Goal: Task Accomplishment & Management: Use online tool/utility

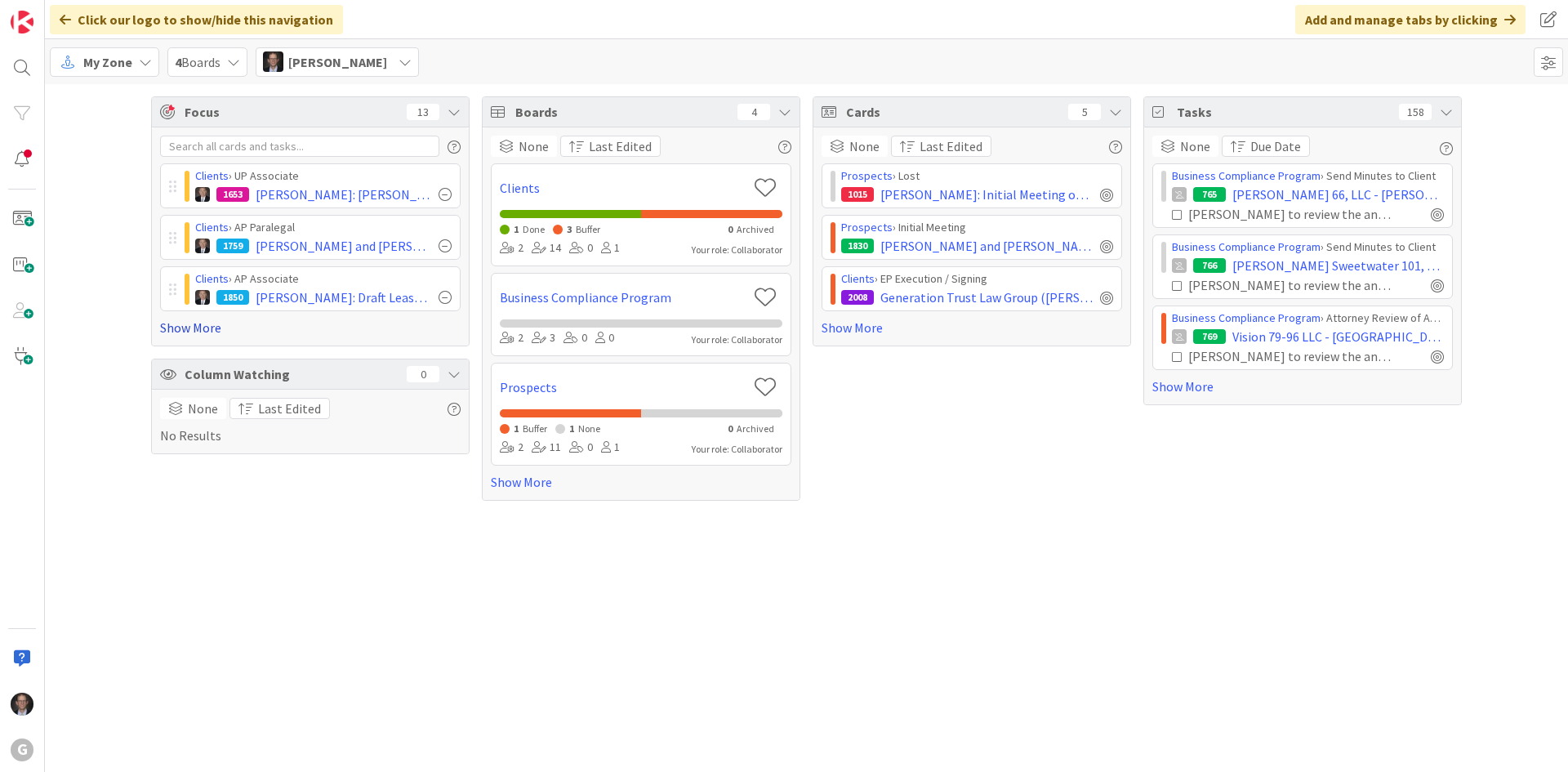
click at [196, 327] on link "Show More" at bounding box center [310, 327] width 300 height 20
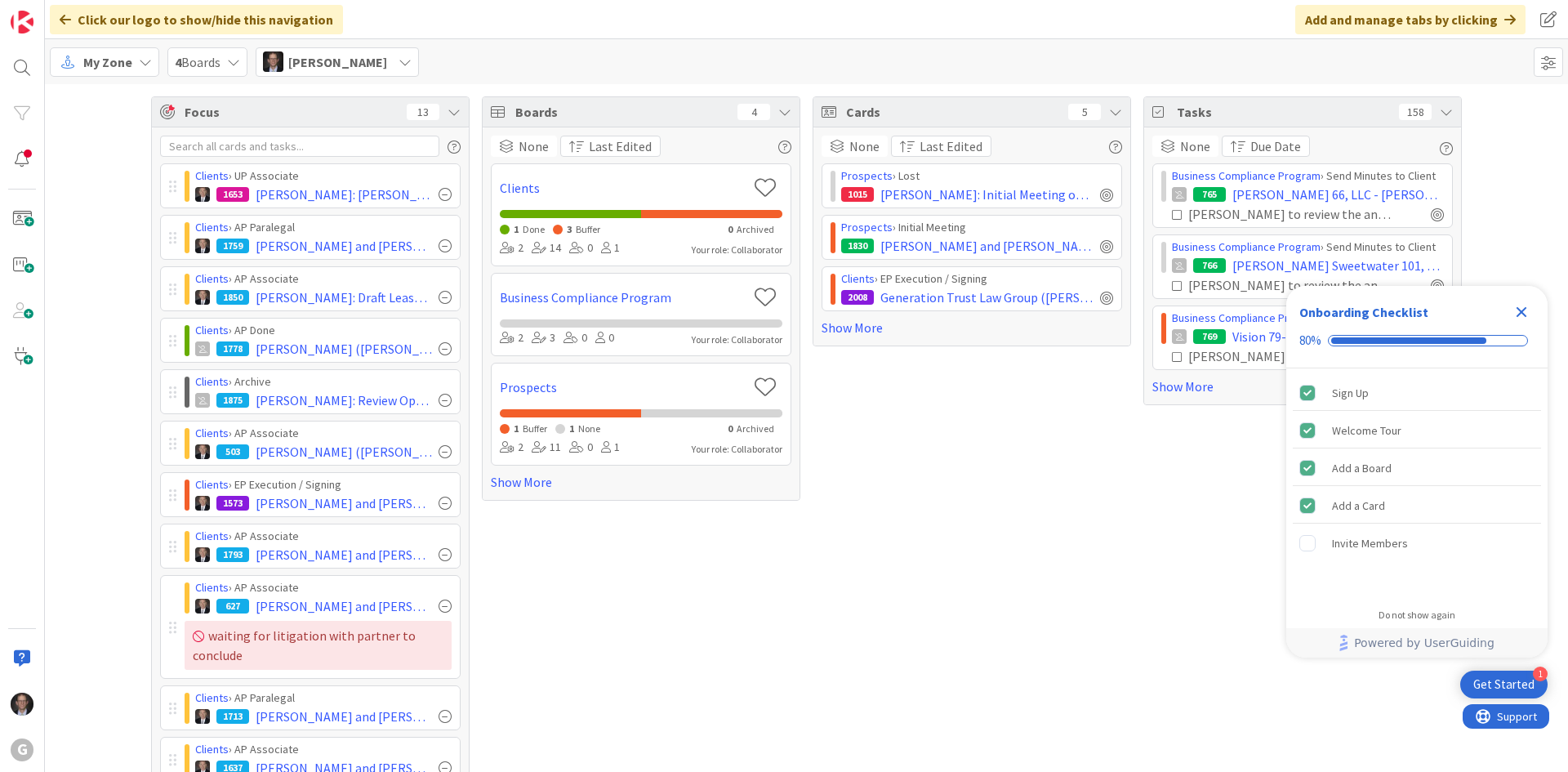
click at [114, 64] on span "My Zone" at bounding box center [108, 62] width 49 height 20
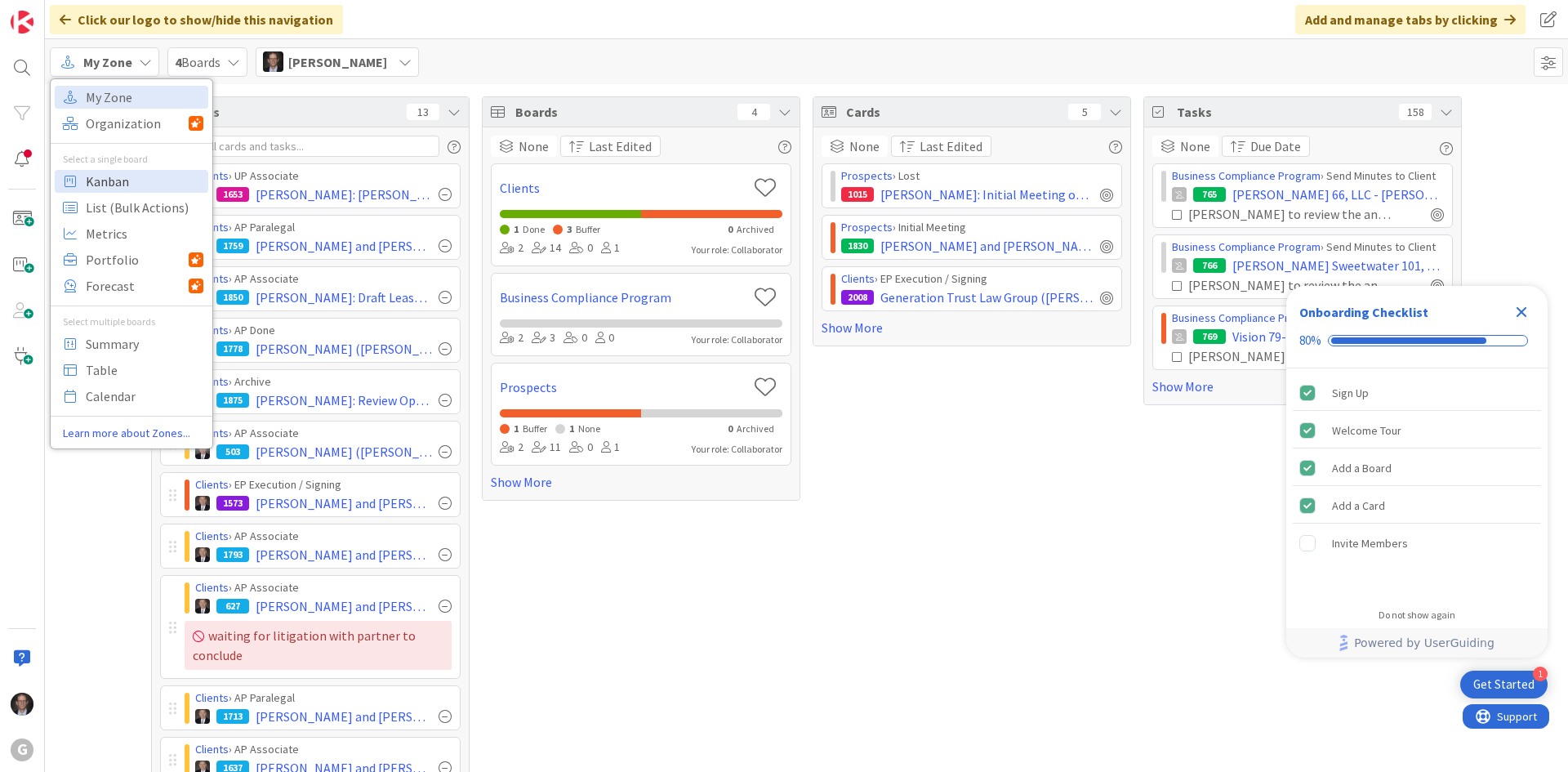
click at [115, 178] on span "Kanban" at bounding box center [144, 182] width 118 height 25
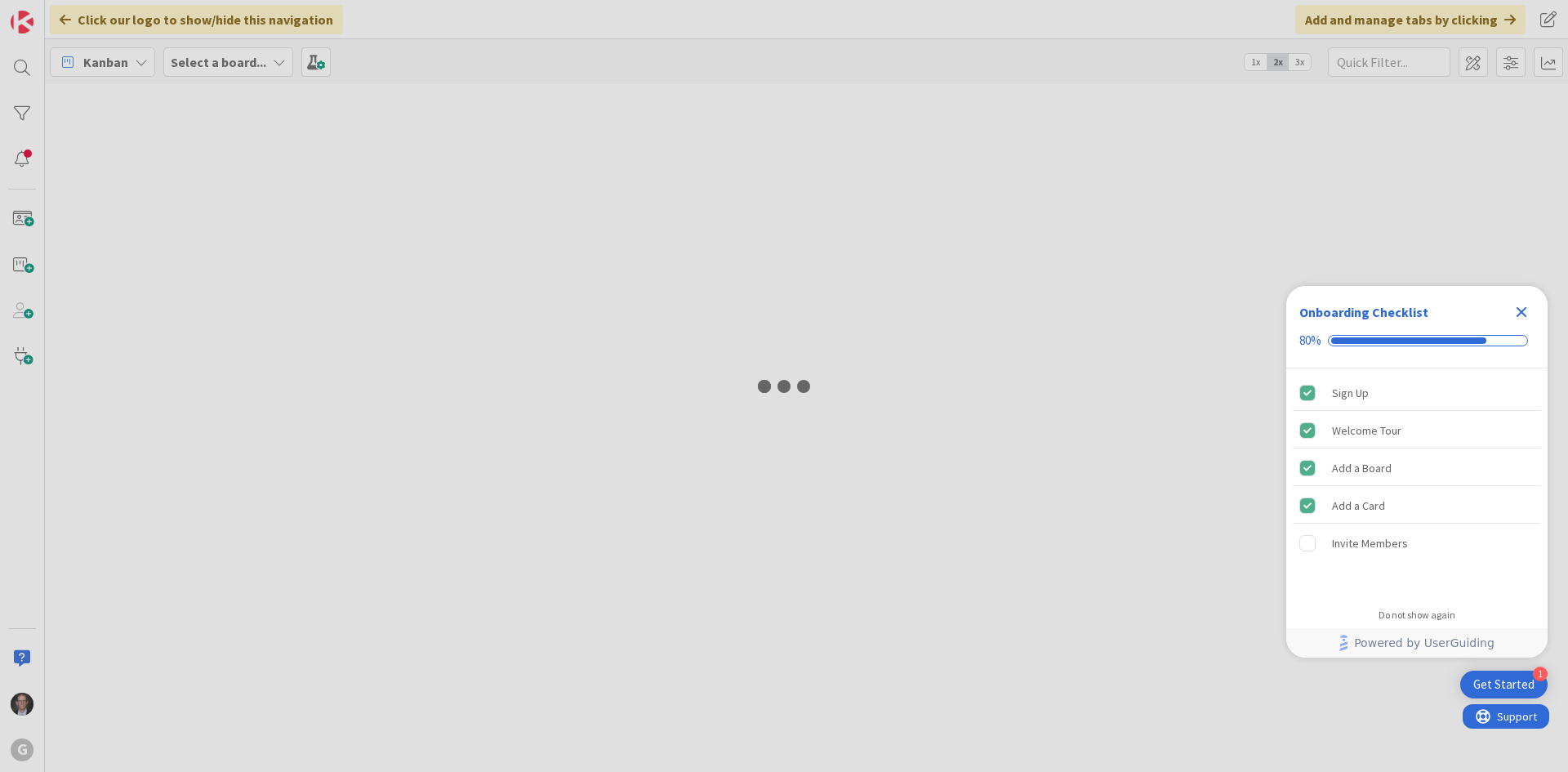
type input "[PERSON_NAME]"
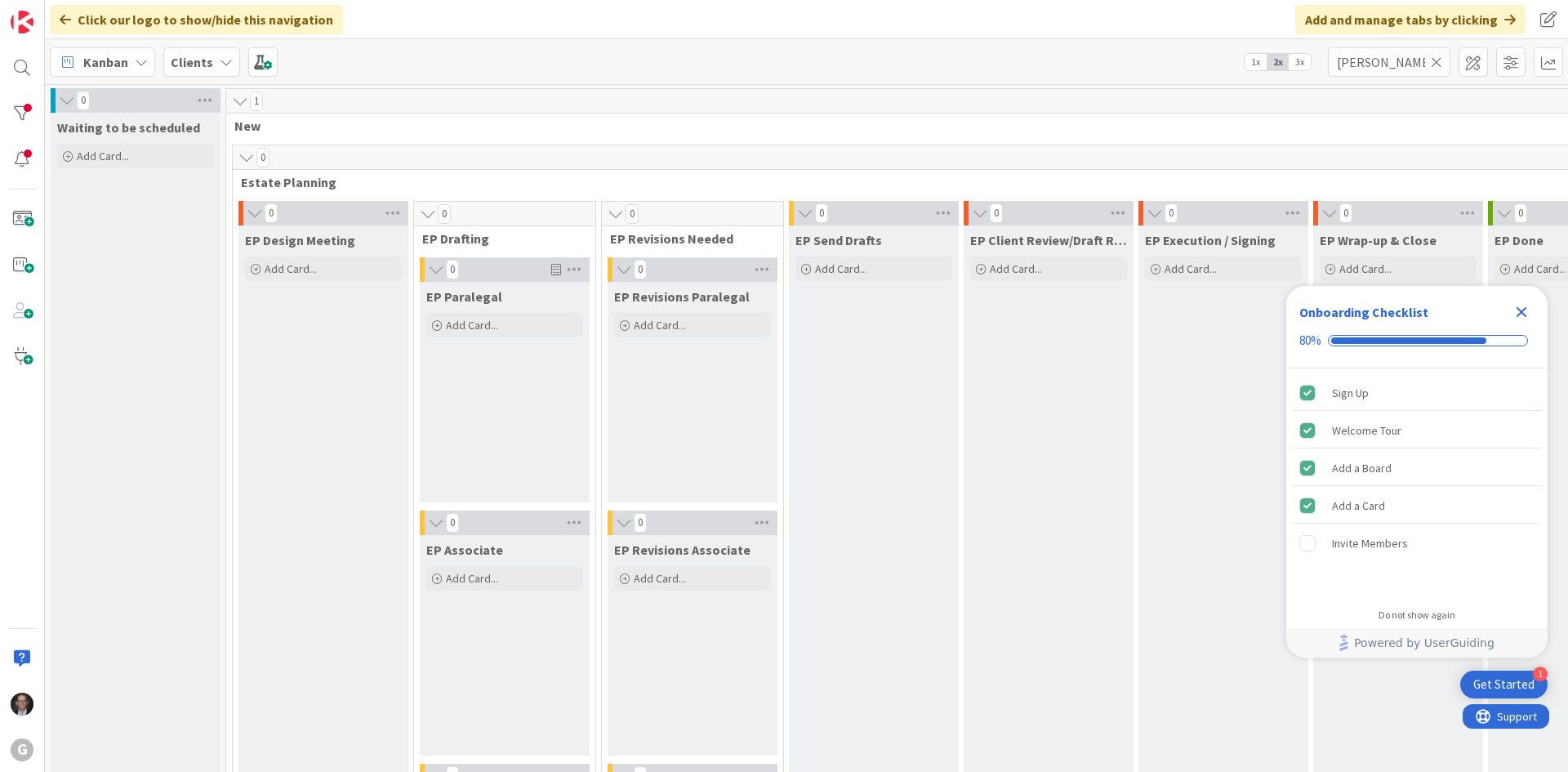
click at [1439, 58] on icon at bounding box center [1437, 62] width 11 height 14
click at [1406, 66] on input "text" at bounding box center [1388, 62] width 123 height 29
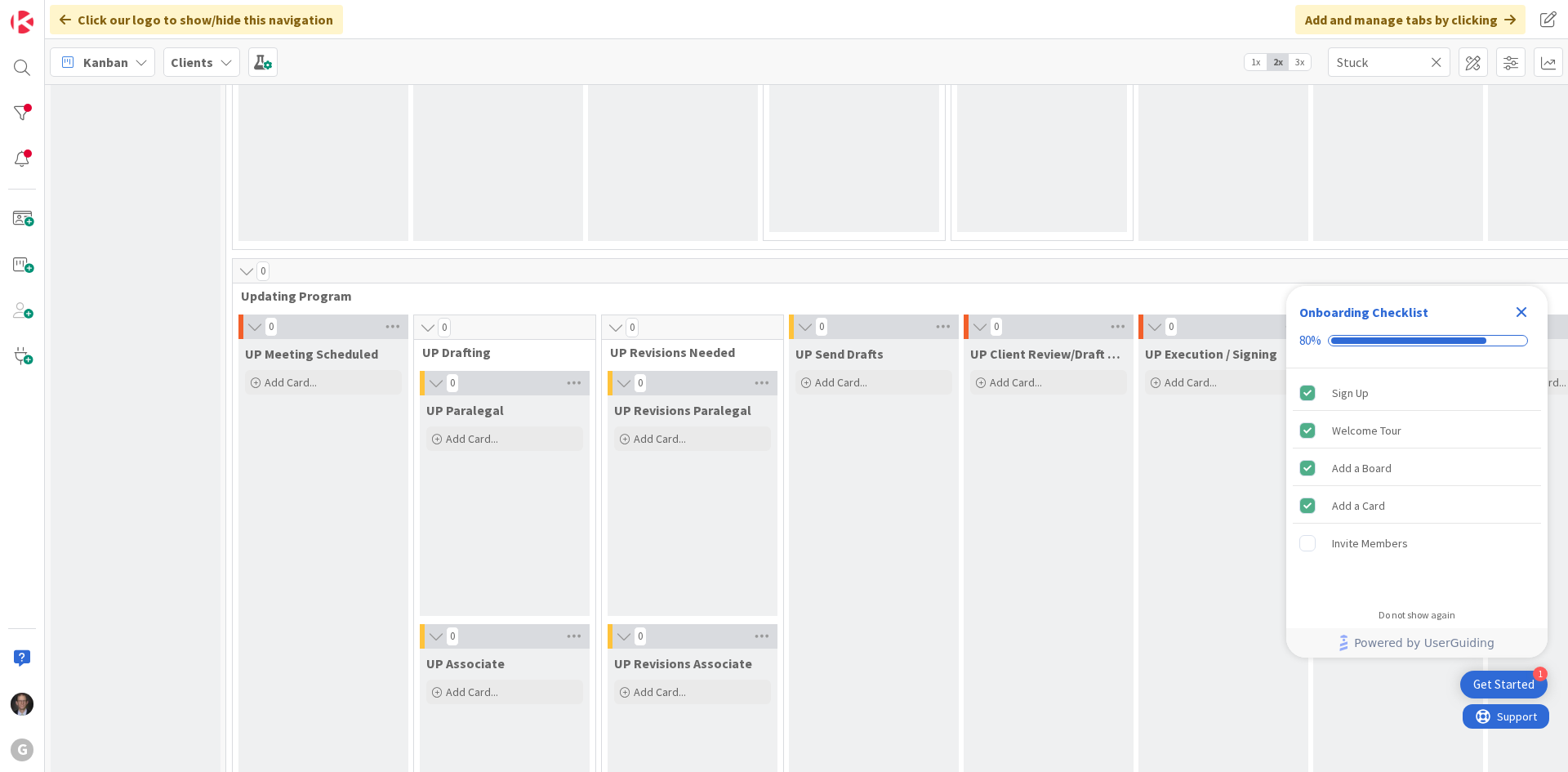
scroll to position [2253, 0]
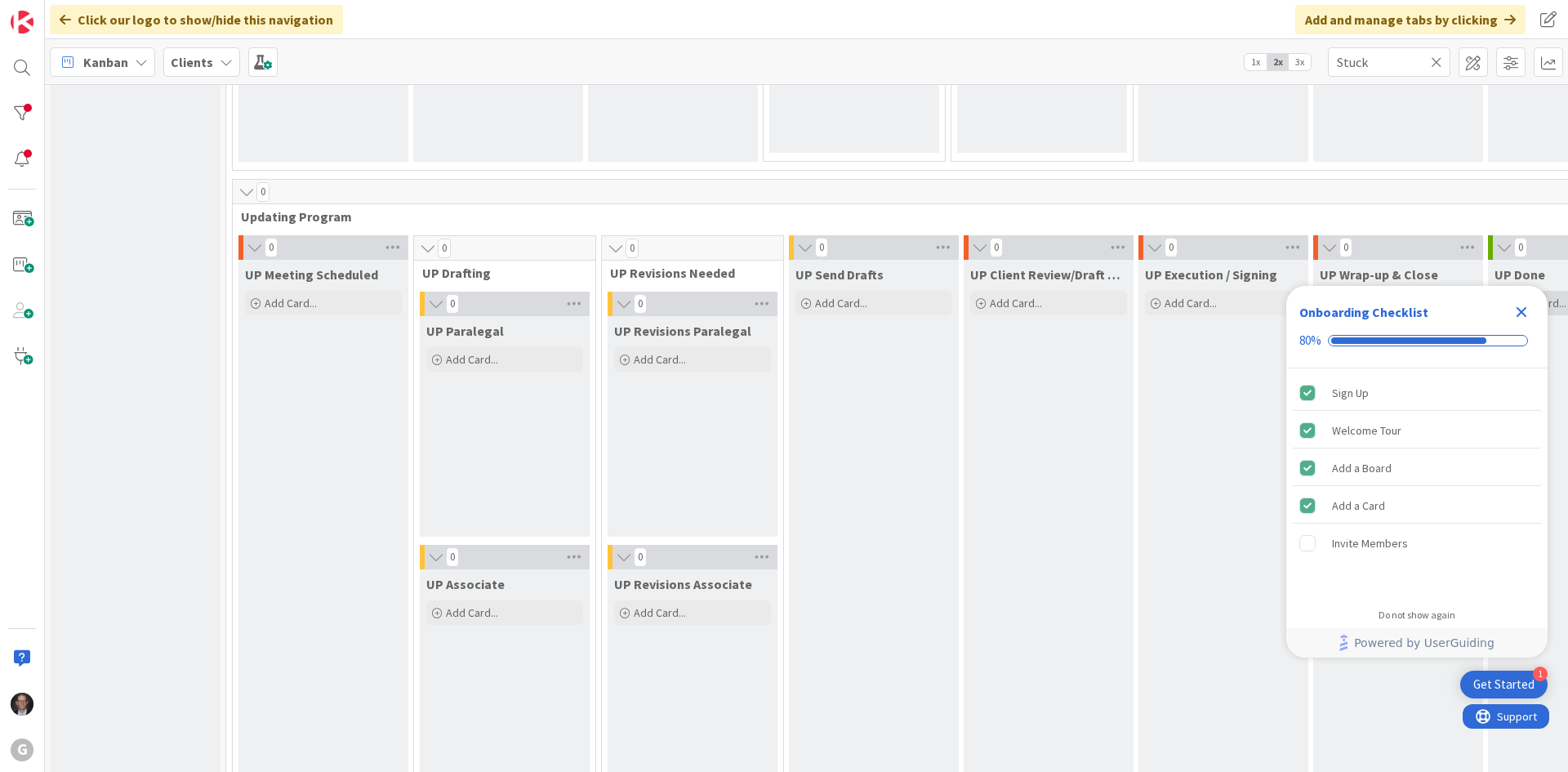
click at [1520, 305] on icon "Close Checklist" at bounding box center [1521, 312] width 20 height 20
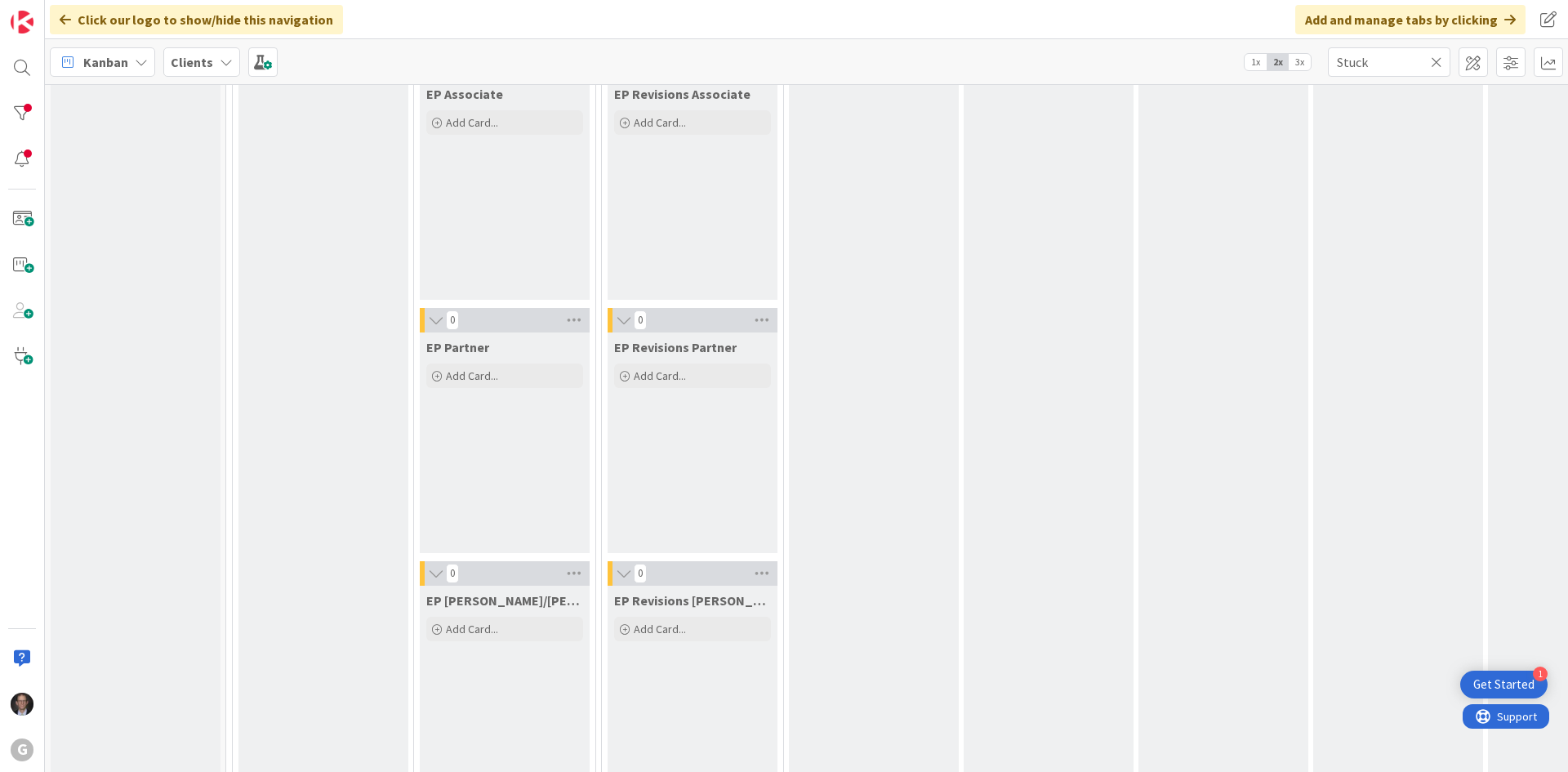
scroll to position [0, 0]
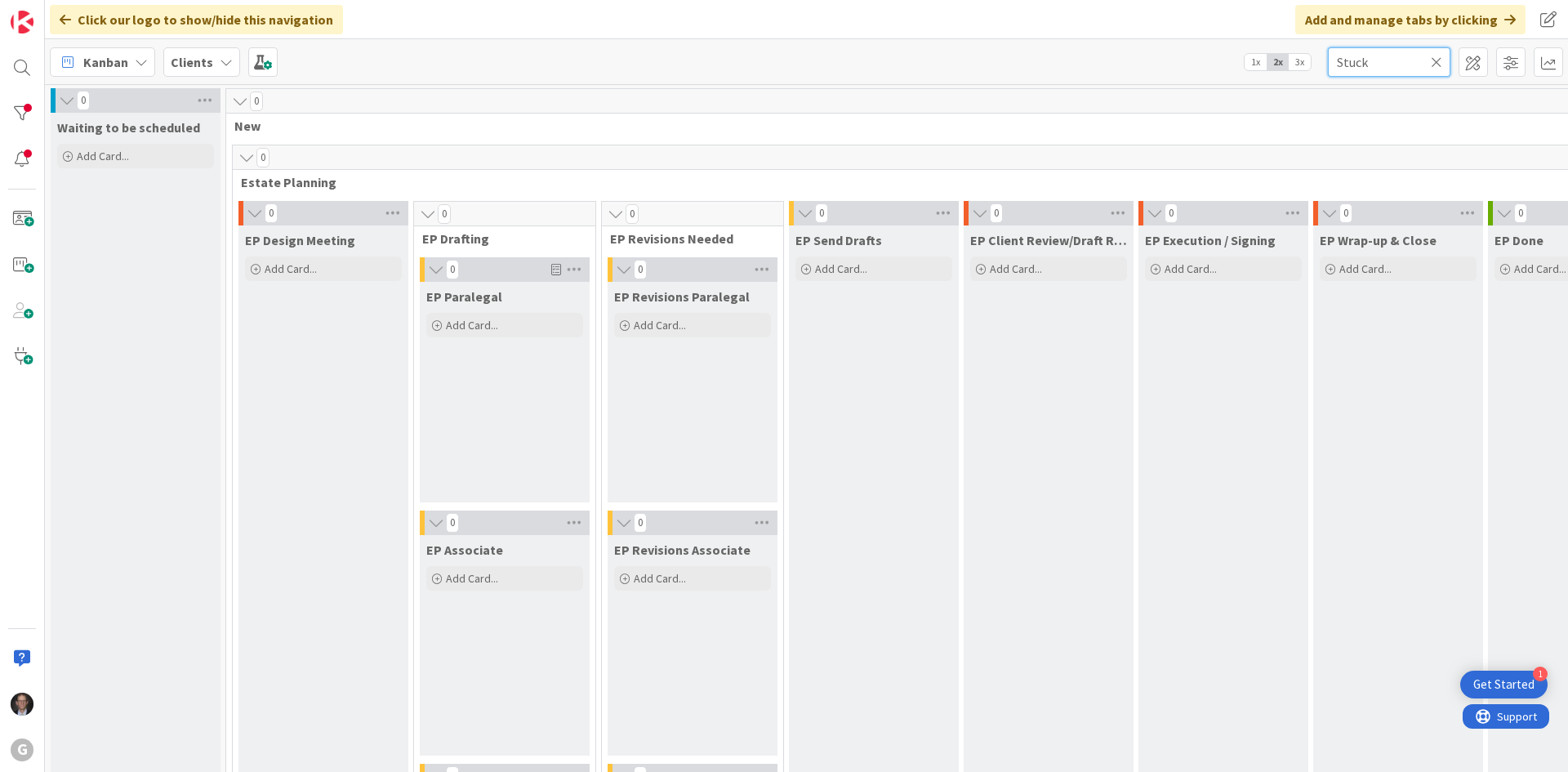
click at [1394, 64] on input "Stuck" at bounding box center [1388, 62] width 123 height 29
type input "Shelly"
click at [1439, 61] on icon at bounding box center [1437, 62] width 11 height 14
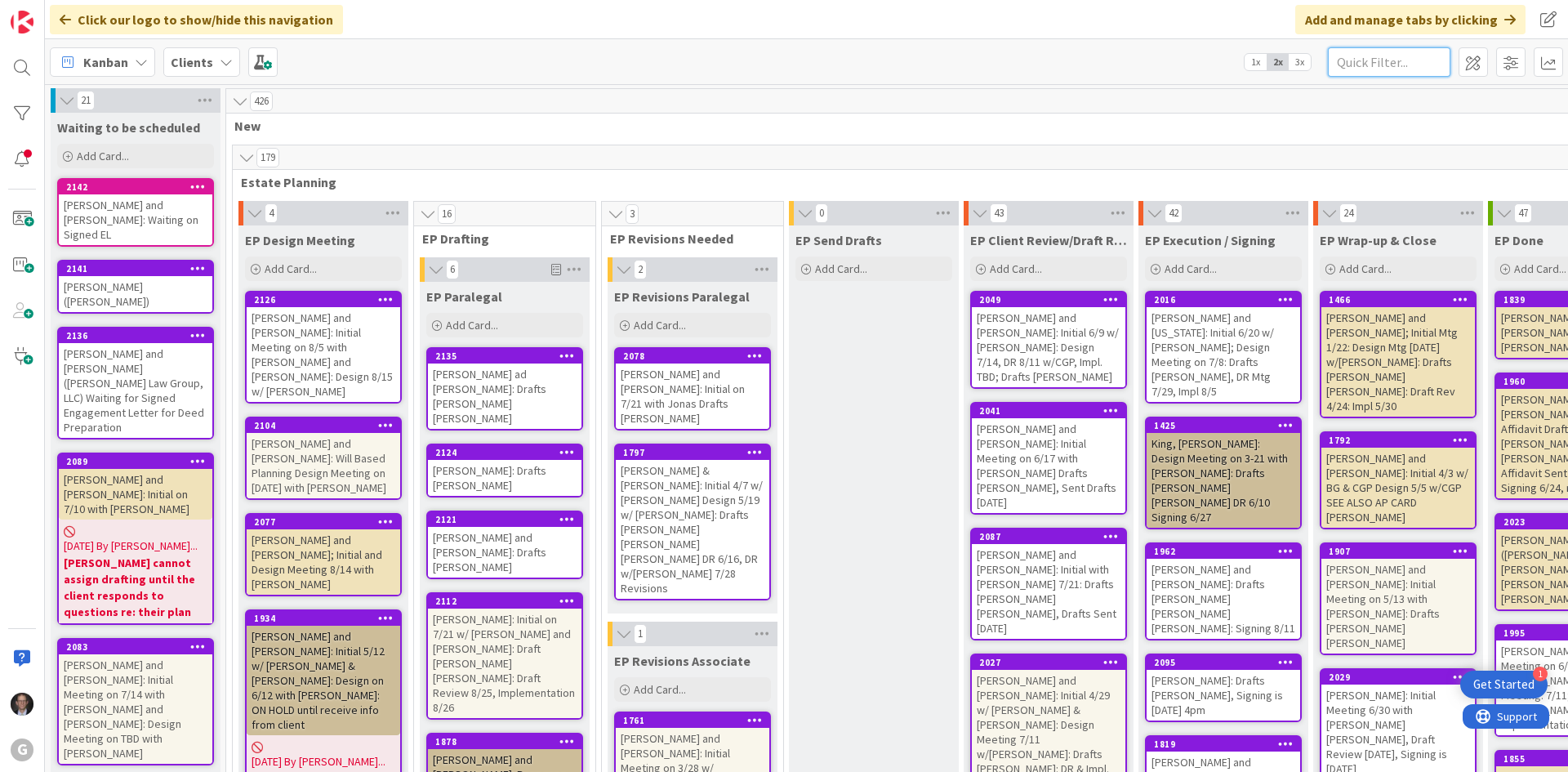
click at [1352, 68] on input "text" at bounding box center [1388, 62] width 123 height 29
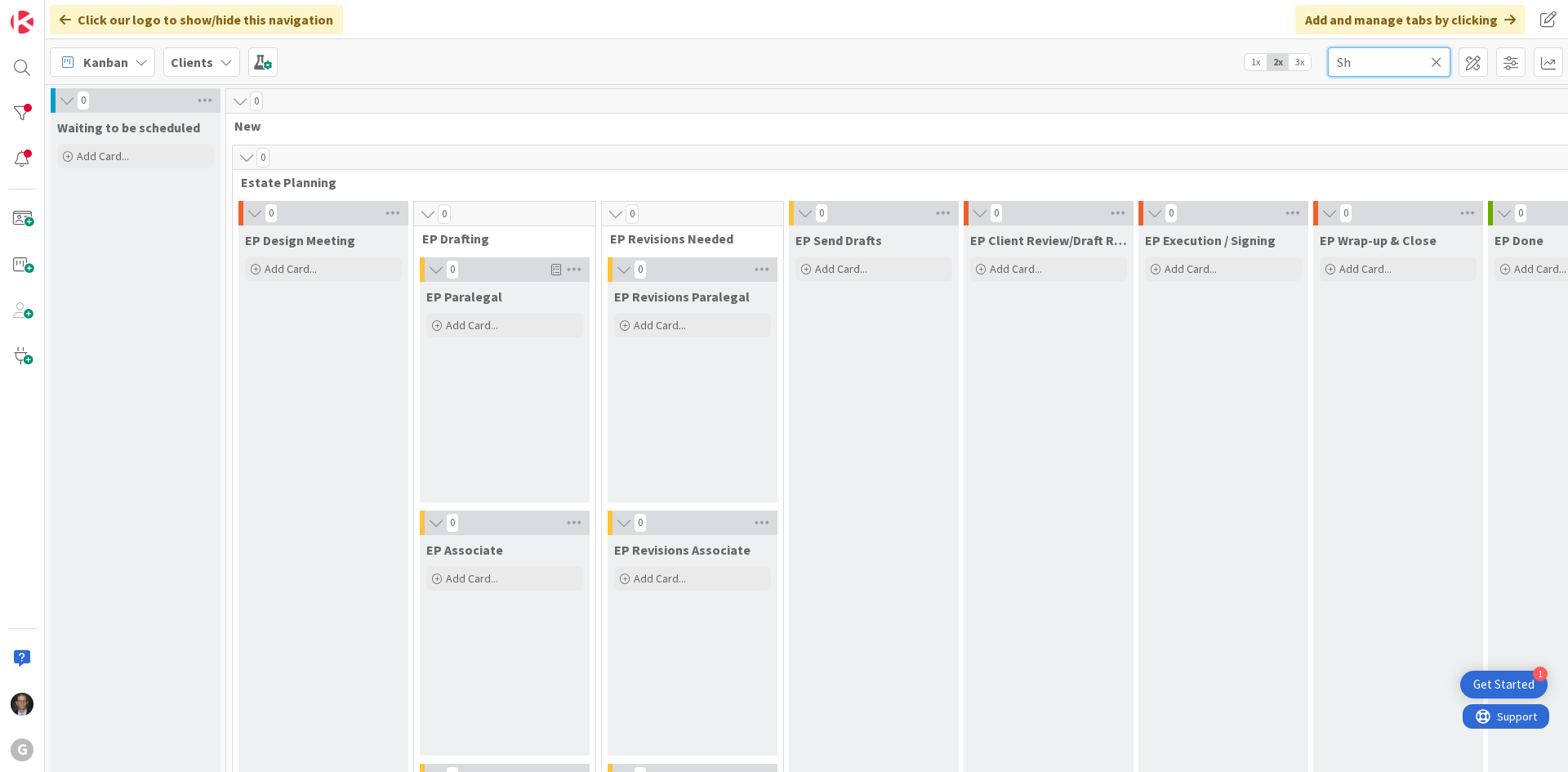
type input "S"
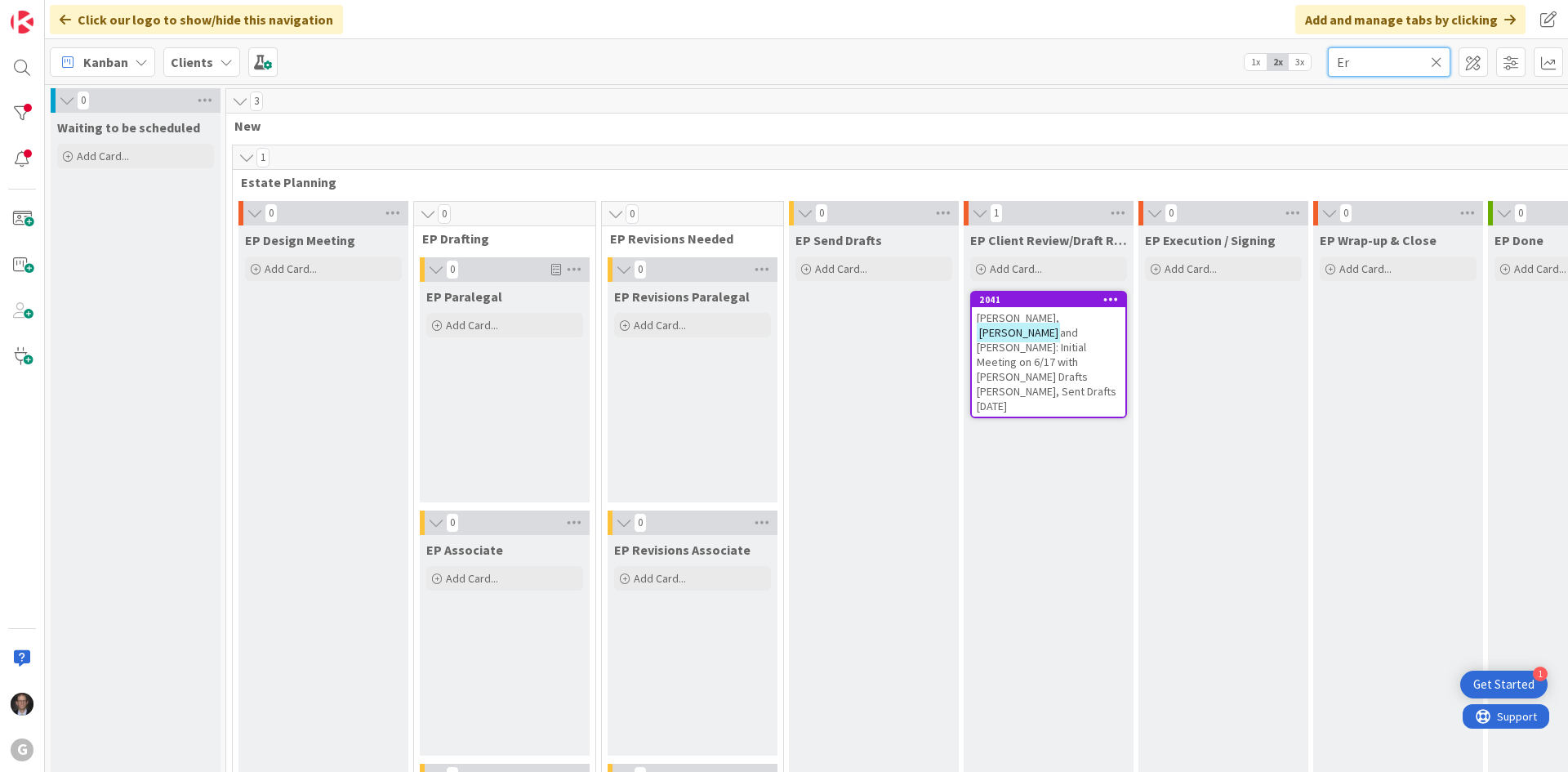
type input "E"
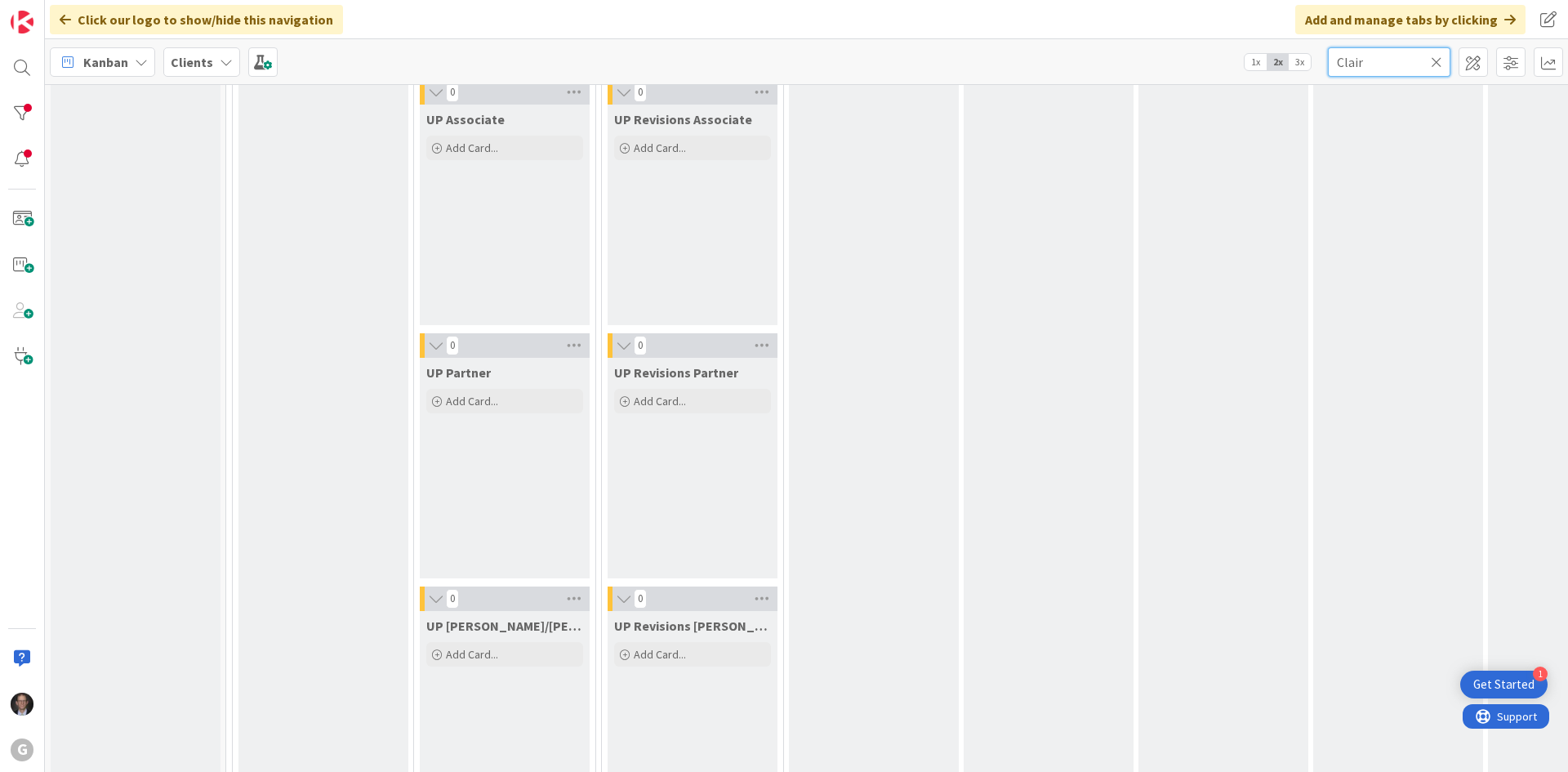
scroll to position [2826, 0]
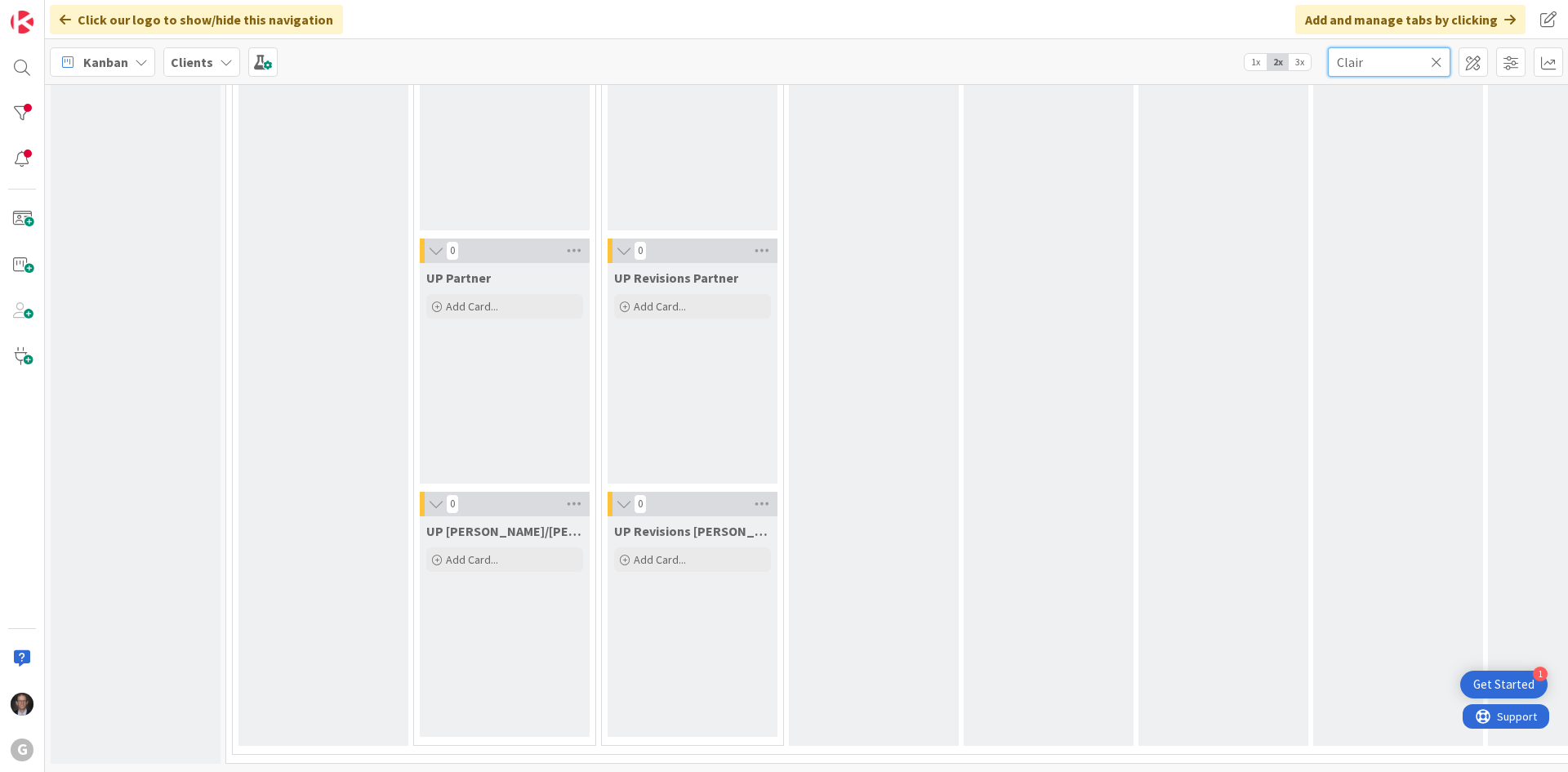
type input "Clair"
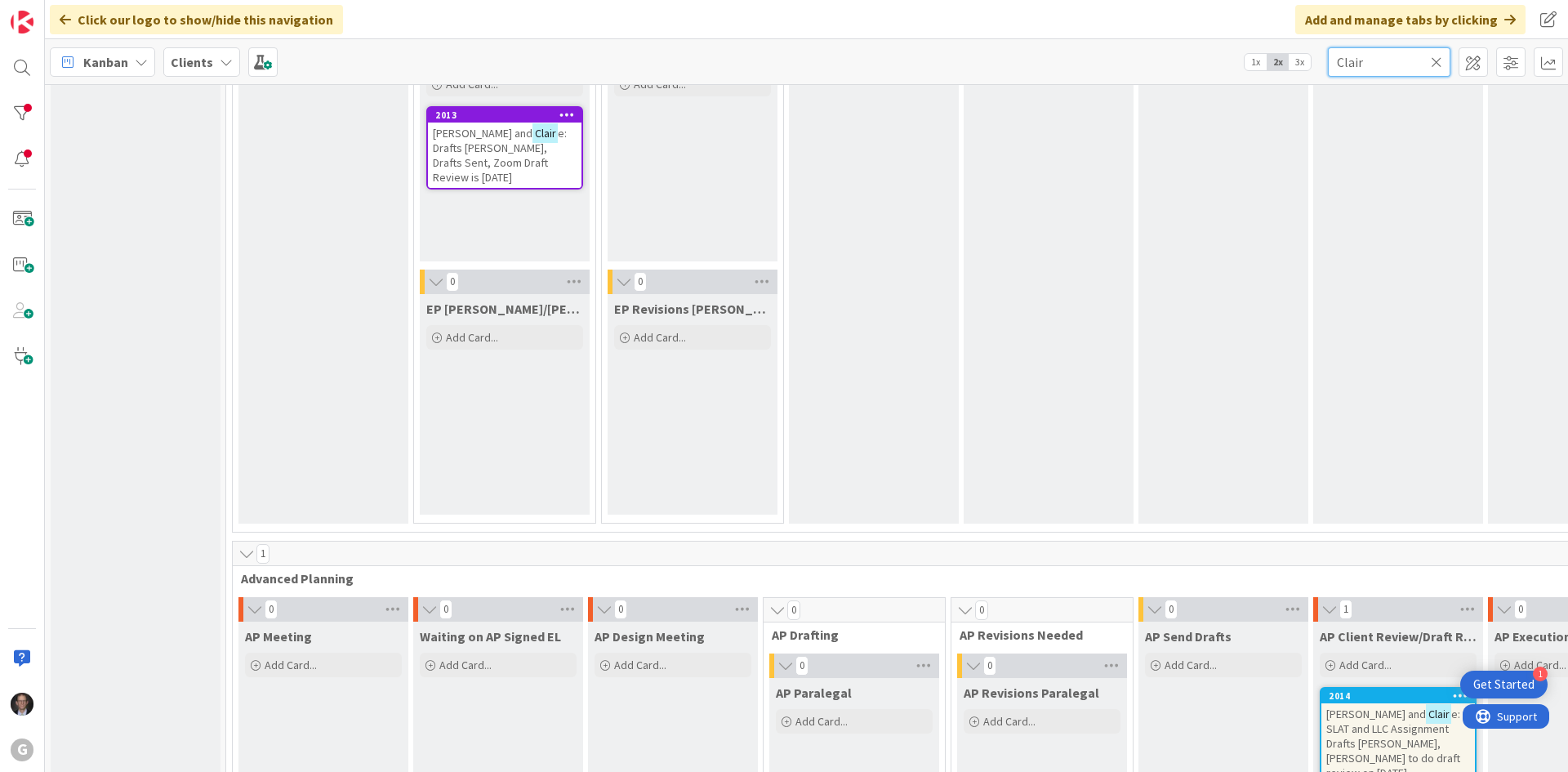
scroll to position [538, 0]
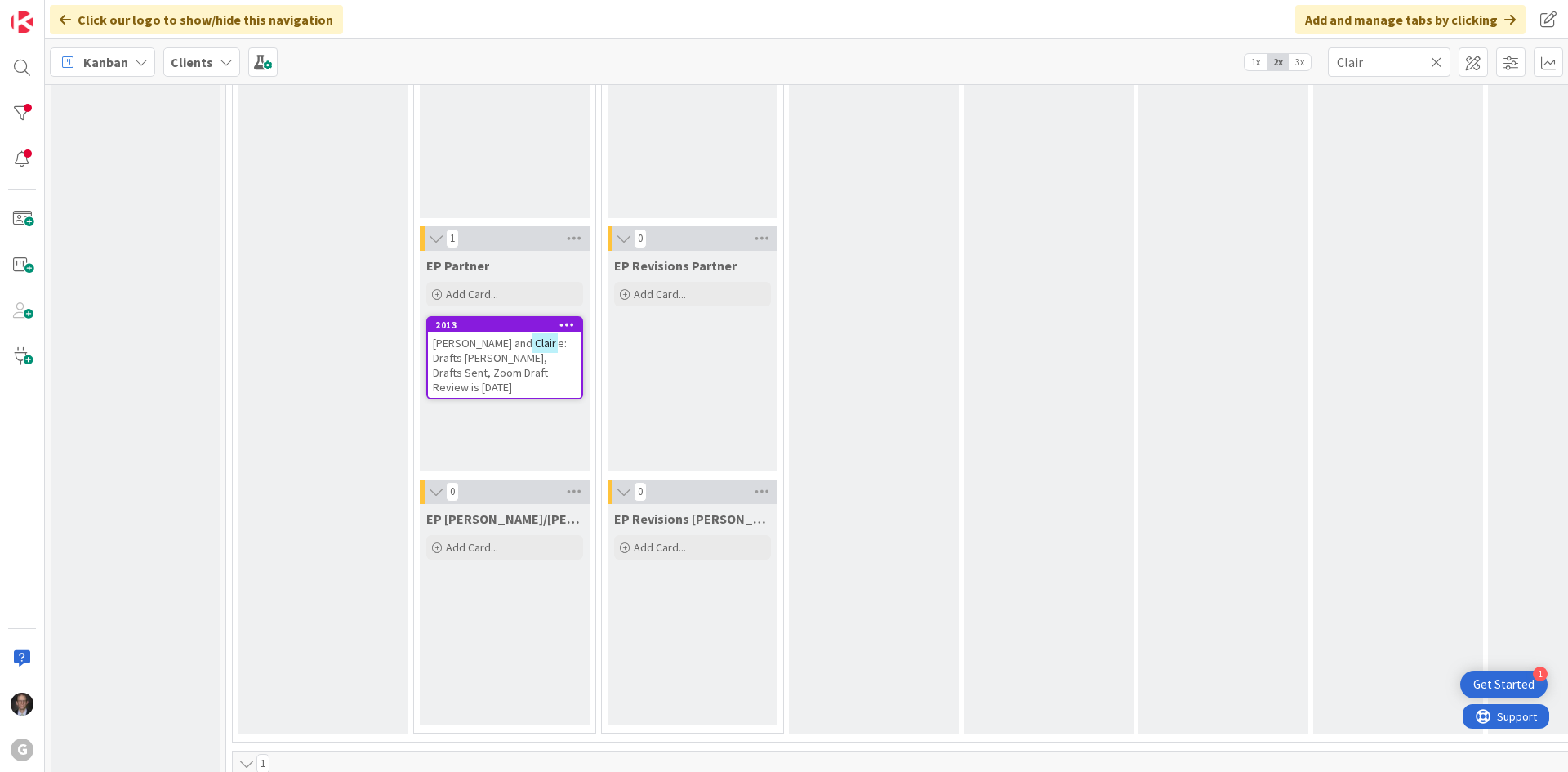
click at [1433, 60] on icon at bounding box center [1437, 62] width 11 height 14
click at [1409, 64] on input "text" at bounding box center [1388, 62] width 123 height 29
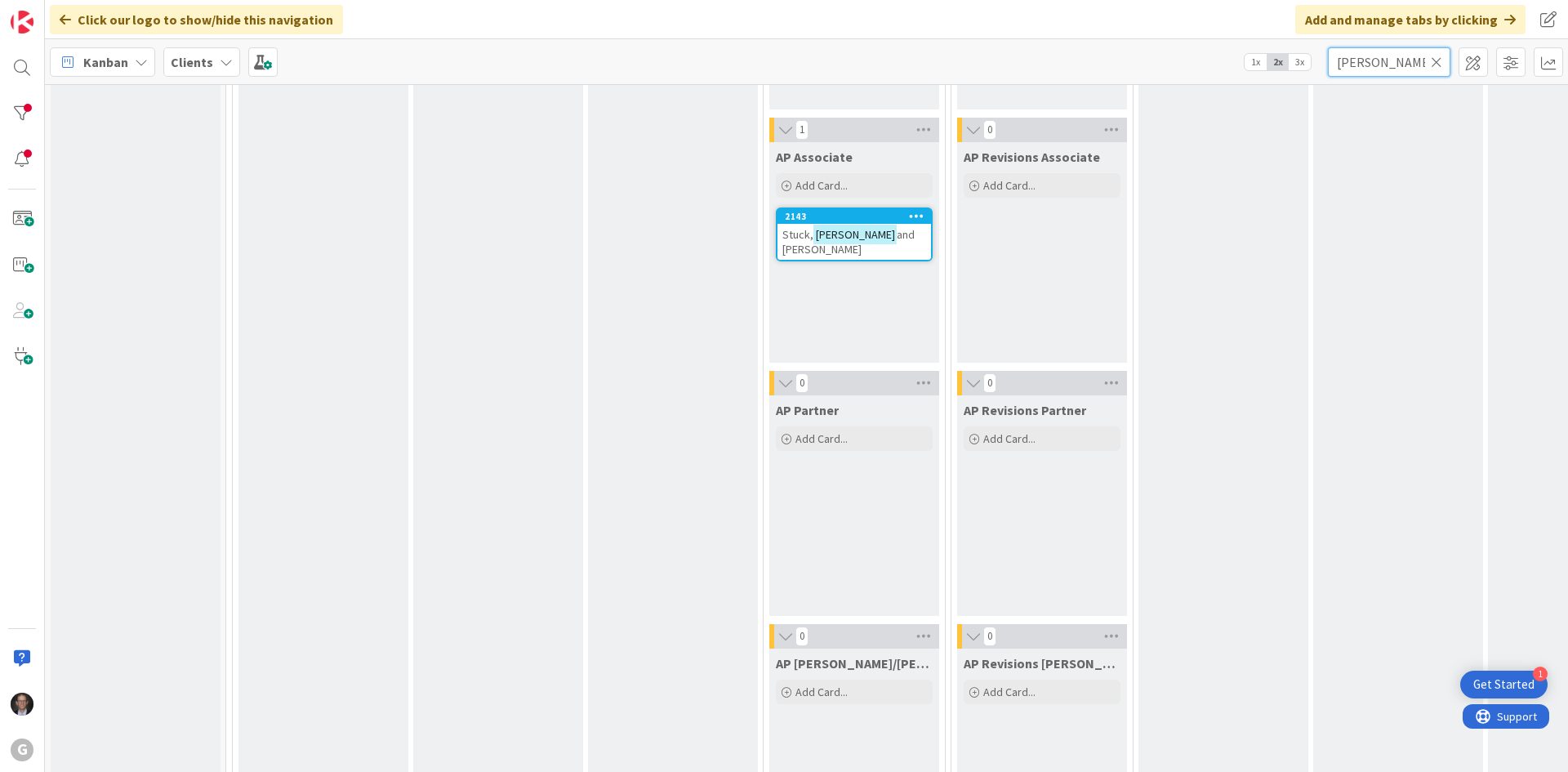
scroll to position [1437, 0]
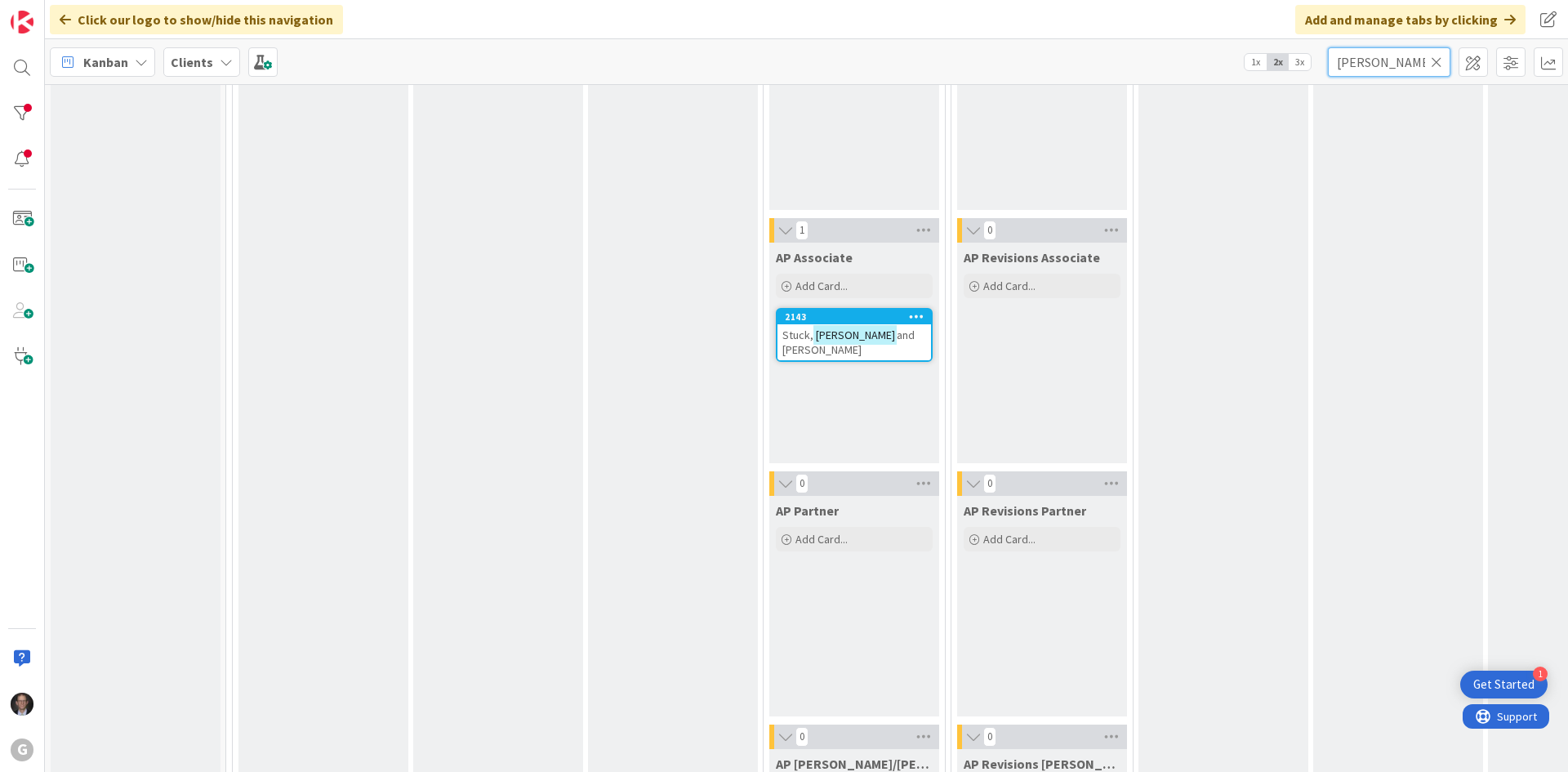
type input "[PERSON_NAME]"
click at [851, 334] on span "and [PERSON_NAME]" at bounding box center [848, 342] width 132 height 29
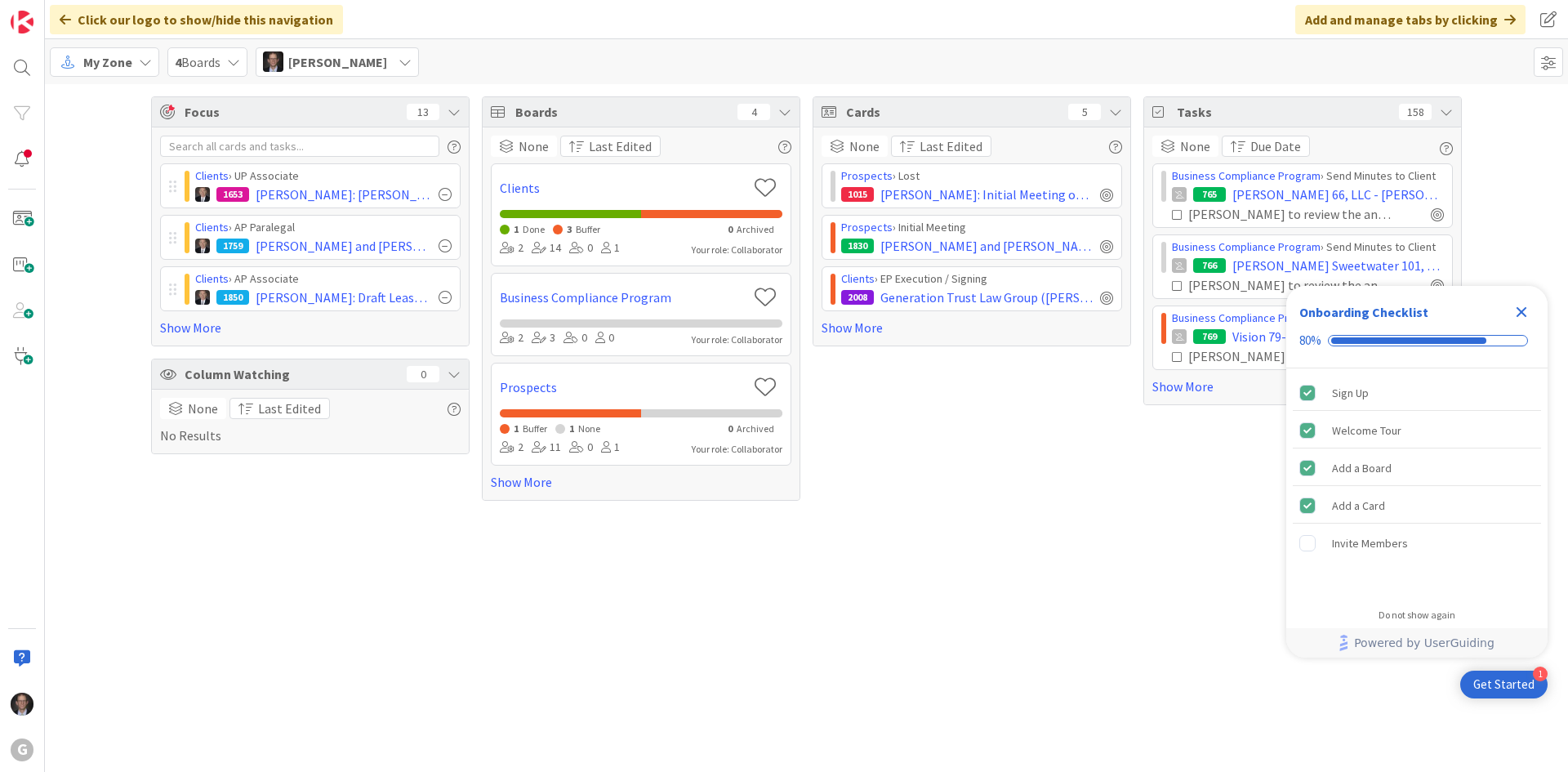
click at [115, 63] on span "My Zone" at bounding box center [108, 62] width 49 height 20
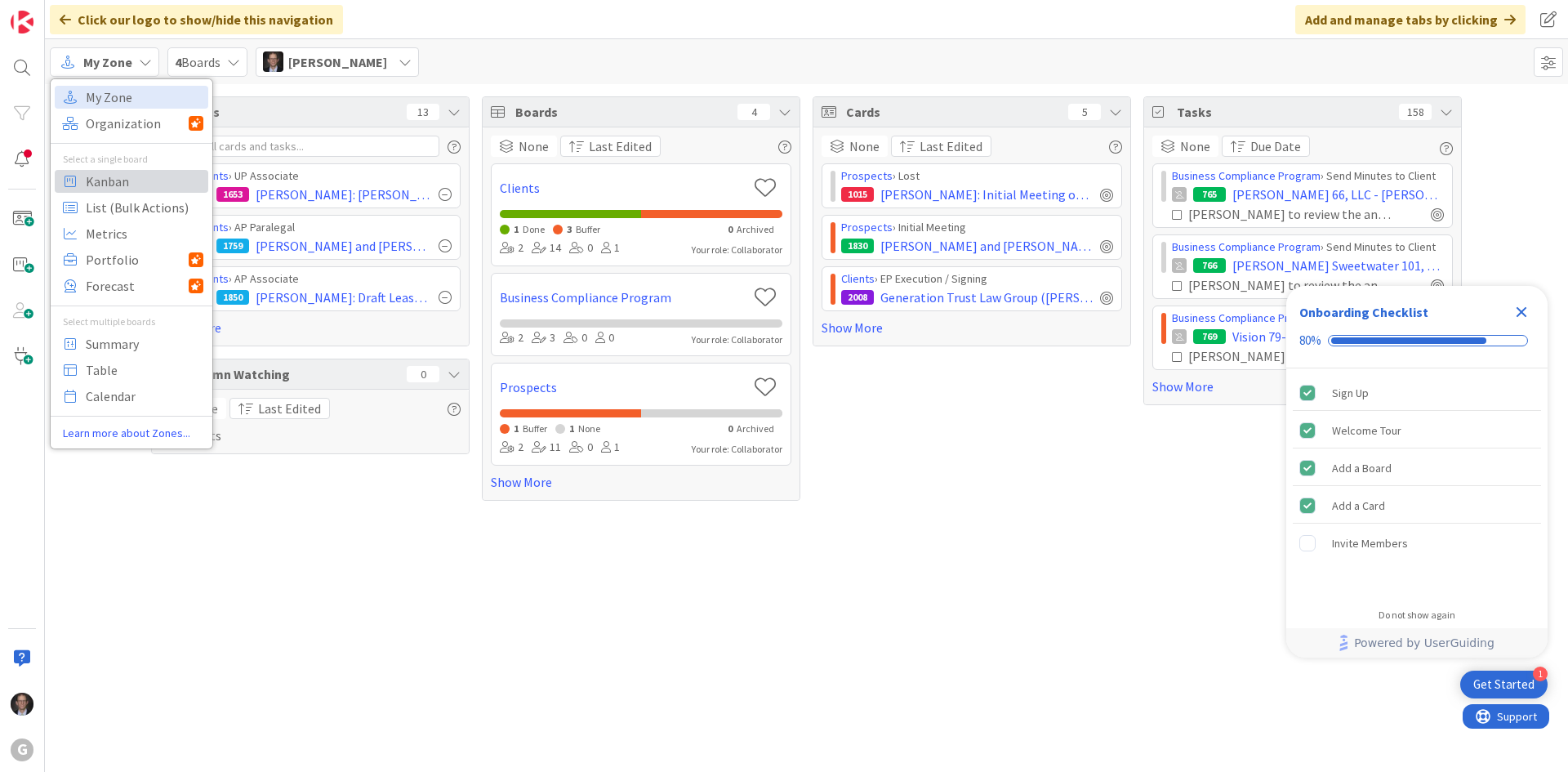
click at [115, 176] on span "Kanban" at bounding box center [144, 182] width 118 height 25
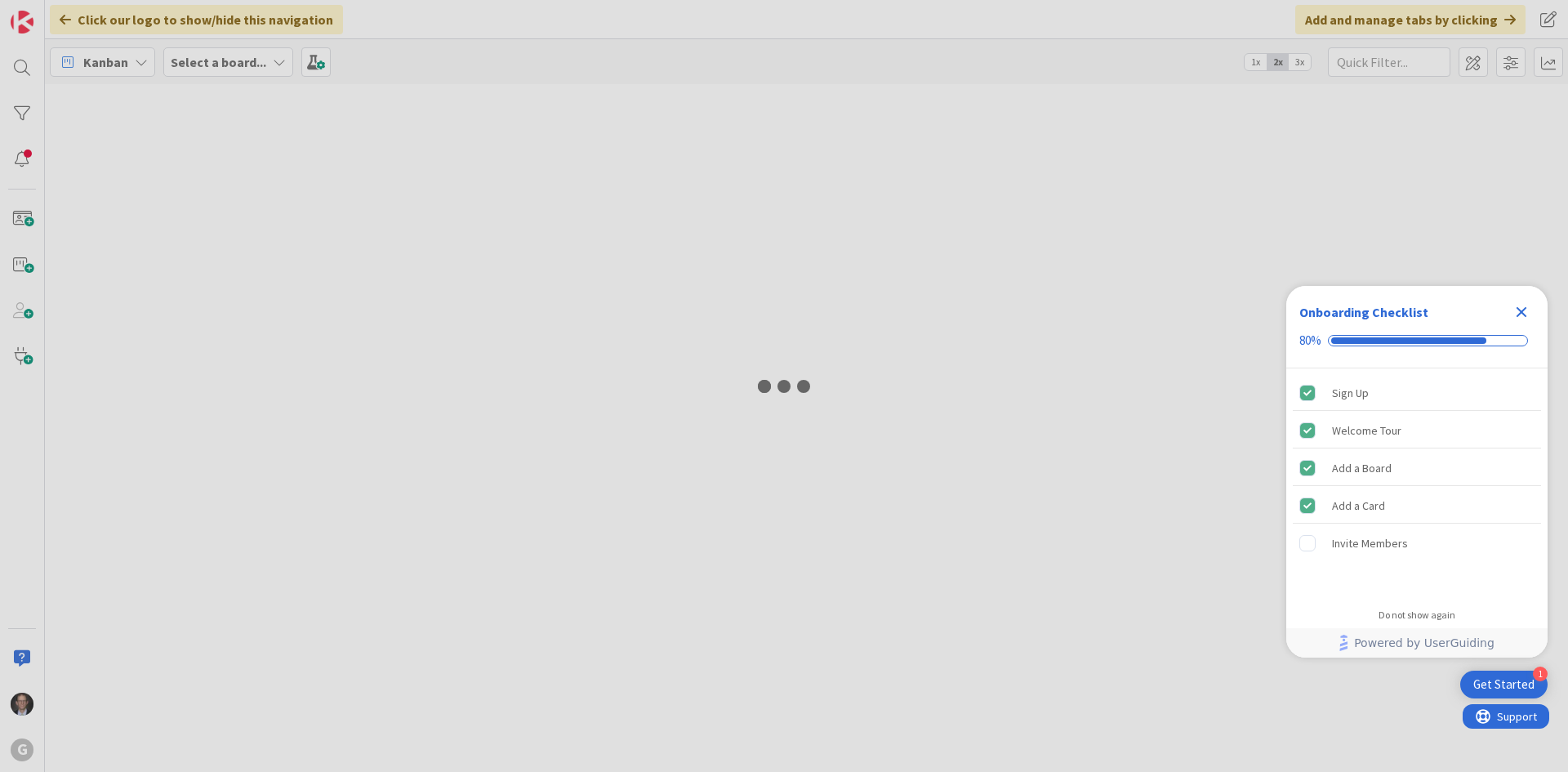
type input "[PERSON_NAME]"
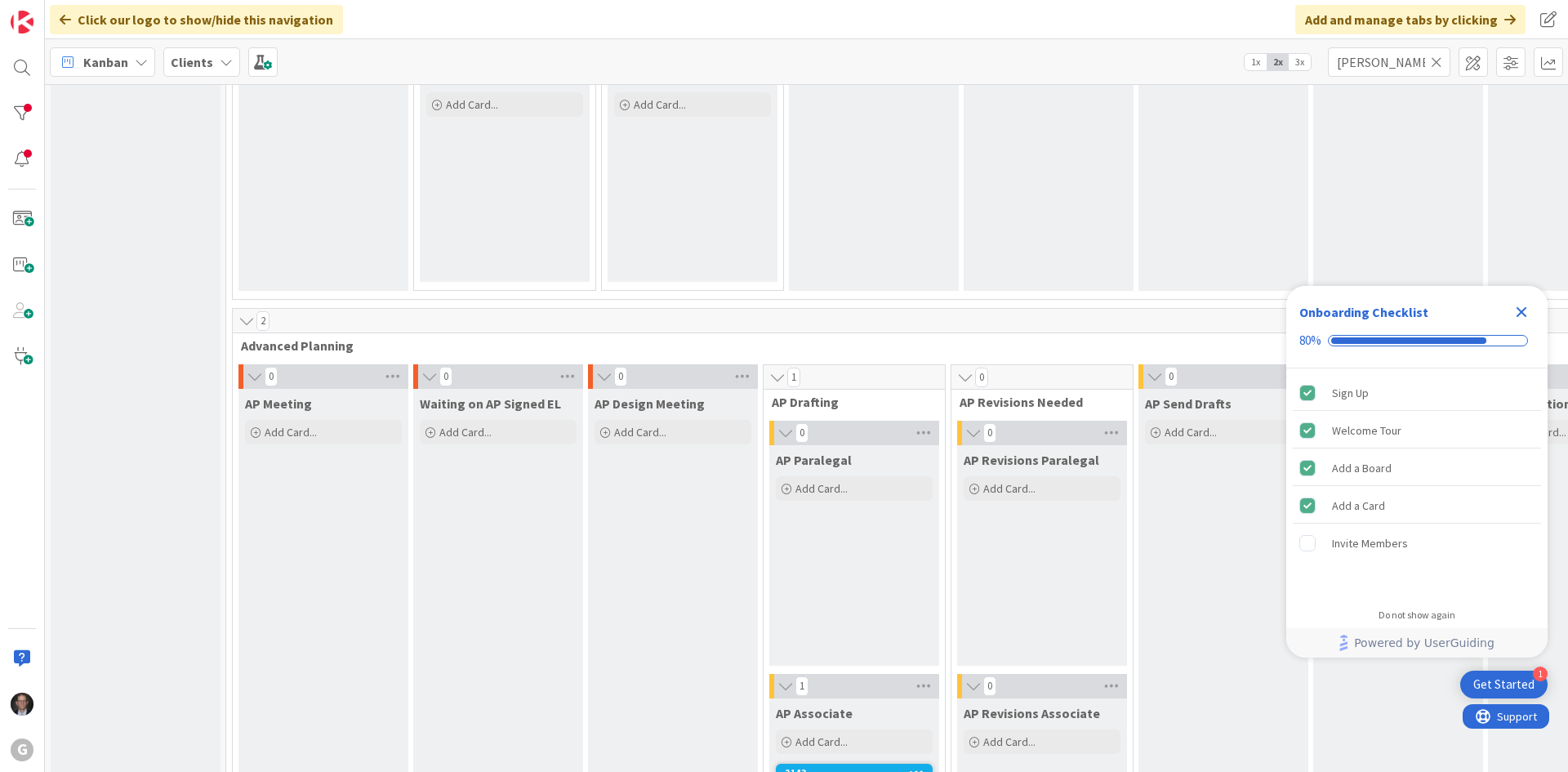
scroll to position [1471, 0]
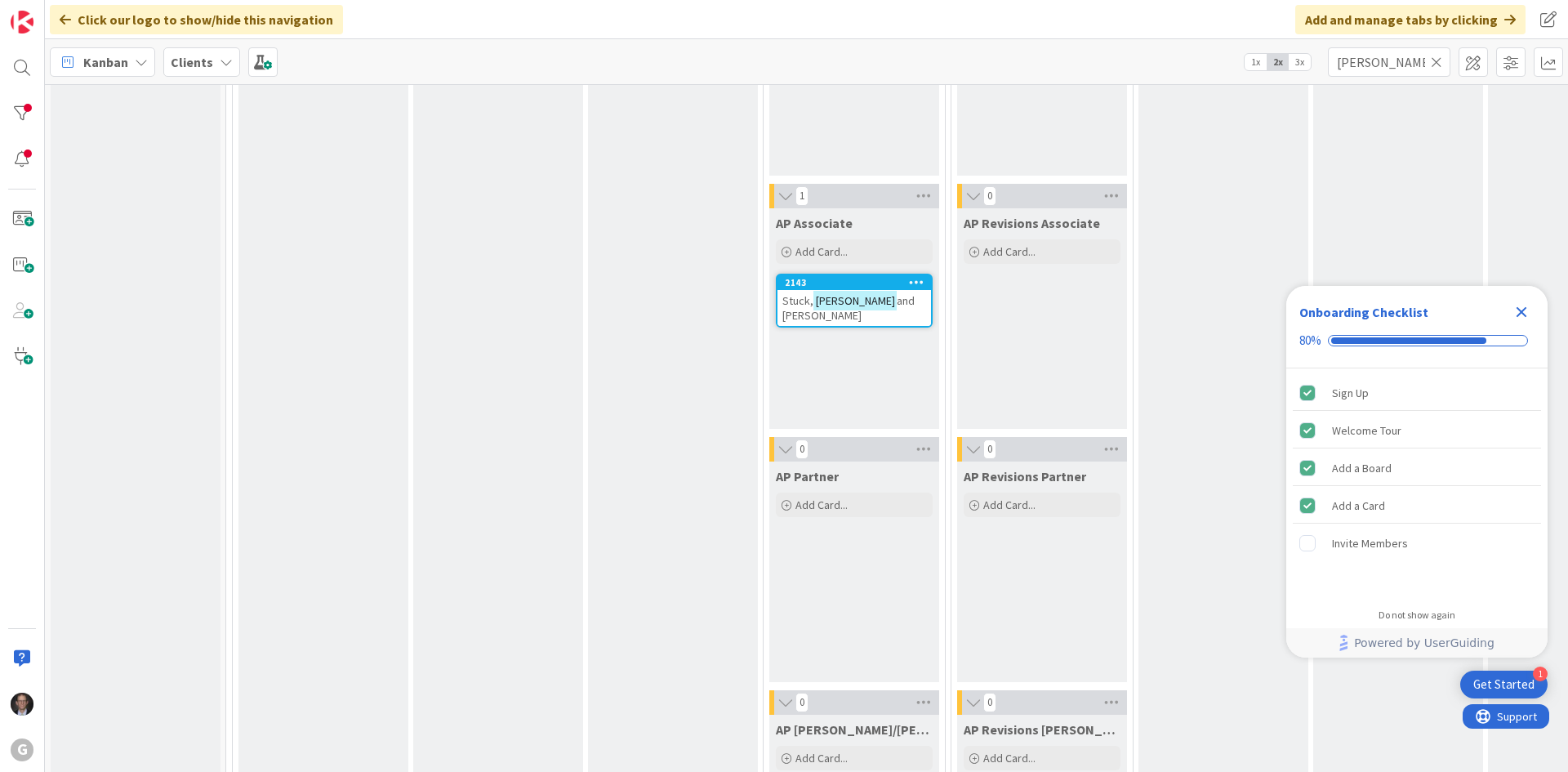
click at [874, 297] on span "and [PERSON_NAME]" at bounding box center [848, 308] width 132 height 29
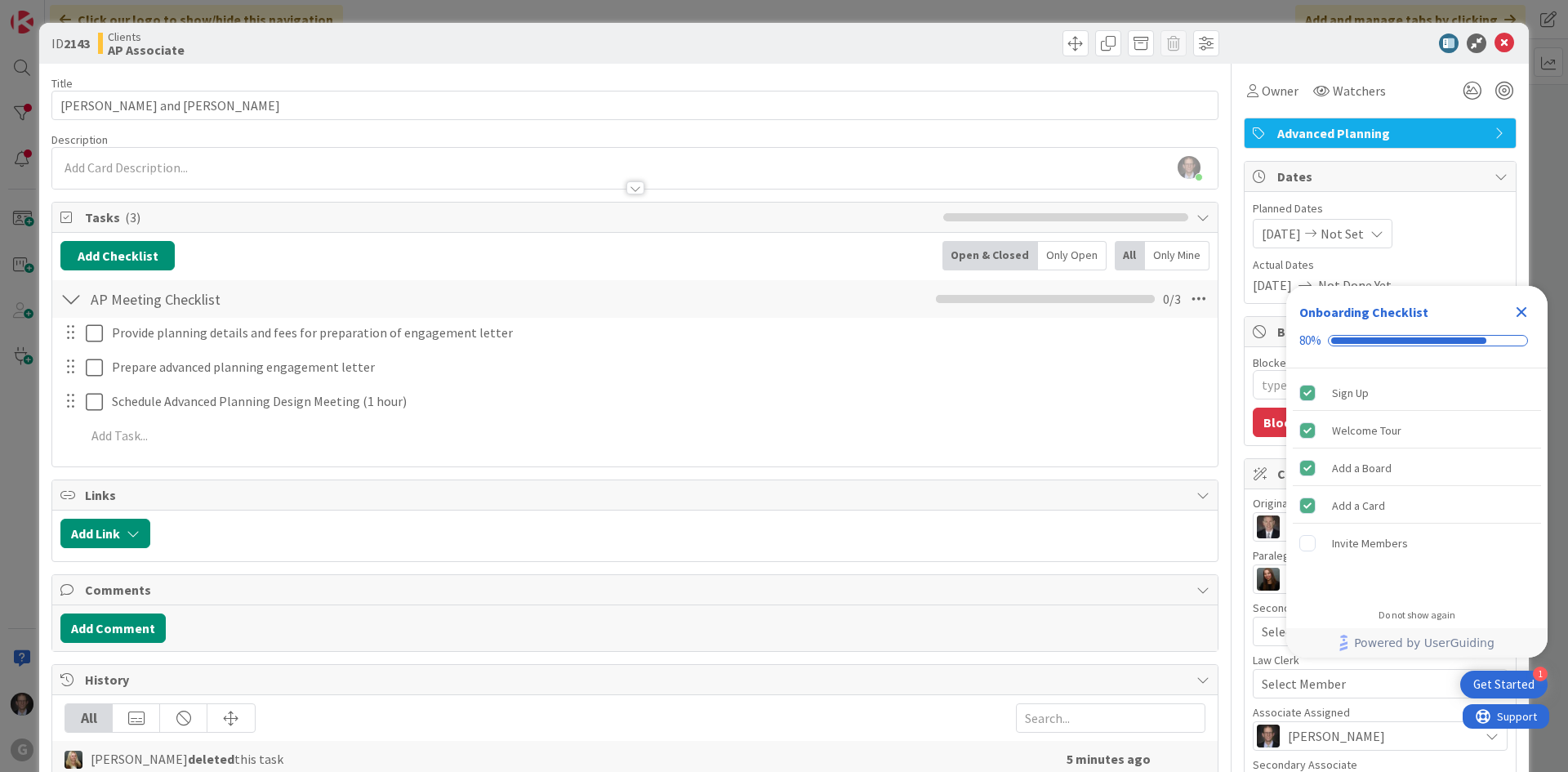
click at [1520, 317] on icon "Close Checklist" at bounding box center [1521, 312] width 20 height 20
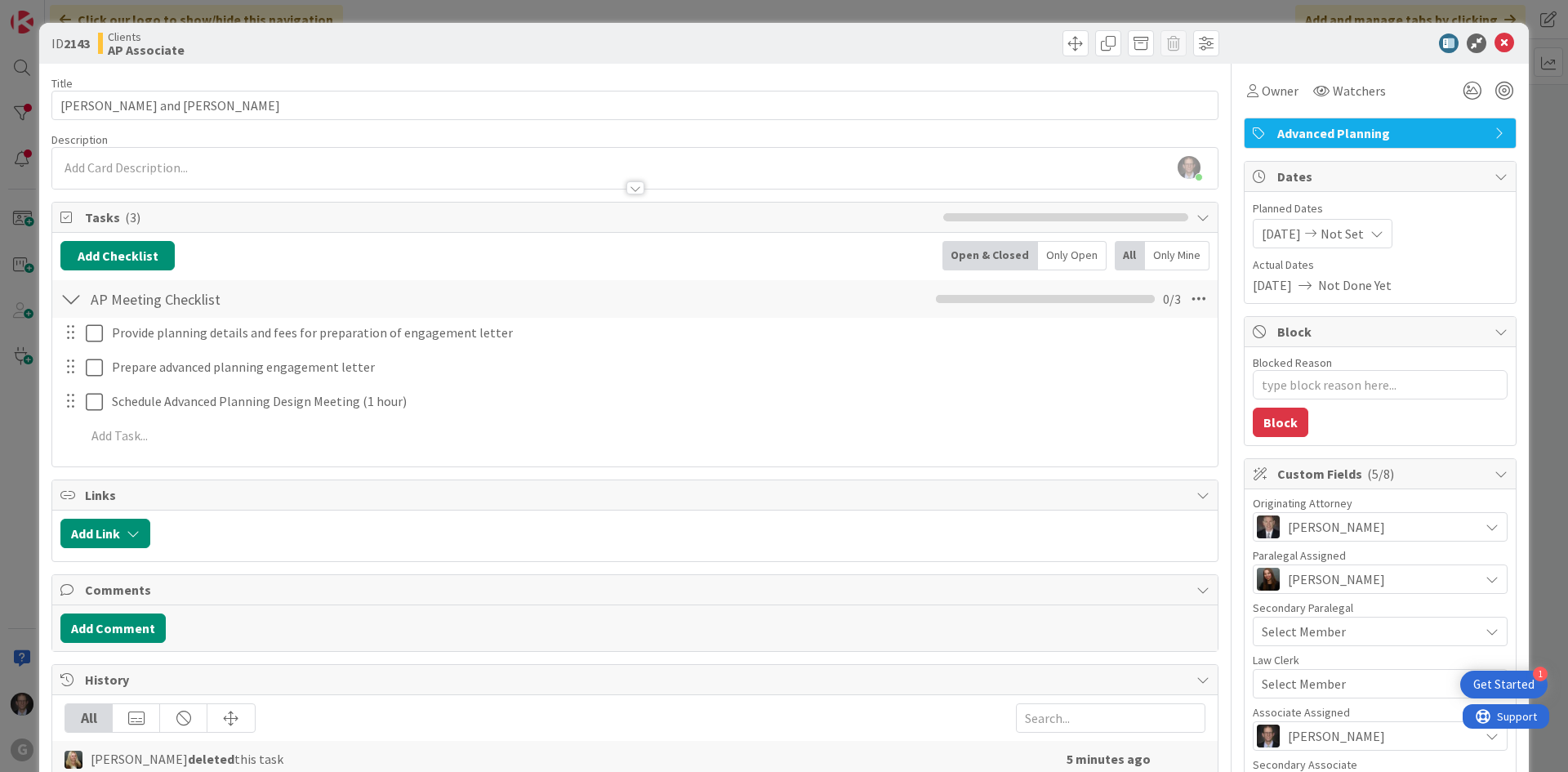
click at [143, 166] on div "[PERSON_NAME] just joined" at bounding box center [635, 168] width 1165 height 41
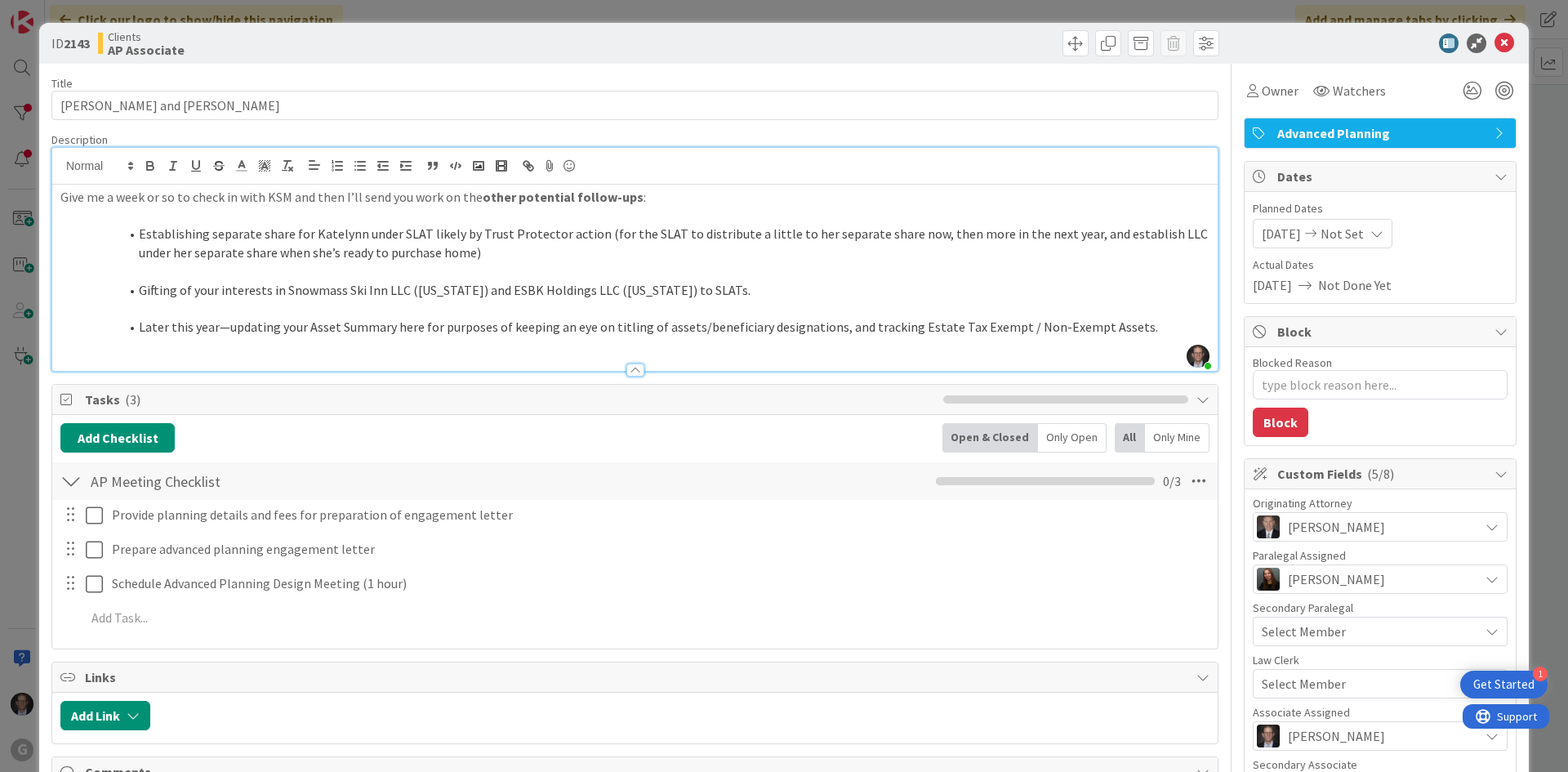
type textarea "x"
click at [61, 195] on p "Give me a week or so to check in with KSM and then I’ll send you work on the ot…" at bounding box center [635, 198] width 1149 height 19
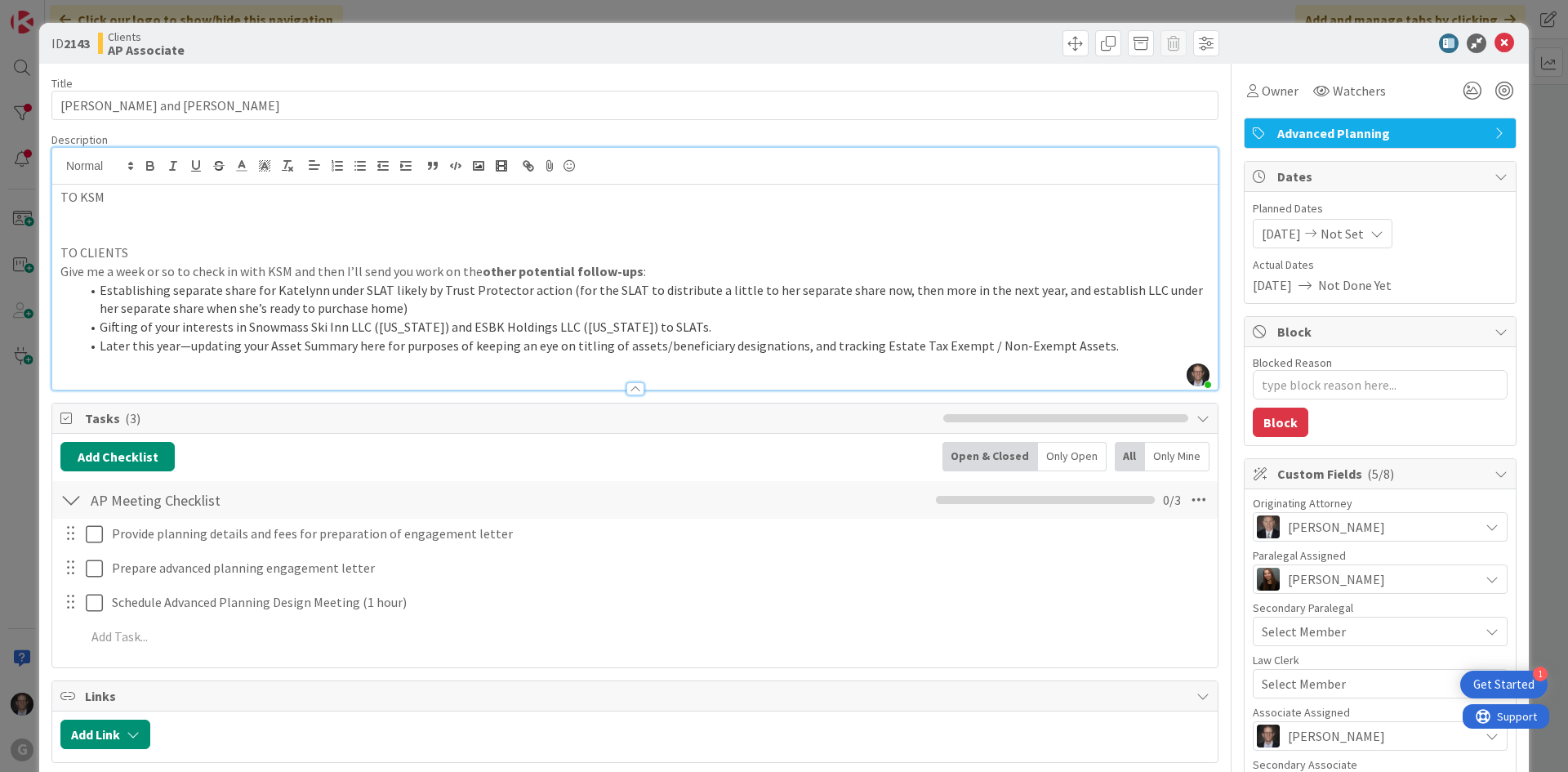
drag, startPoint x: 131, startPoint y: 230, endPoint x: 87, endPoint y: 229, distance: 44.0
click at [131, 230] on p at bounding box center [635, 234] width 1149 height 19
click at [73, 223] on p at bounding box center [635, 216] width 1149 height 19
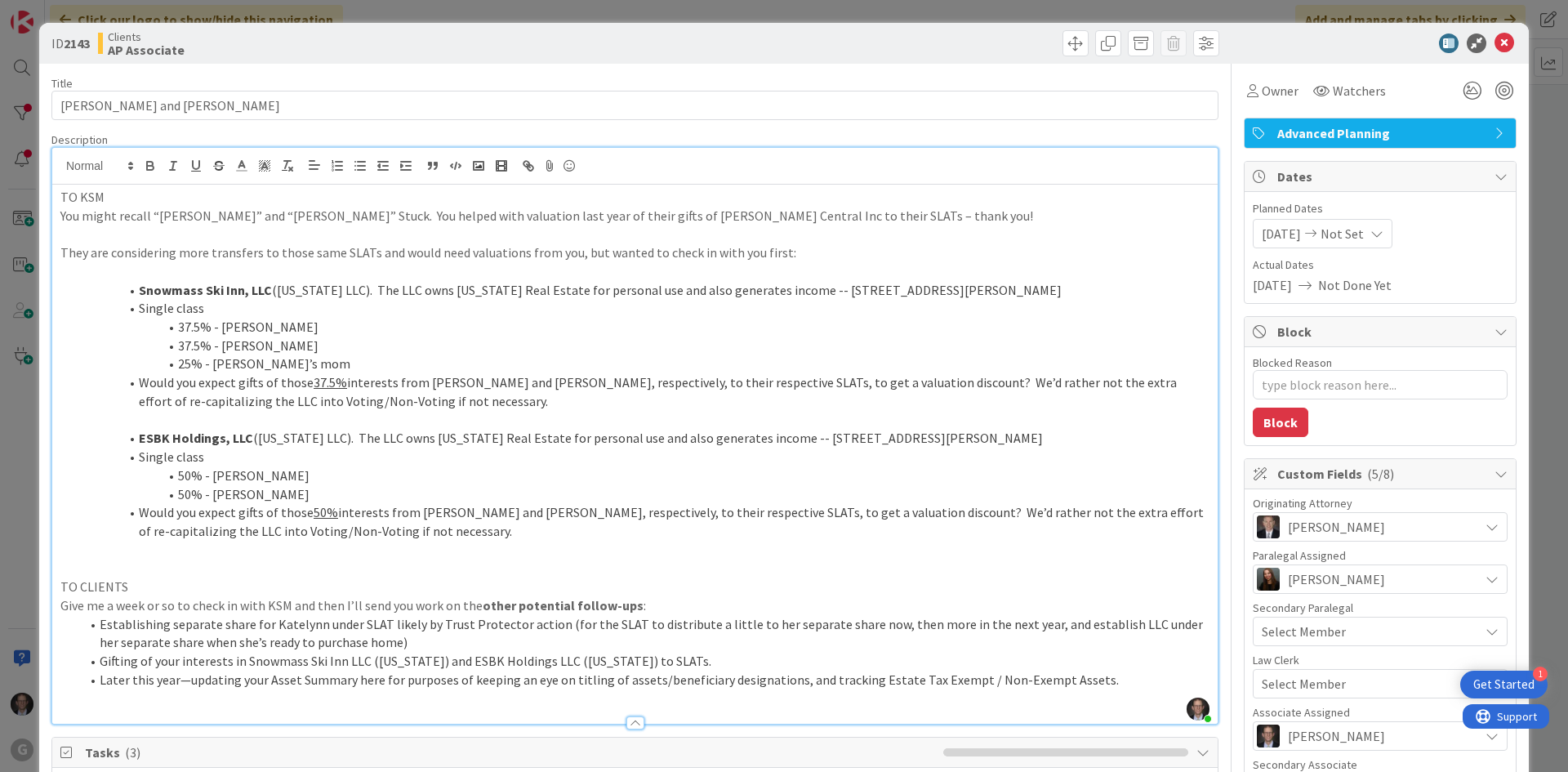
click at [58, 217] on div "TO KSM You might recall “[PERSON_NAME]” and “[PERSON_NAME]” Stuck. You helped w…" at bounding box center [635, 454] width 1165 height 539
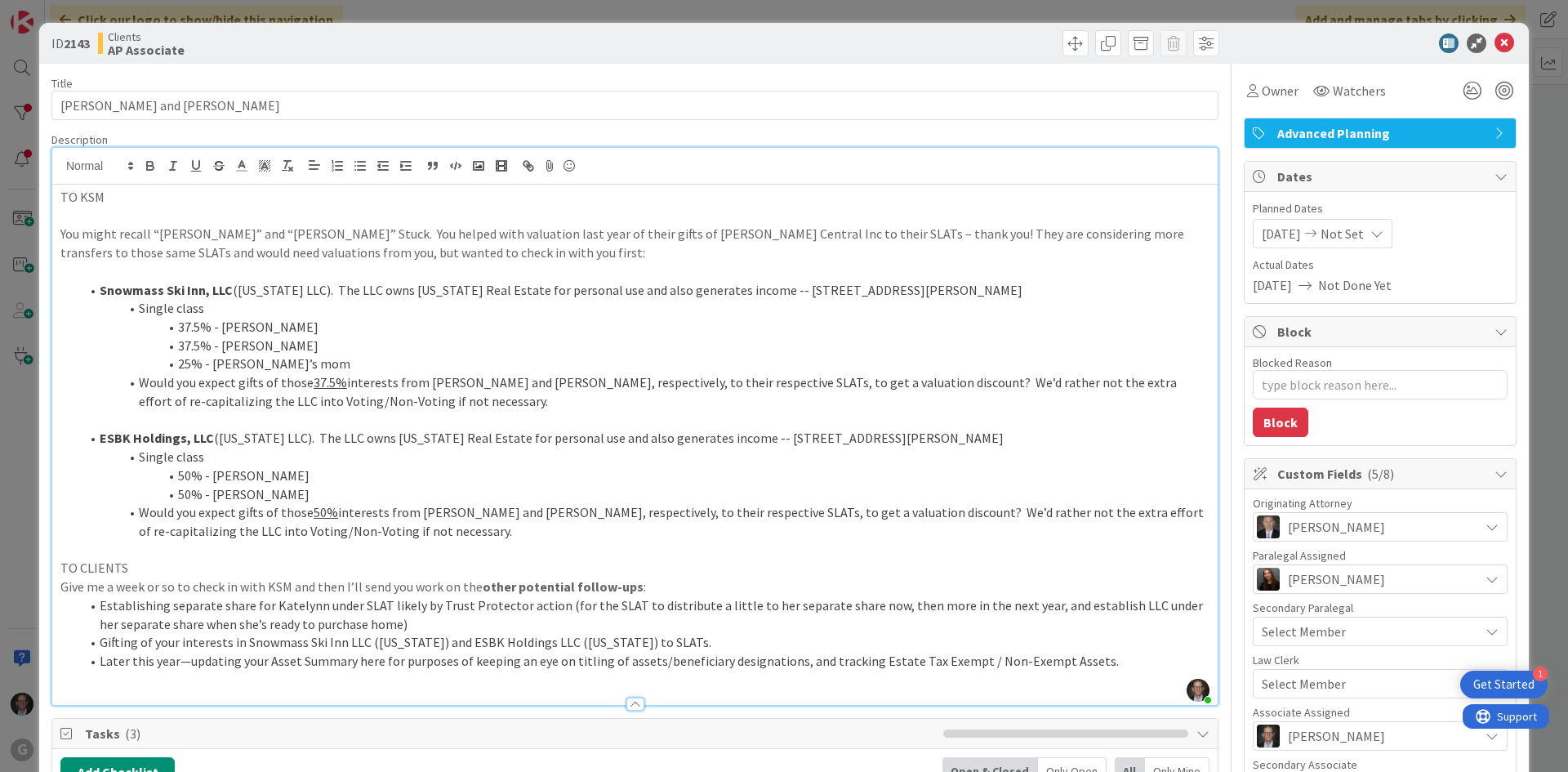
click at [61, 200] on p "TO KSM" at bounding box center [635, 198] width 1149 height 19
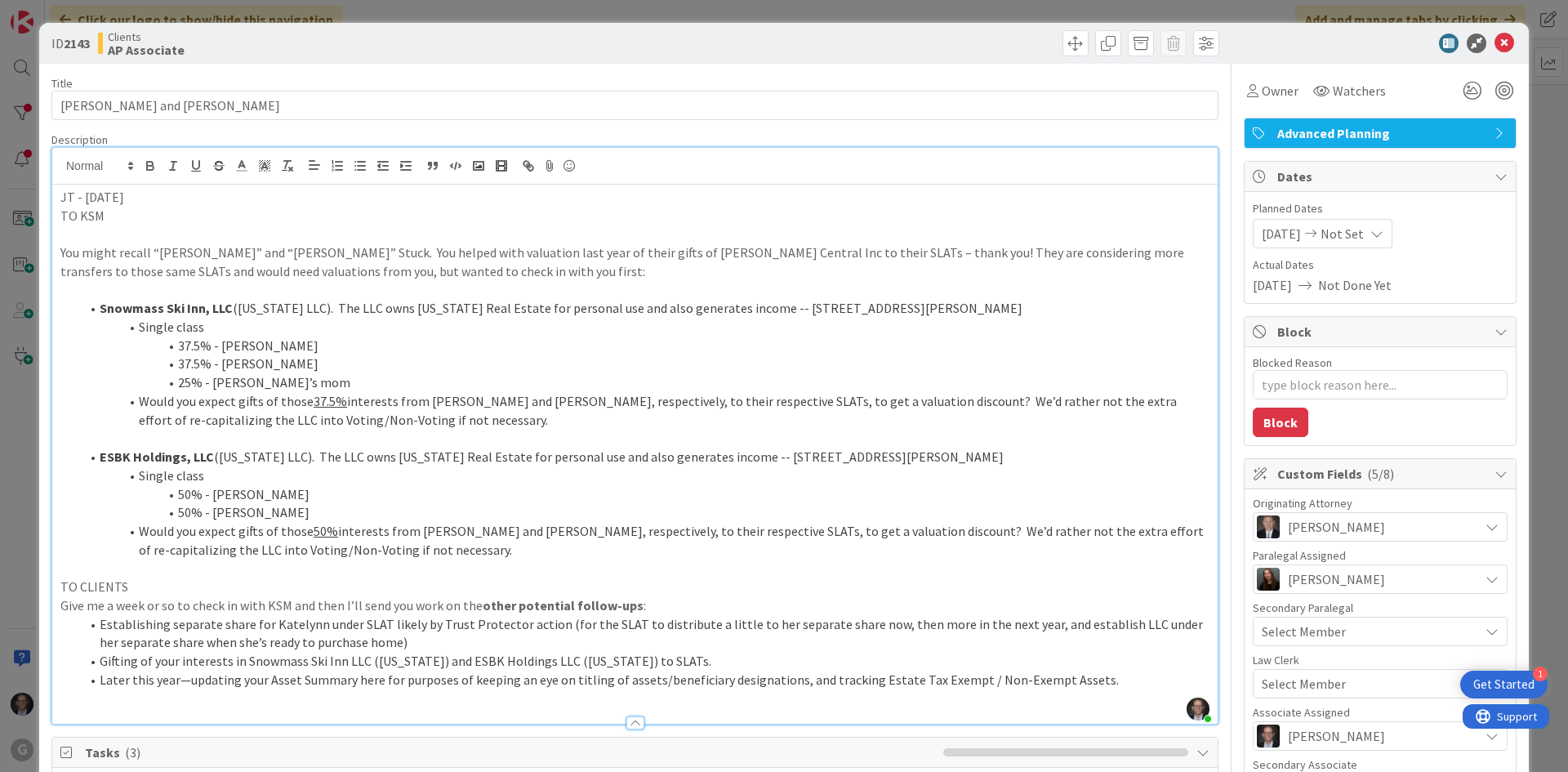
drag, startPoint x: 61, startPoint y: 196, endPoint x: 140, endPoint y: 194, distance: 79.0
click at [137, 198] on p "JT - [DATE]" at bounding box center [635, 198] width 1149 height 19
click at [152, 166] on icon "button" at bounding box center [150, 167] width 7 height 4
click at [143, 217] on p "TO KSM" at bounding box center [635, 216] width 1149 height 19
drag, startPoint x: 61, startPoint y: 218, endPoint x: 103, endPoint y: 215, distance: 42.1
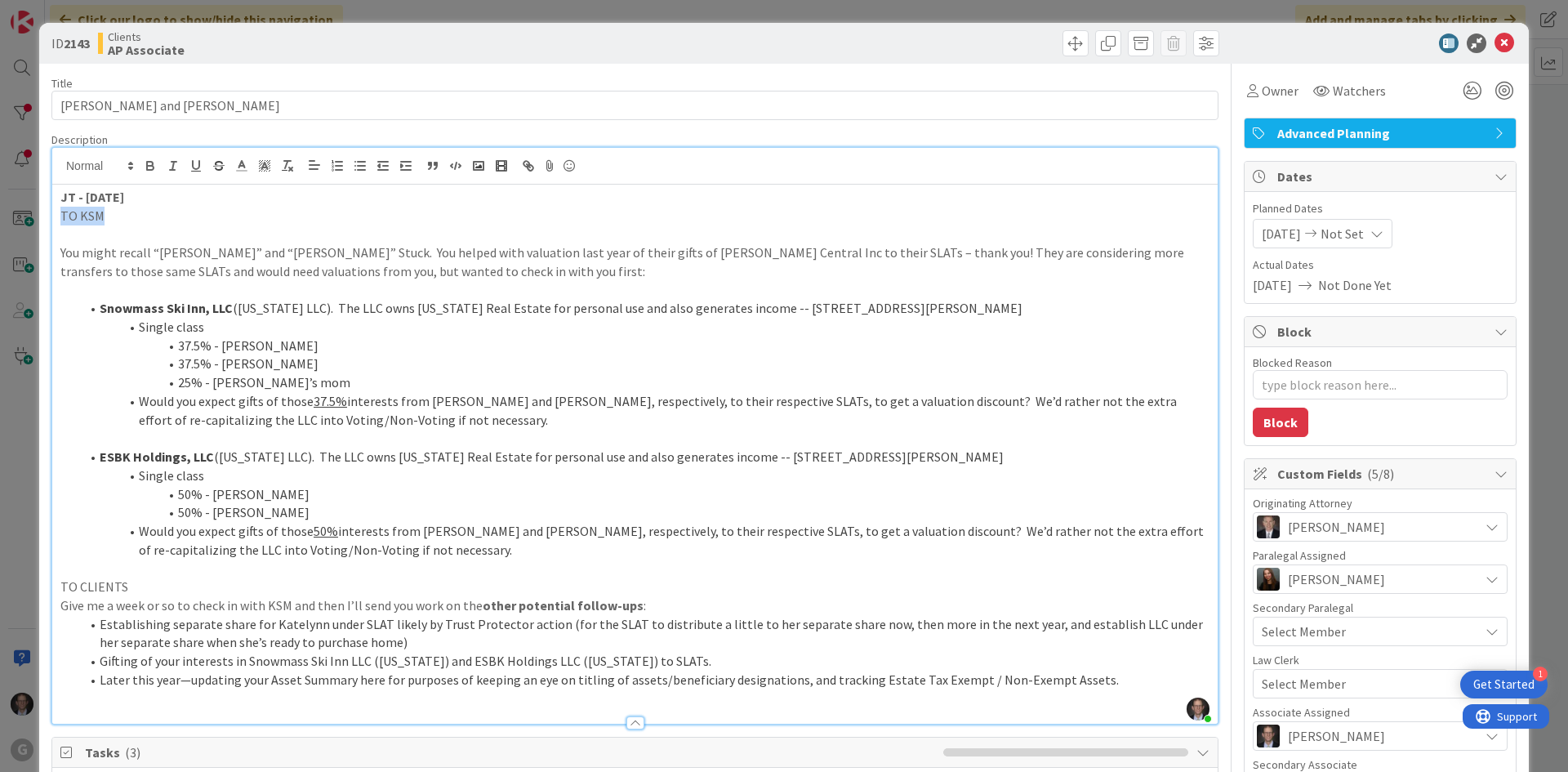
click at [103, 215] on p "TO KSM" at bounding box center [635, 216] width 1149 height 19
click at [195, 167] on icon "button" at bounding box center [196, 165] width 14 height 14
drag, startPoint x: 60, startPoint y: 586, endPoint x: 123, endPoint y: 586, distance: 63.0
click at [123, 586] on p "TO CLIENTS" at bounding box center [635, 588] width 1149 height 19
click at [200, 167] on icon "button" at bounding box center [196, 164] width 7 height 9
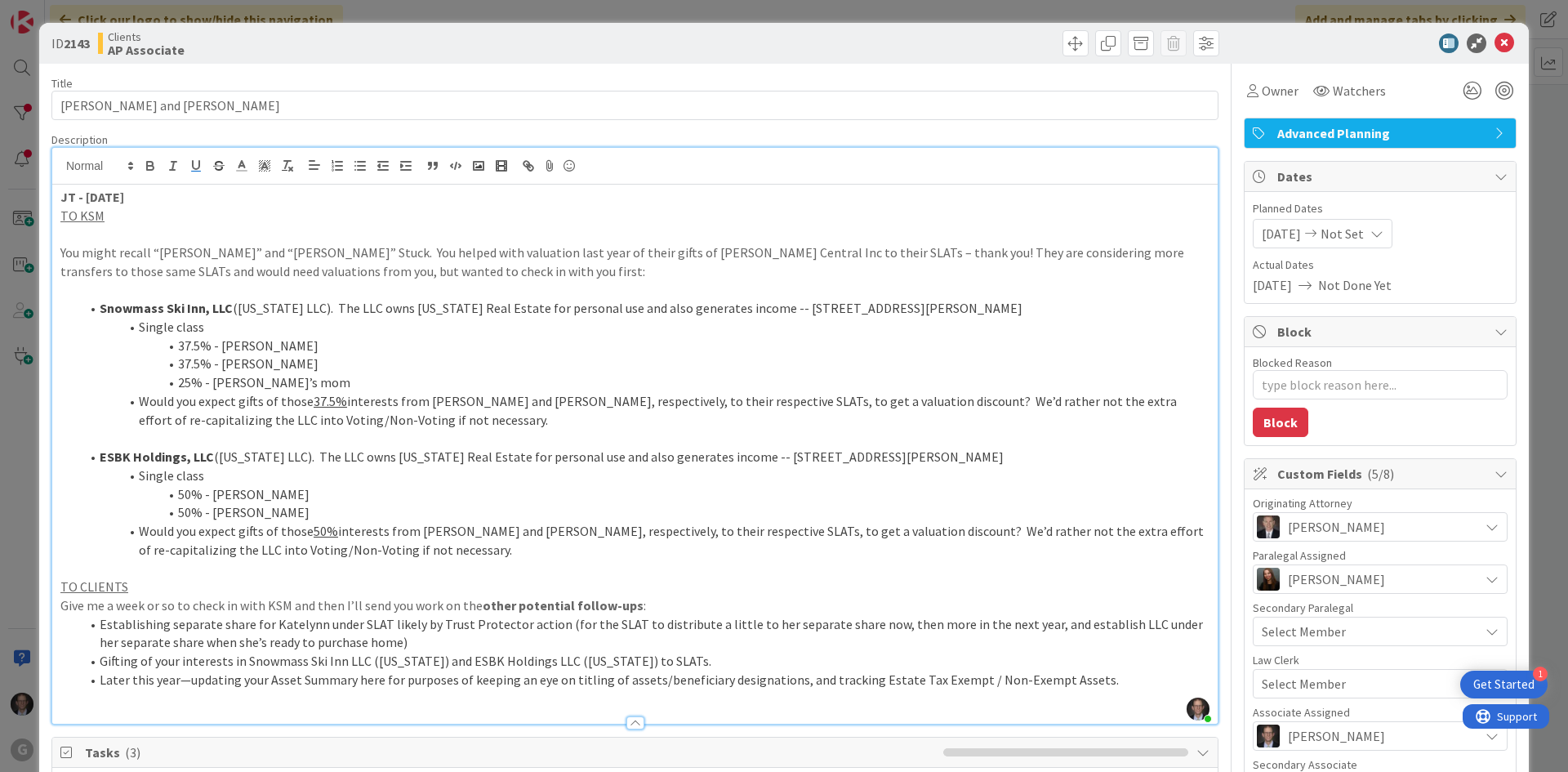
click at [90, 567] on p at bounding box center [635, 569] width 1149 height 19
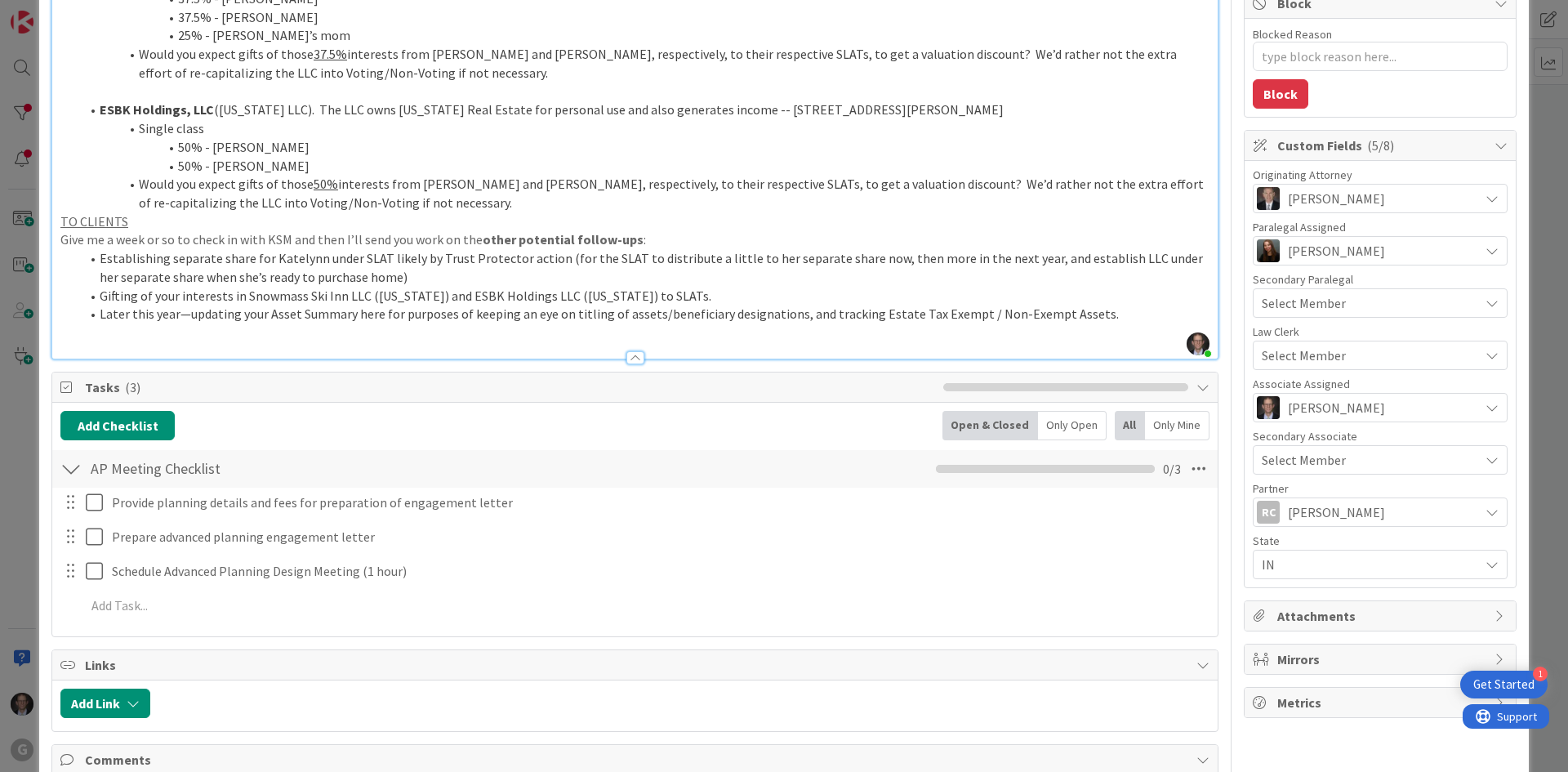
scroll to position [327, 0]
click at [139, 429] on button "Add Checklist" at bounding box center [118, 427] width 114 height 29
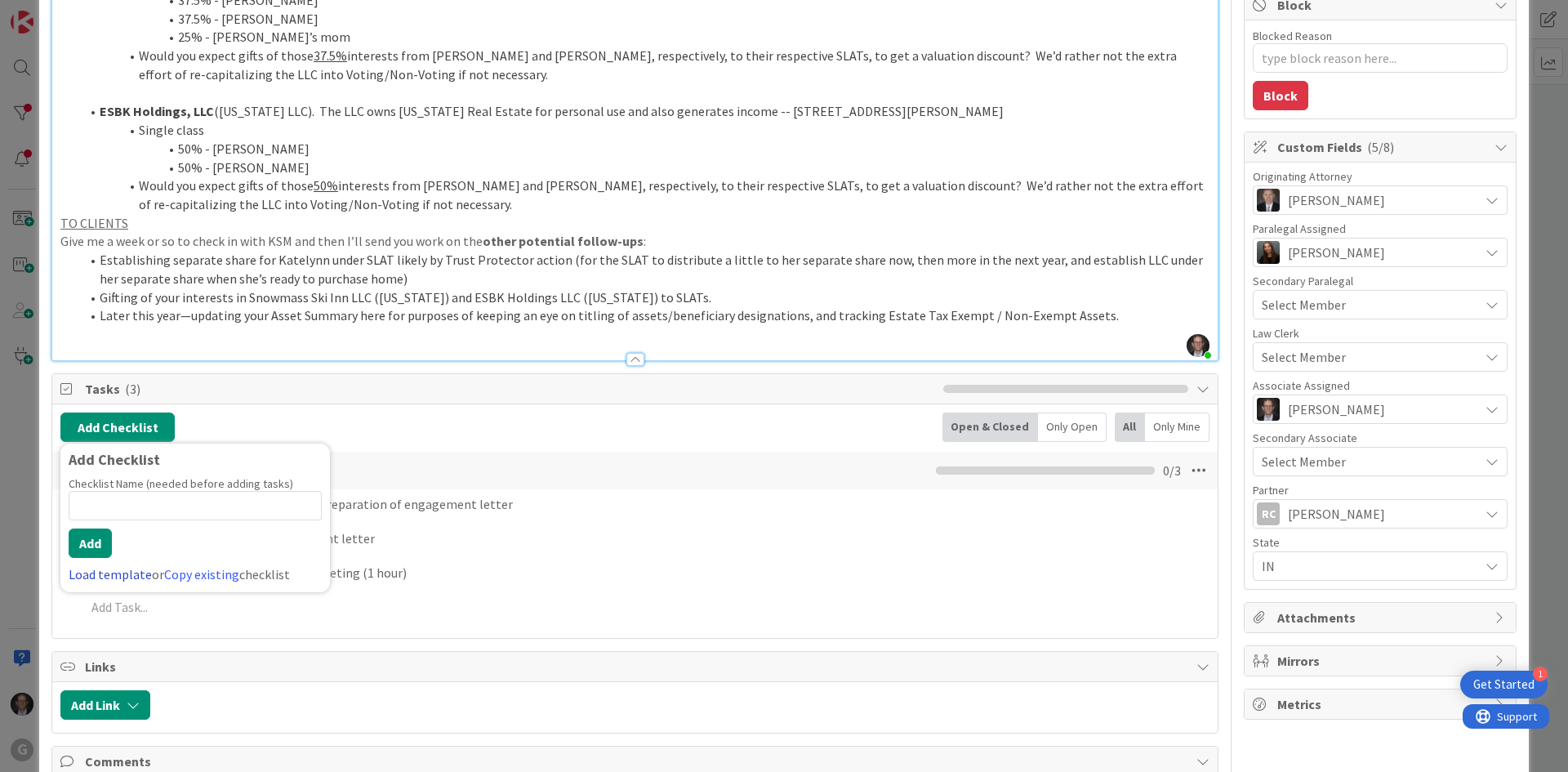
click at [115, 573] on link "Load template" at bounding box center [110, 574] width 84 height 16
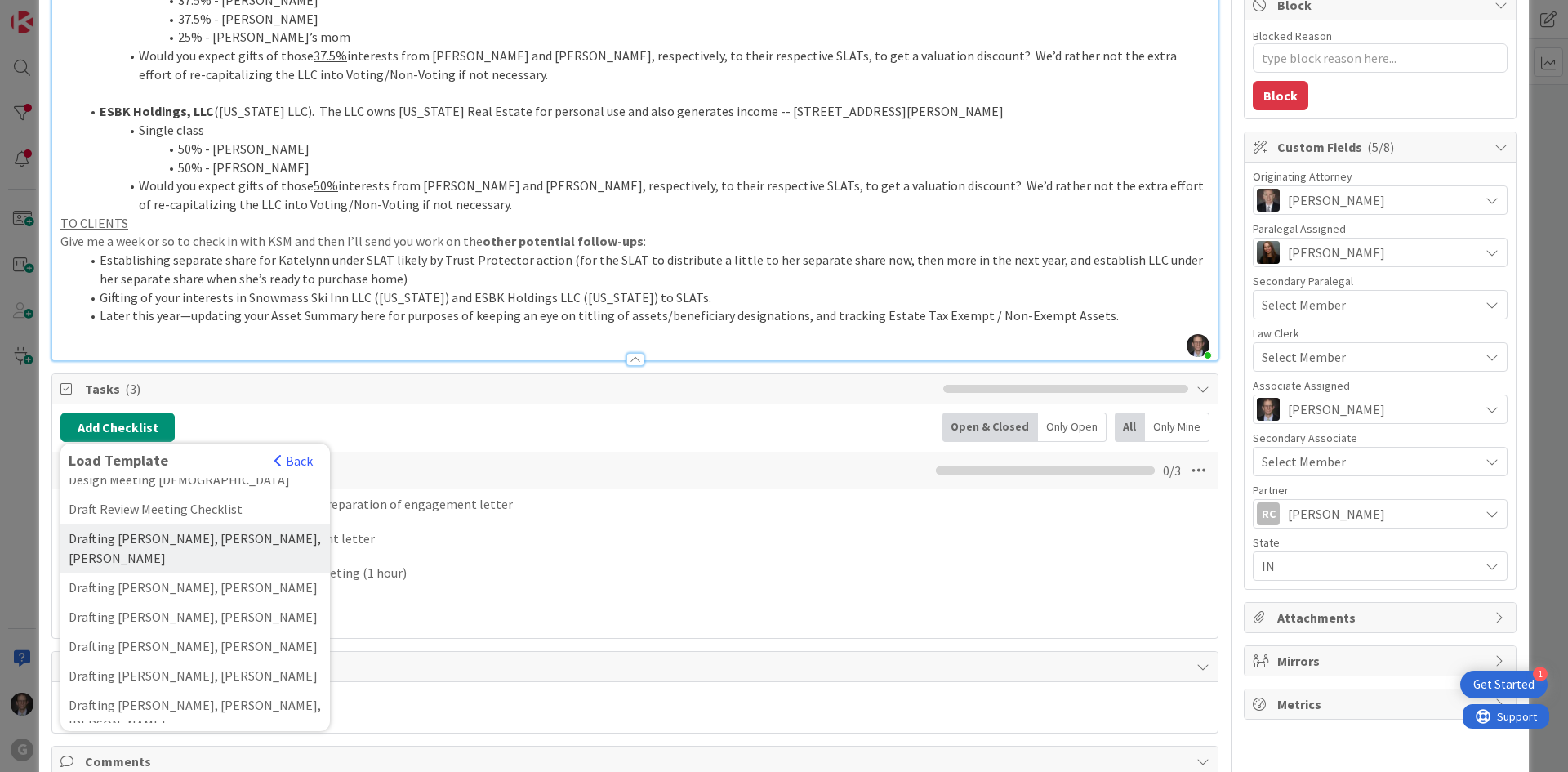
click at [190, 524] on div "Drafting [PERSON_NAME], [PERSON_NAME], [PERSON_NAME]" at bounding box center [196, 549] width 270 height 49
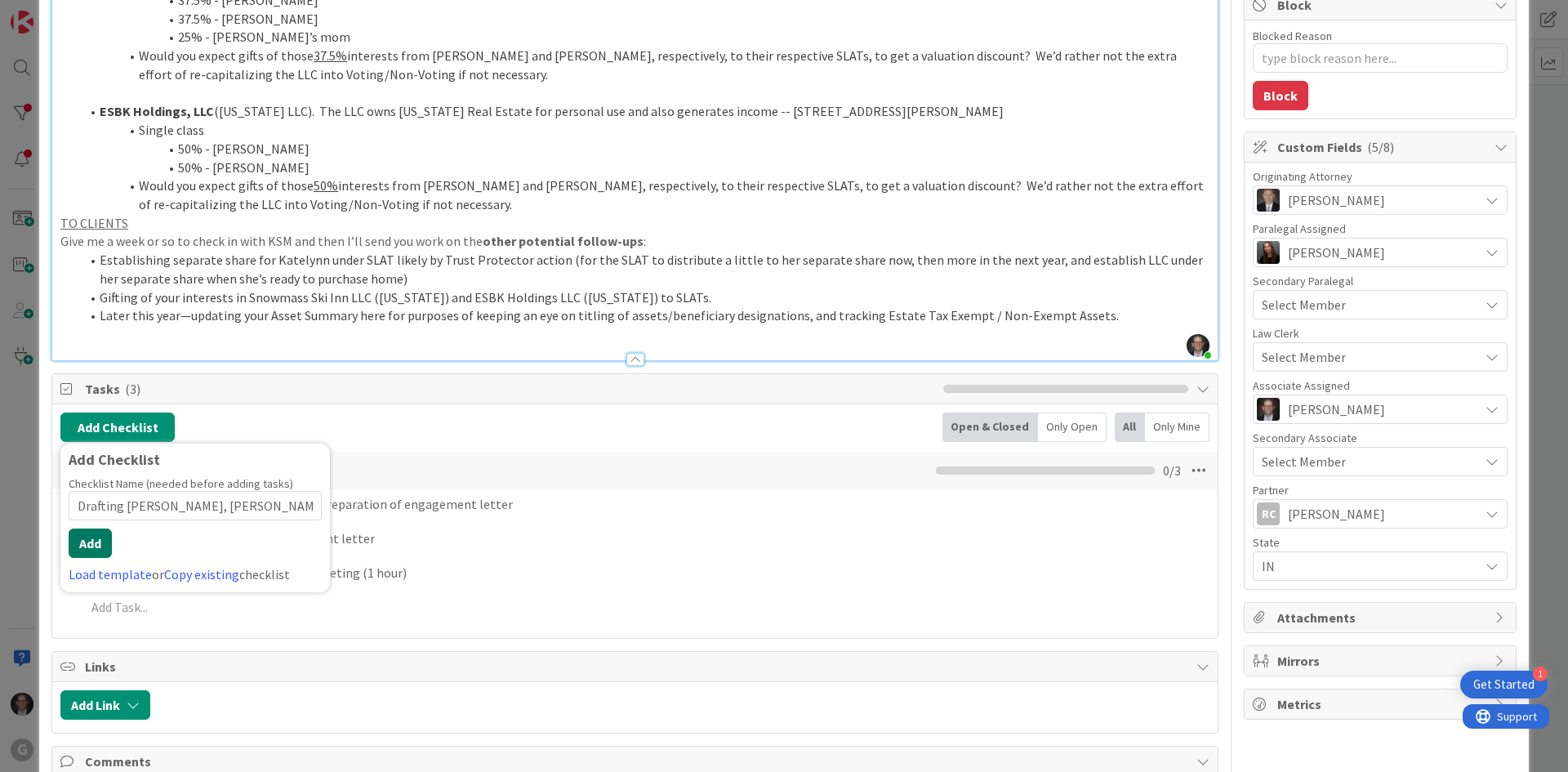
click at [96, 540] on button "Add" at bounding box center [90, 543] width 44 height 29
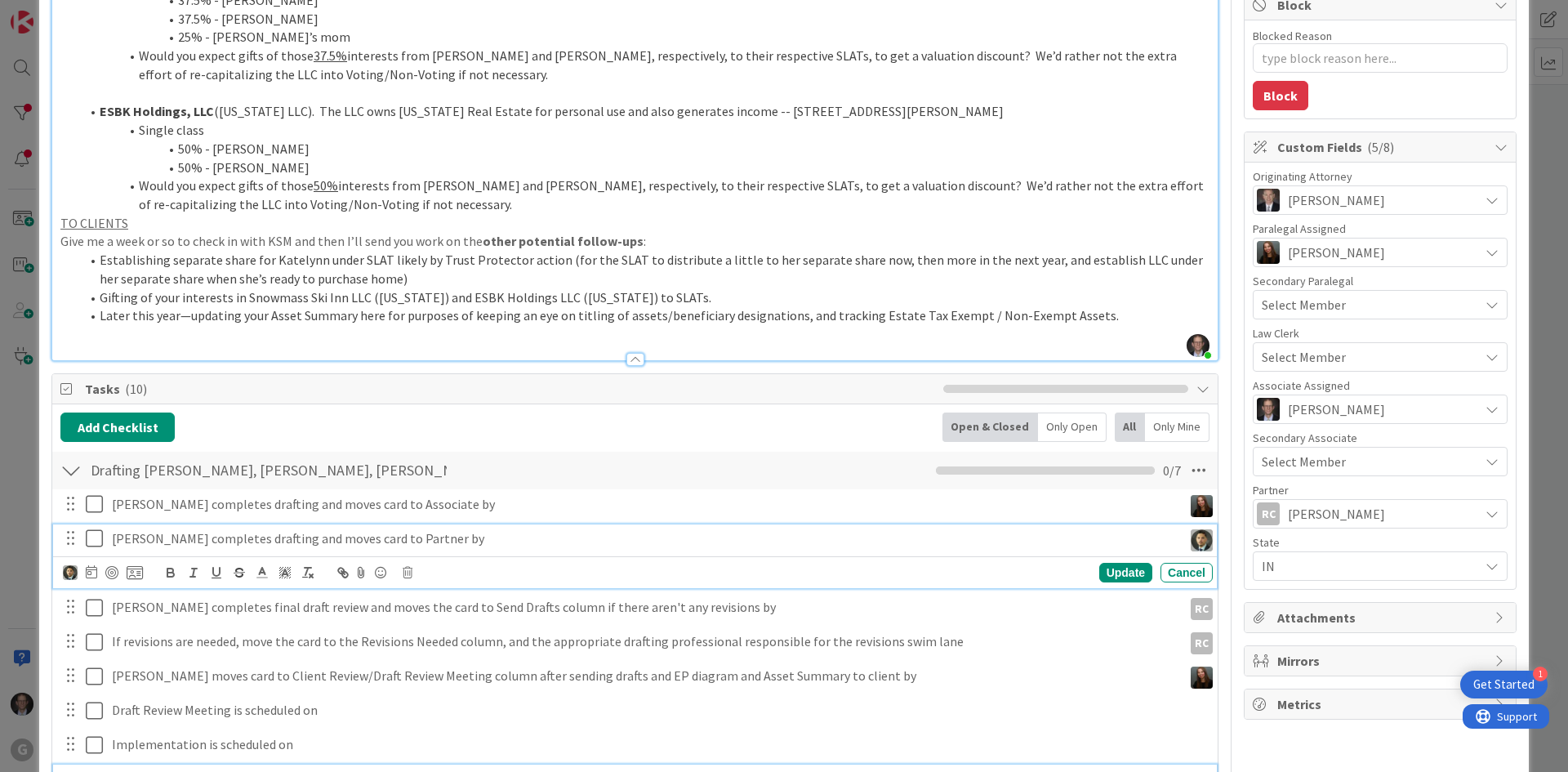
scroll to position [361, 0]
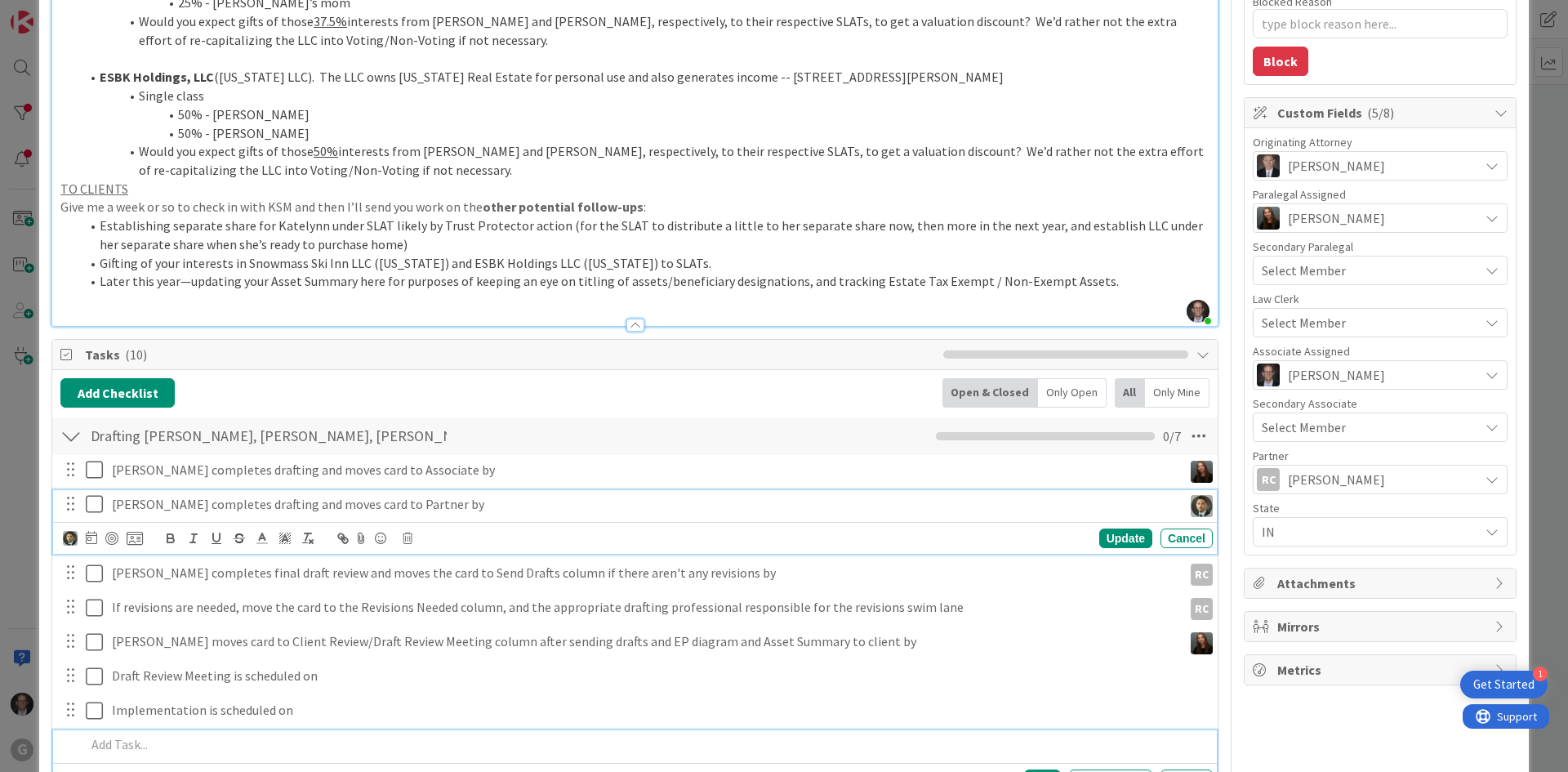
click at [354, 529] on div "[PERSON_NAME] completes drafting and moves card to Partner by Update Cancel" at bounding box center [635, 523] width 1164 height 65
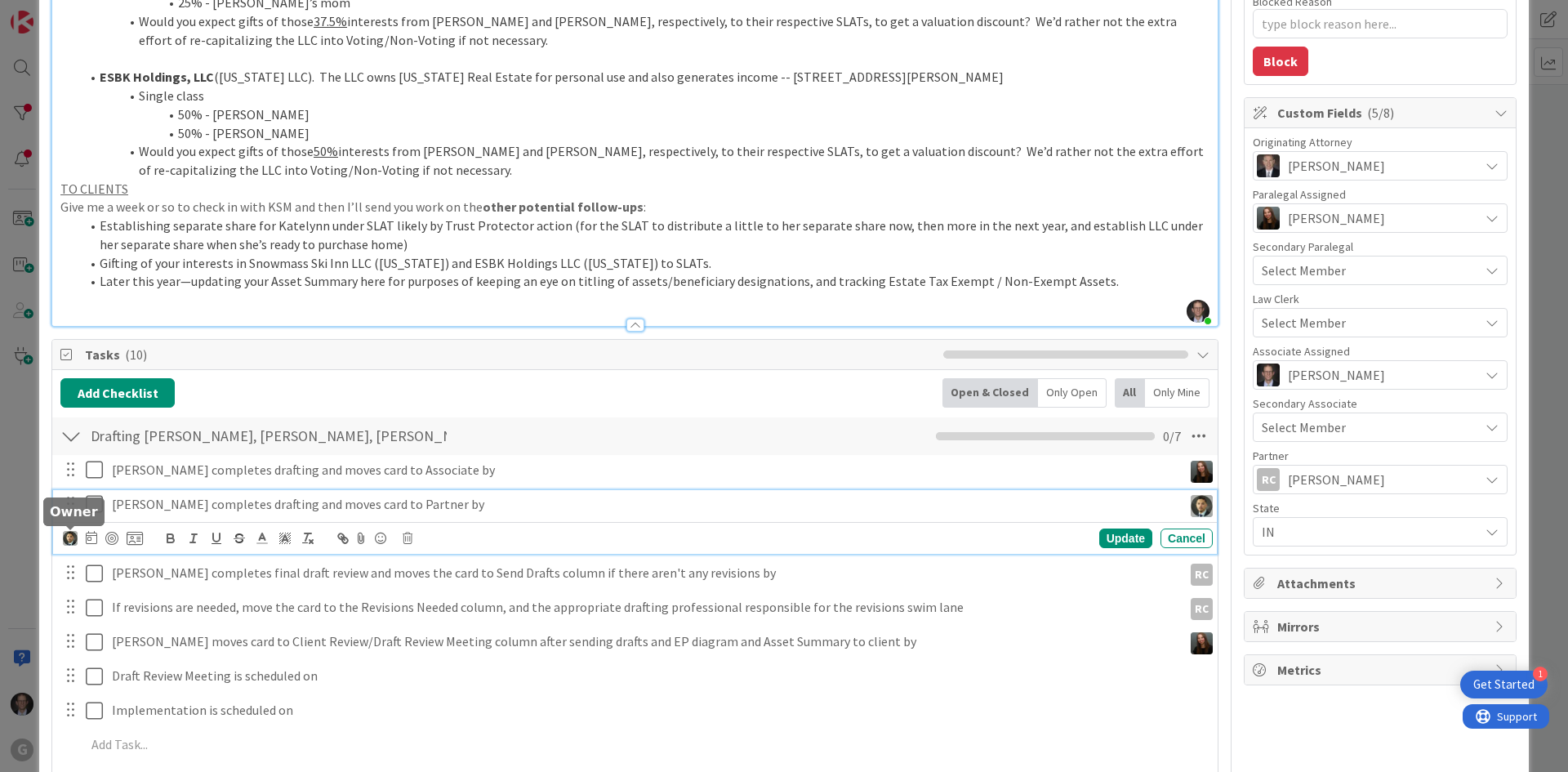
click at [72, 541] on img at bounding box center [69, 538] width 14 height 14
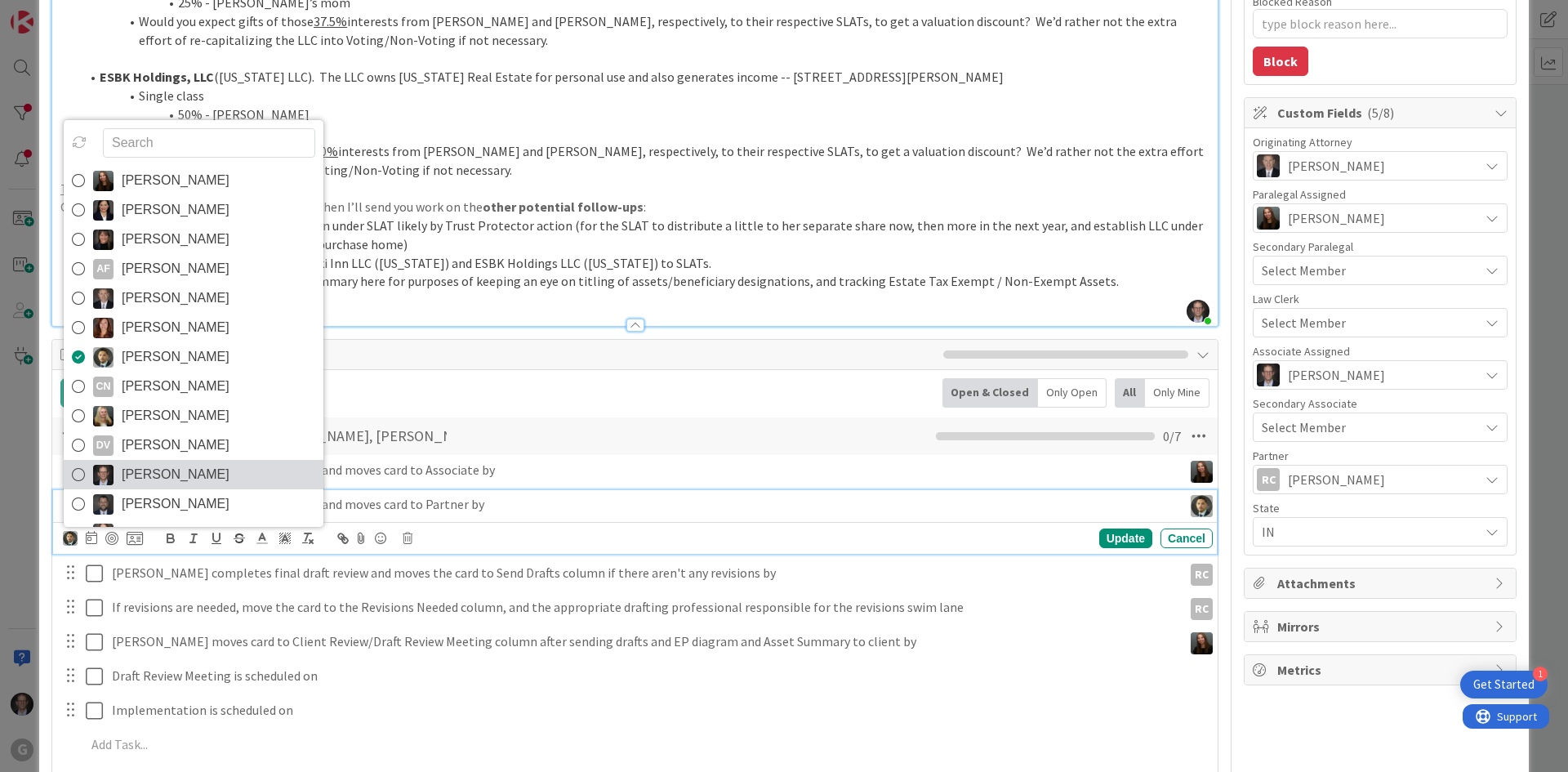
click at [83, 477] on icon at bounding box center [79, 474] width 13 height 25
type textarea "x"
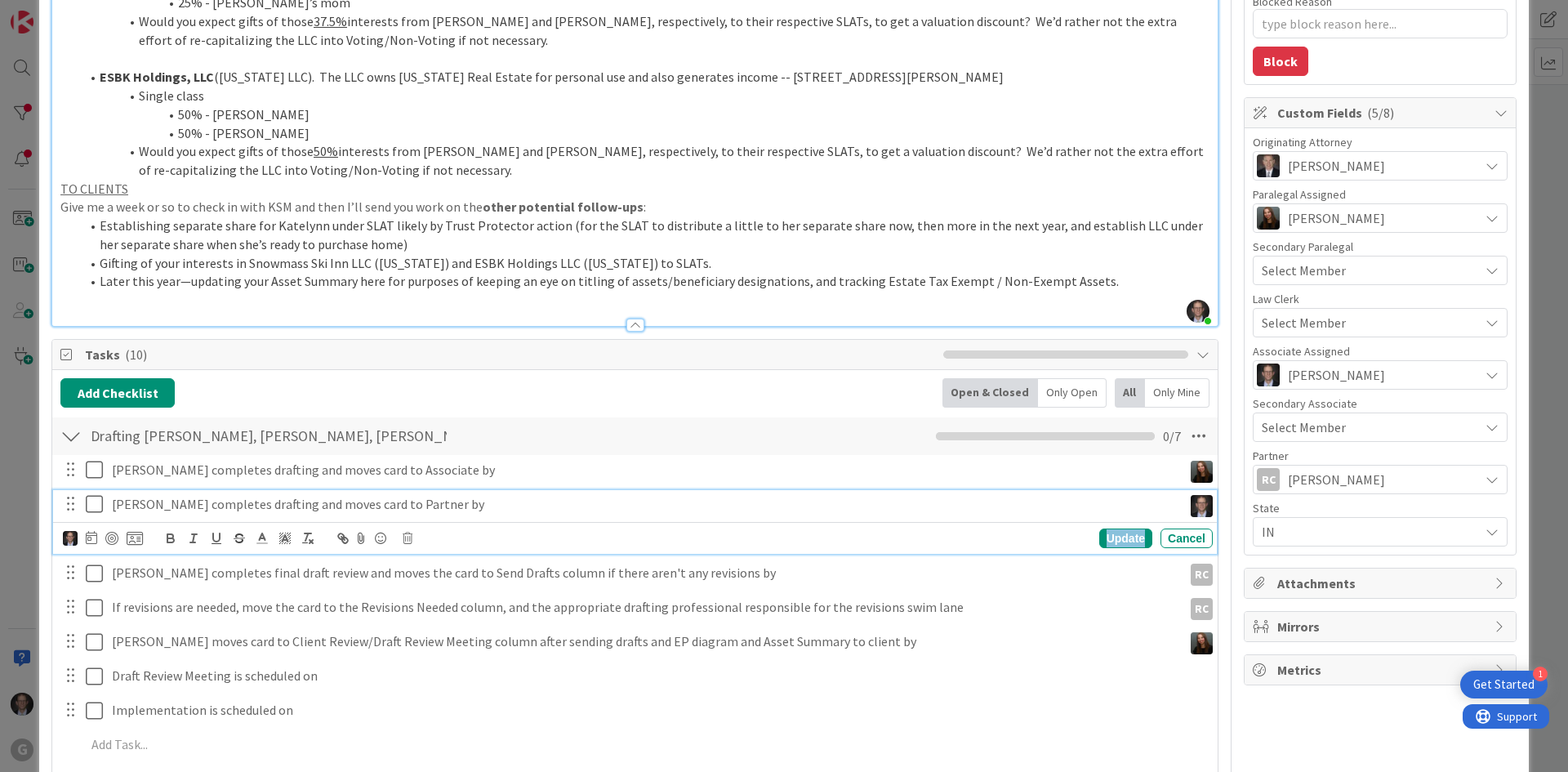
drag, startPoint x: 1118, startPoint y: 534, endPoint x: 1062, endPoint y: 541, distance: 56.4
click at [1118, 535] on div "Update" at bounding box center [1126, 538] width 53 height 20
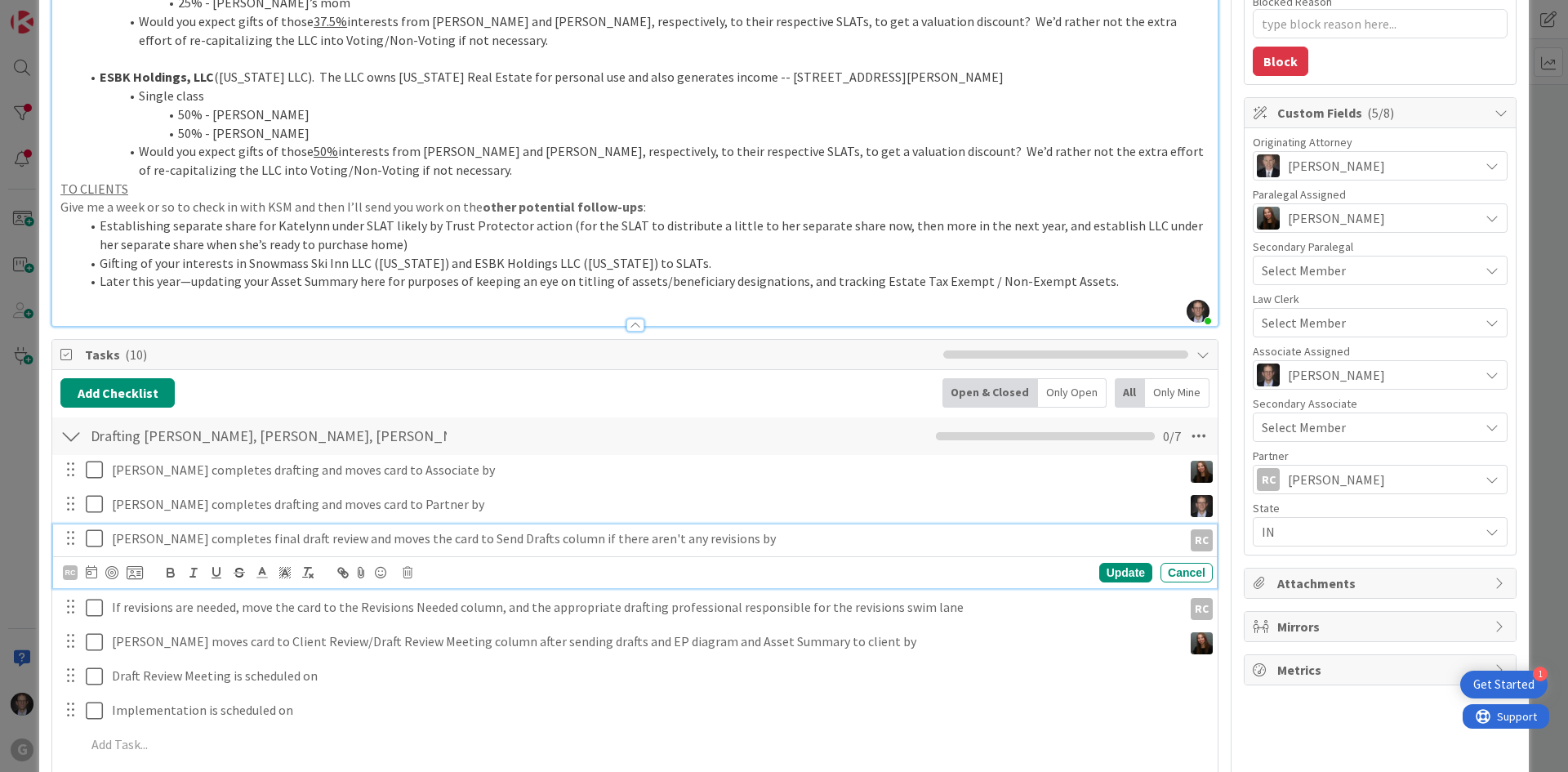
click at [175, 543] on p "[PERSON_NAME] completes final draft review and moves the card to Send Drafts co…" at bounding box center [644, 539] width 1064 height 19
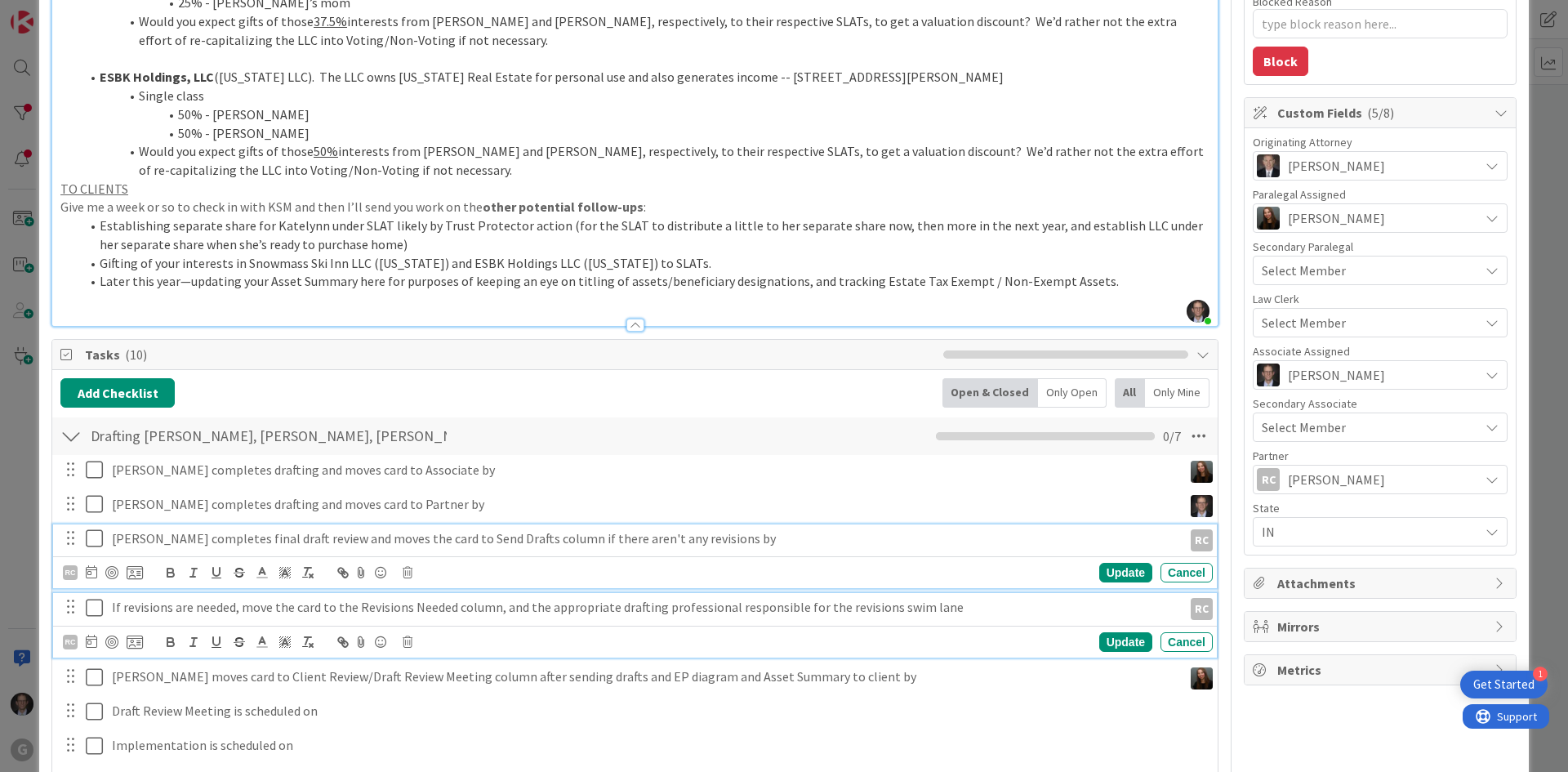
click at [340, 608] on p "If revisions are needed, move the card to the Revisions Needed column, and the …" at bounding box center [644, 608] width 1064 height 19
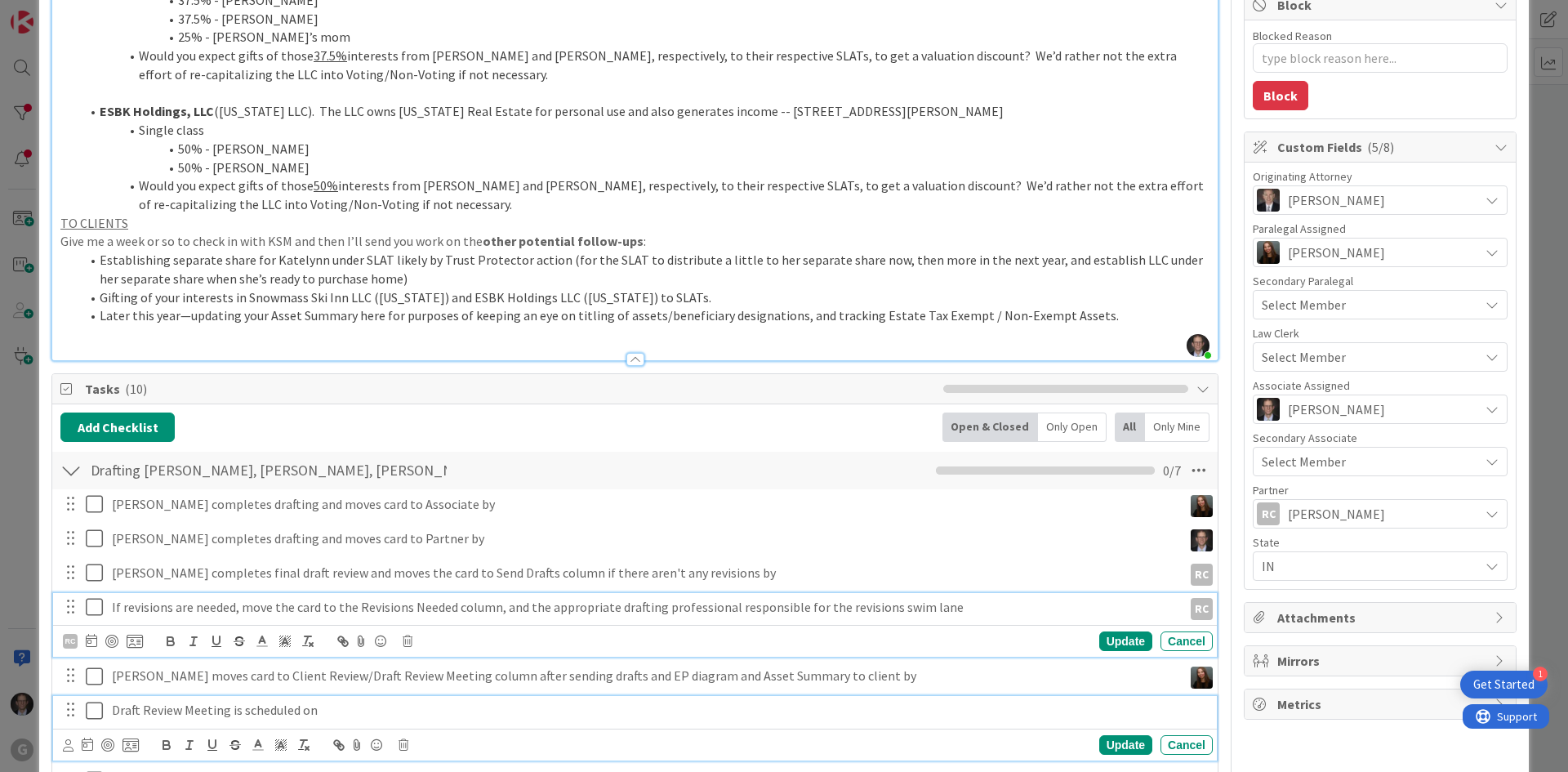
click at [396, 718] on p "Draft Review Meeting is scheduled on" at bounding box center [660, 710] width 1095 height 19
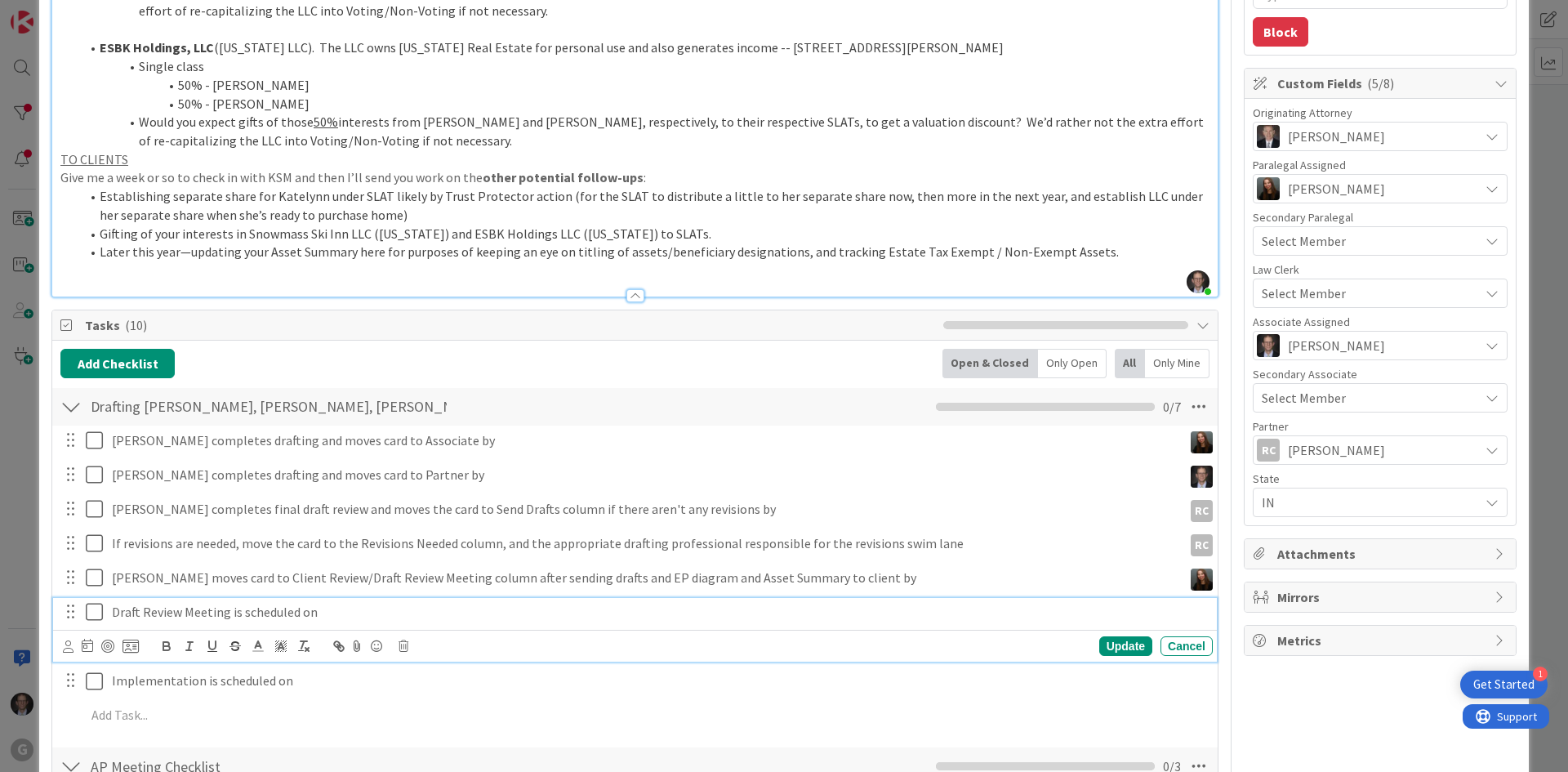
scroll to position [538, 0]
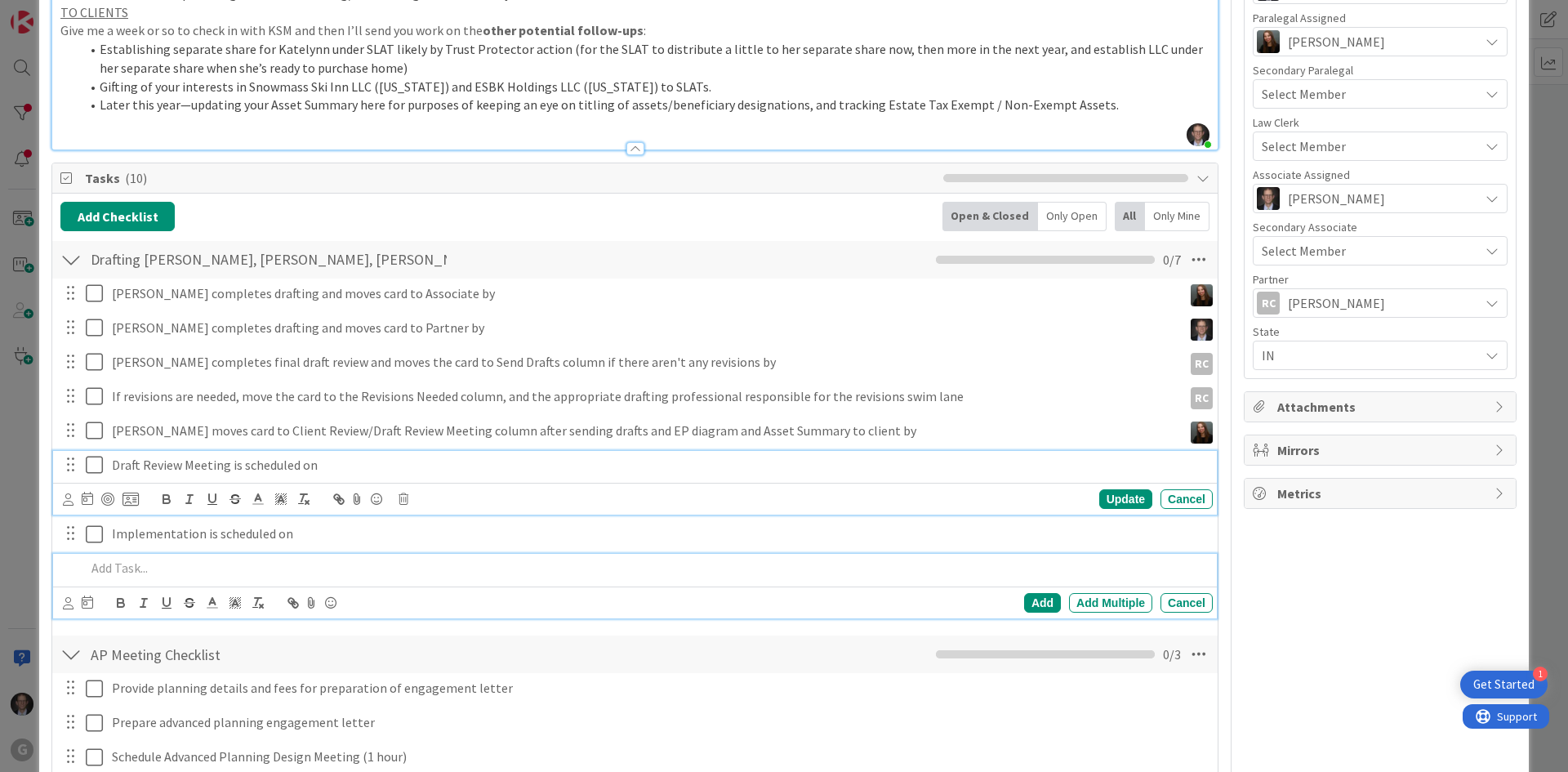
click at [139, 570] on p at bounding box center [645, 569] width 1120 height 19
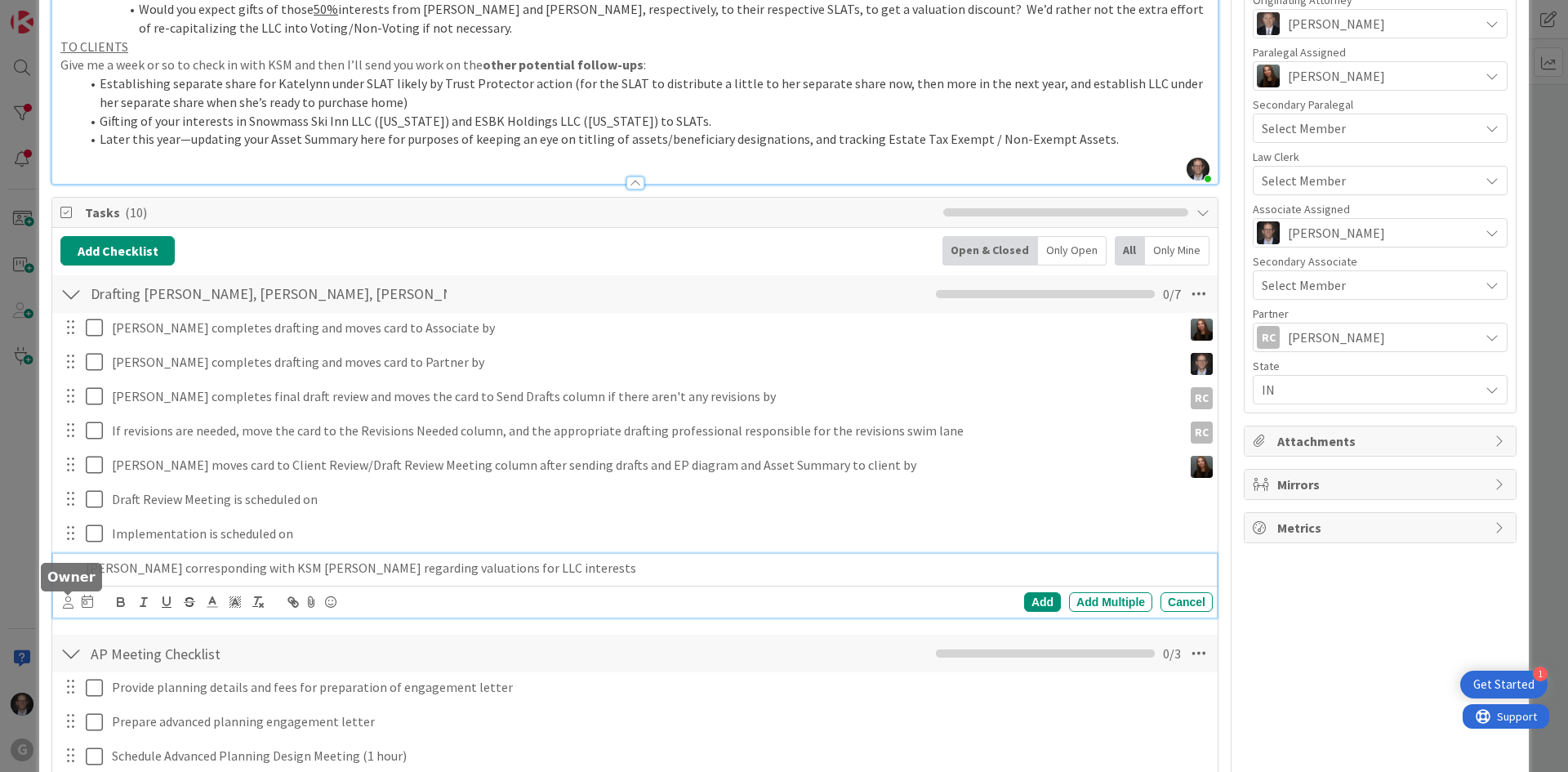
click at [67, 601] on icon at bounding box center [67, 602] width 10 height 12
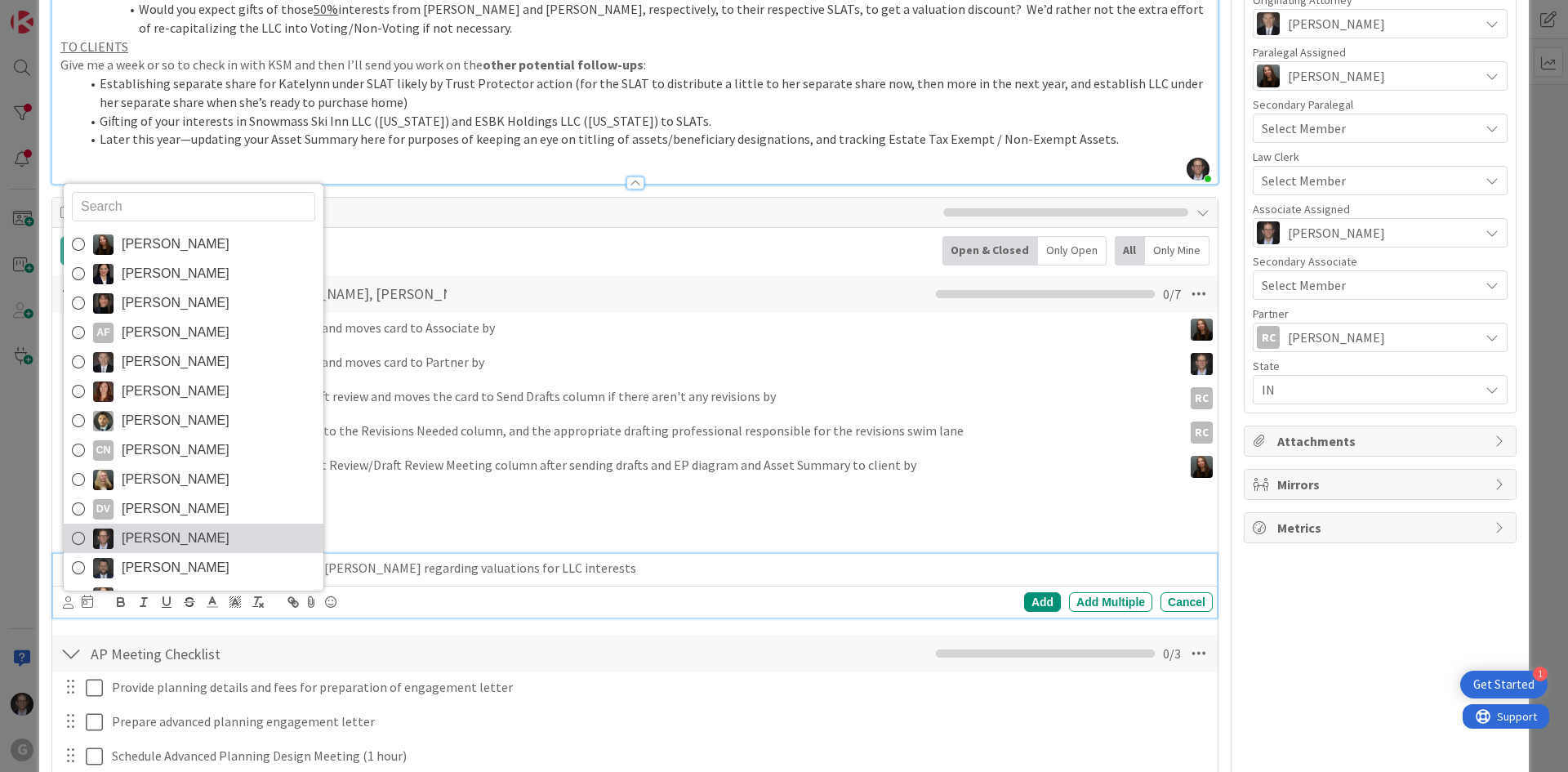
click at [80, 533] on icon at bounding box center [79, 538] width 13 height 25
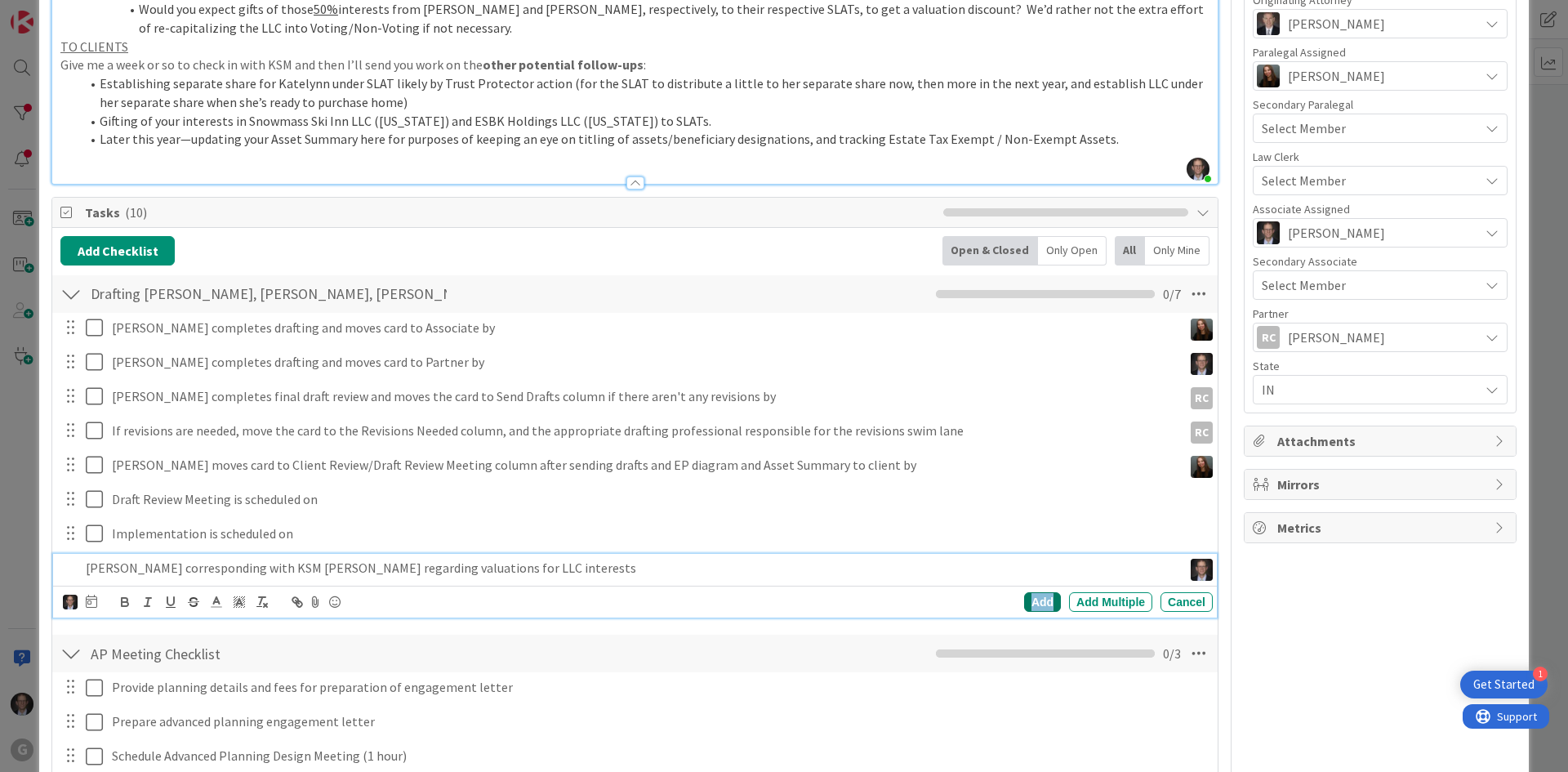
click at [1026, 599] on div "Add" at bounding box center [1042, 602] width 37 height 20
type textarea "x"
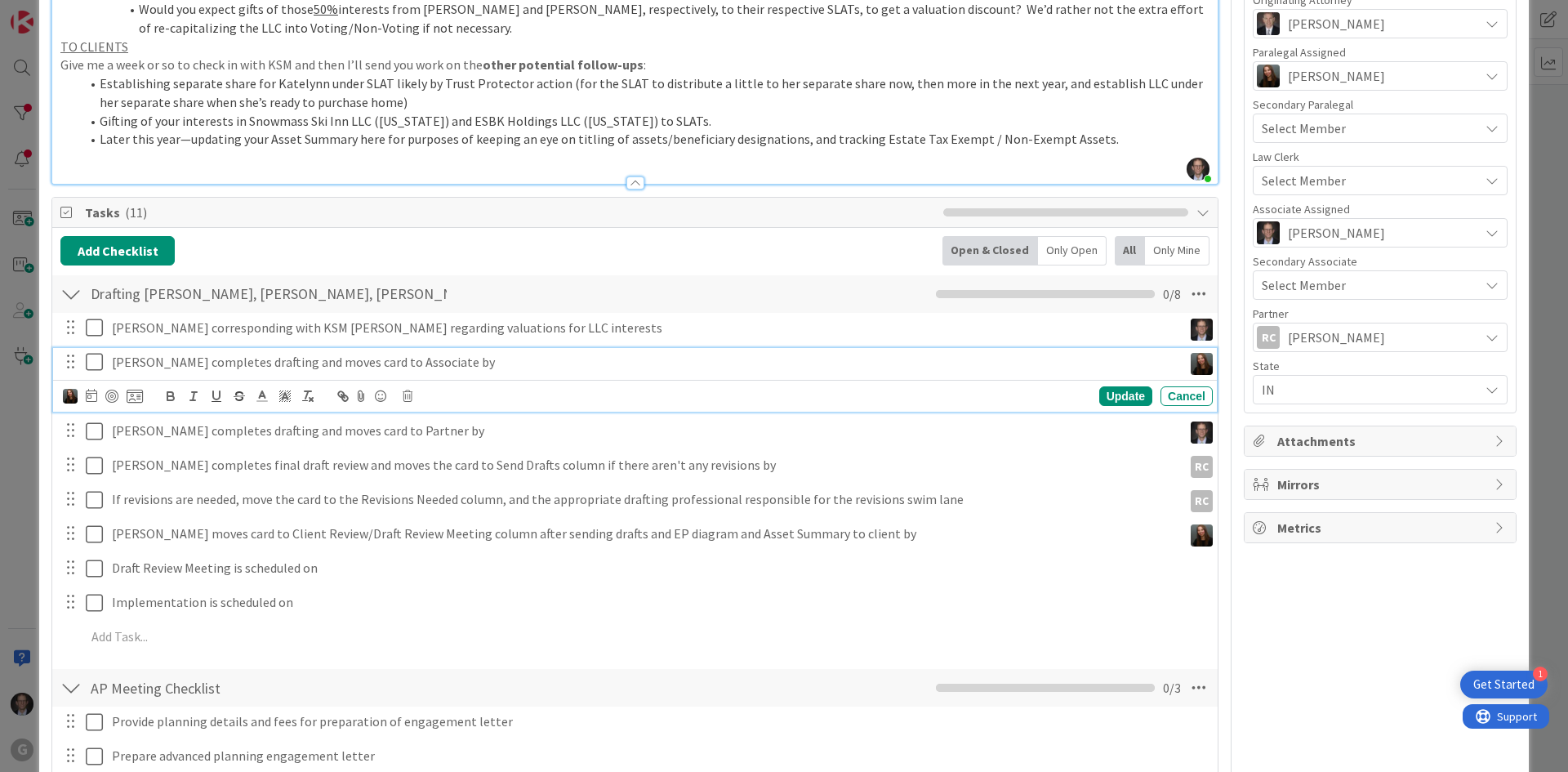
click at [163, 363] on p "[PERSON_NAME] completes drafting and moves card to Associate by" at bounding box center [644, 362] width 1064 height 19
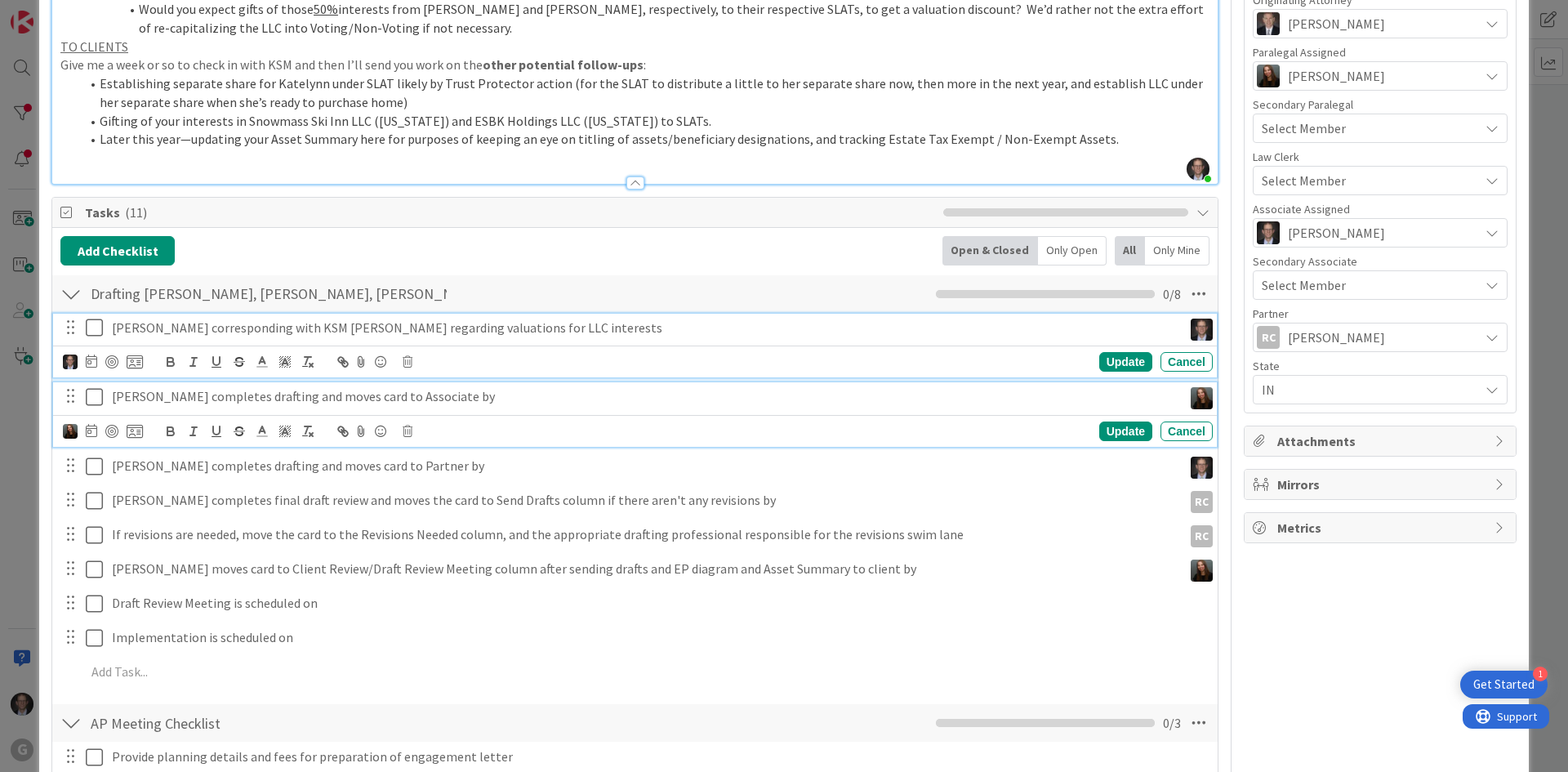
click at [551, 328] on p "[PERSON_NAME] corresponding with KSM [PERSON_NAME] regarding valuations for LLC…" at bounding box center [644, 328] width 1064 height 19
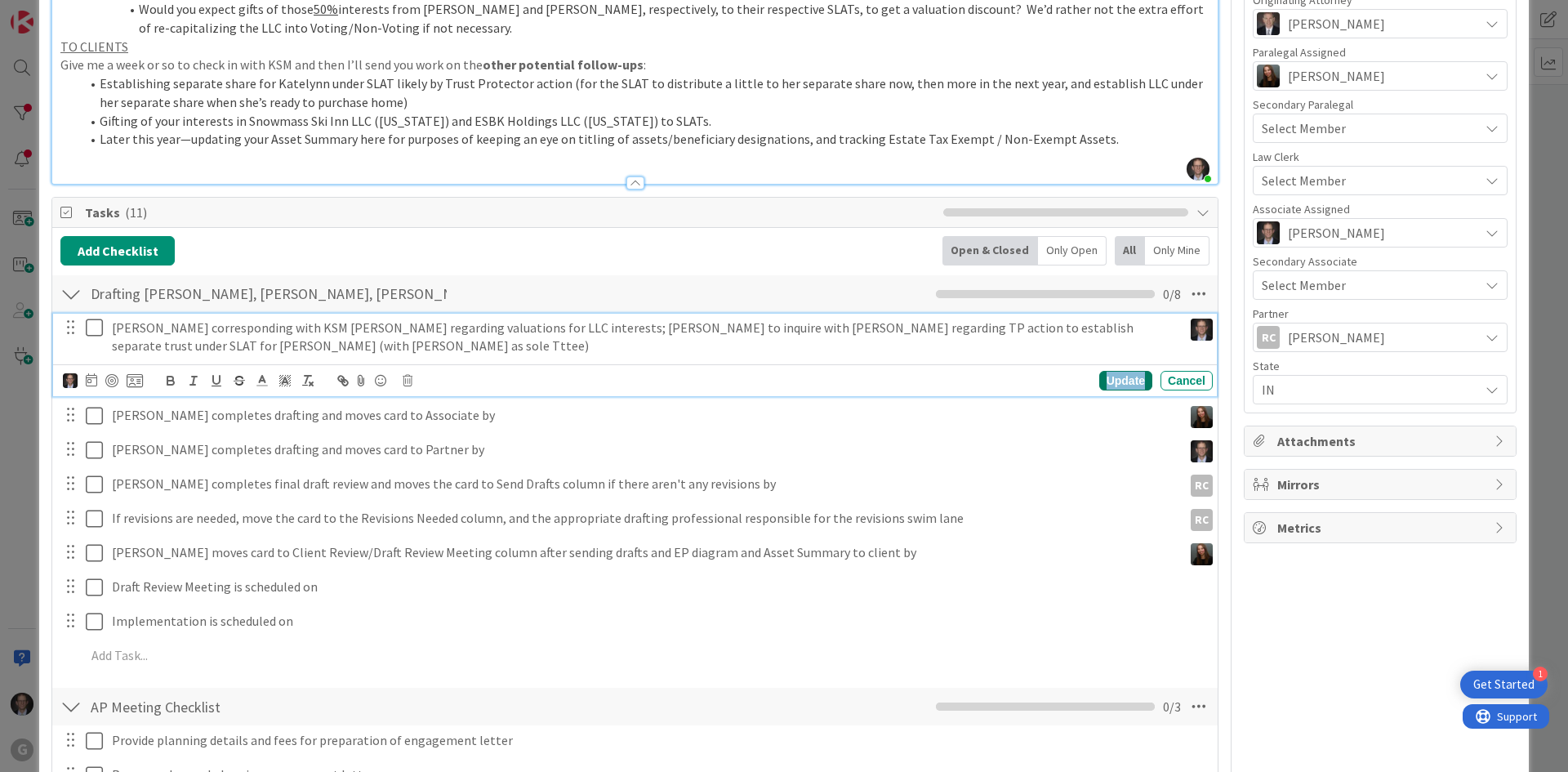
click at [1113, 384] on div "Update" at bounding box center [1126, 380] width 53 height 20
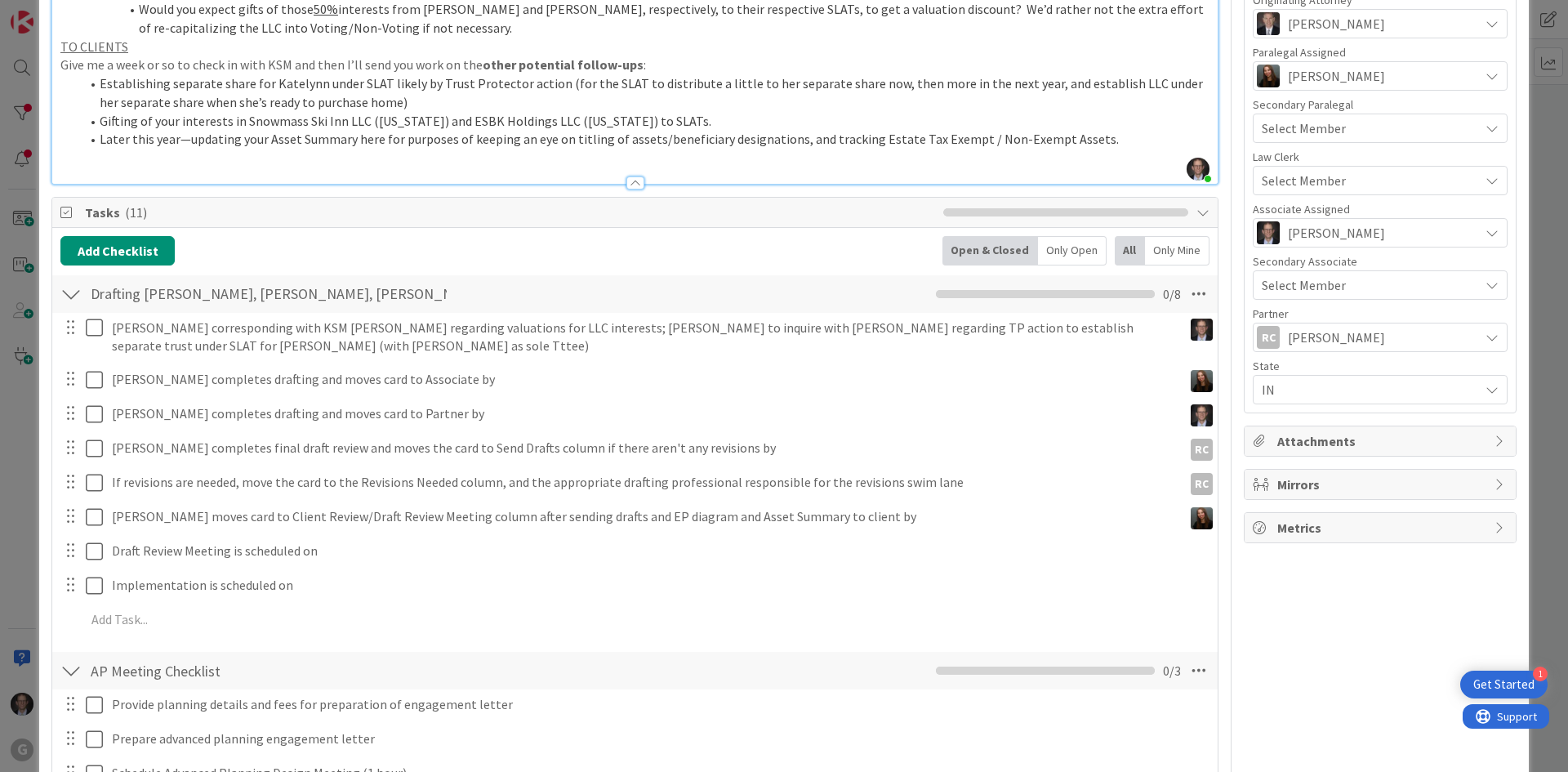
type textarea "x"
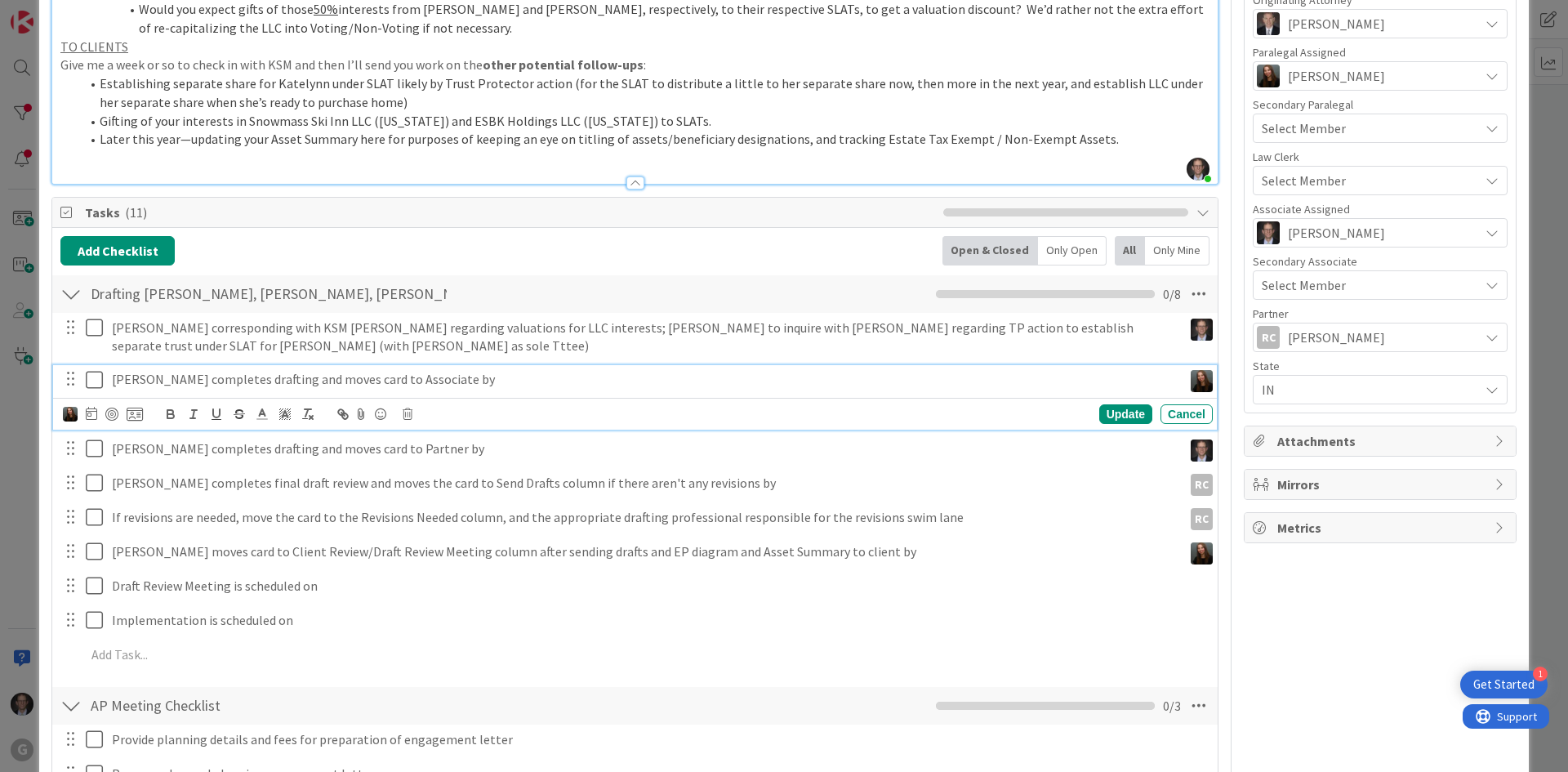
click at [162, 378] on p "[PERSON_NAME] completes drafting and moves card to Associate by" at bounding box center [644, 379] width 1064 height 19
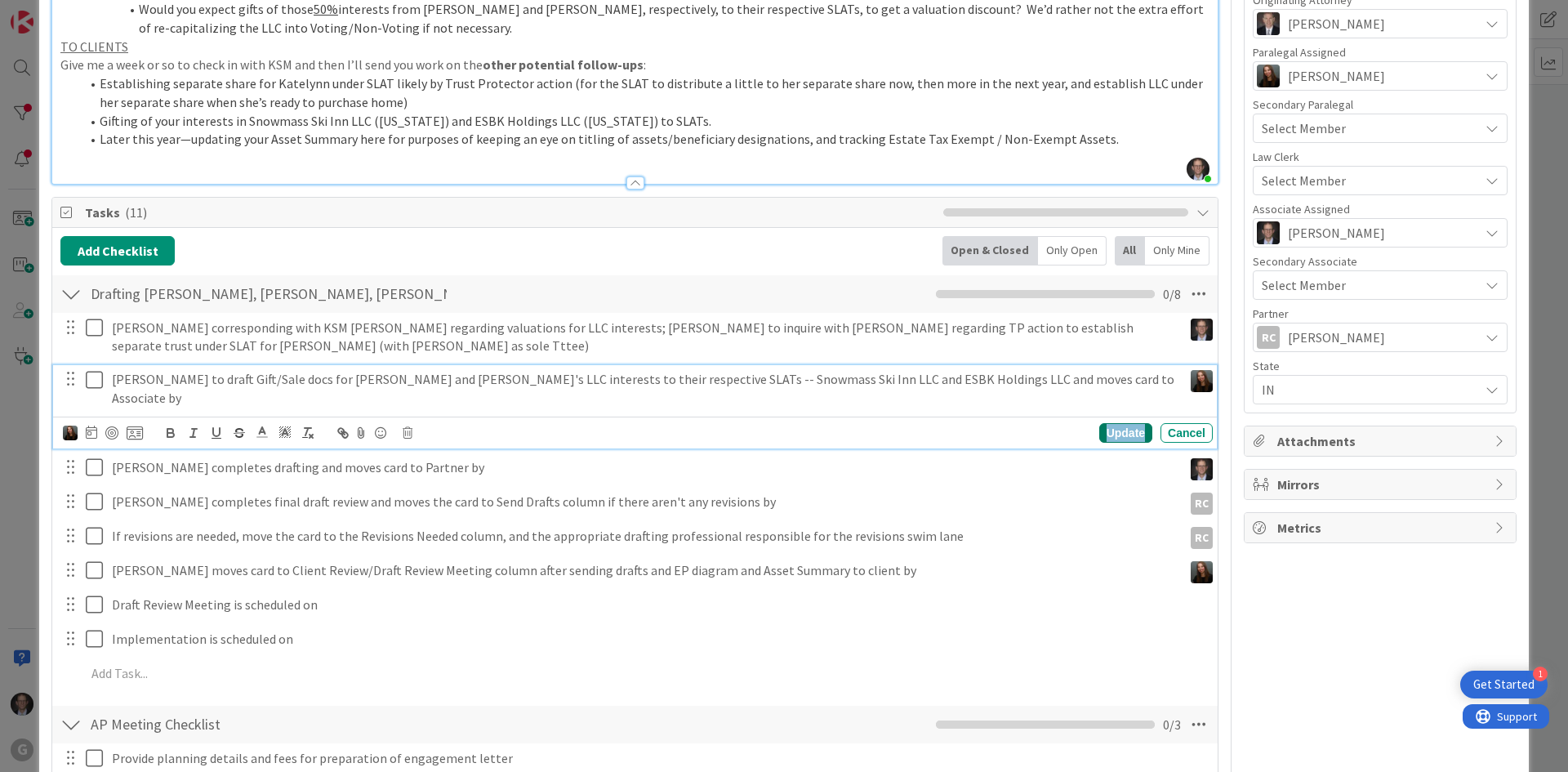
click at [1112, 423] on div "Update" at bounding box center [1126, 433] width 53 height 20
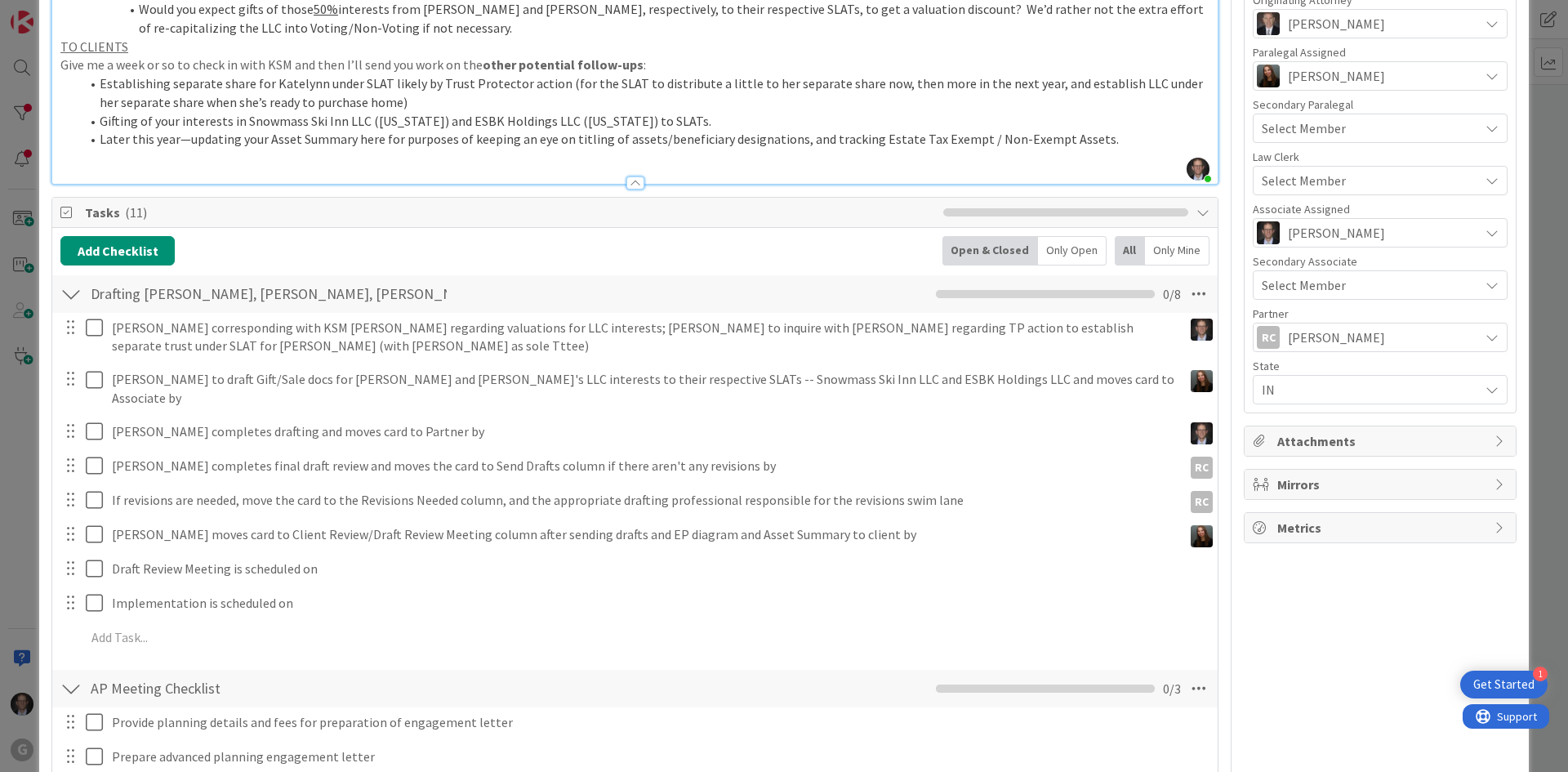
type textarea "x"
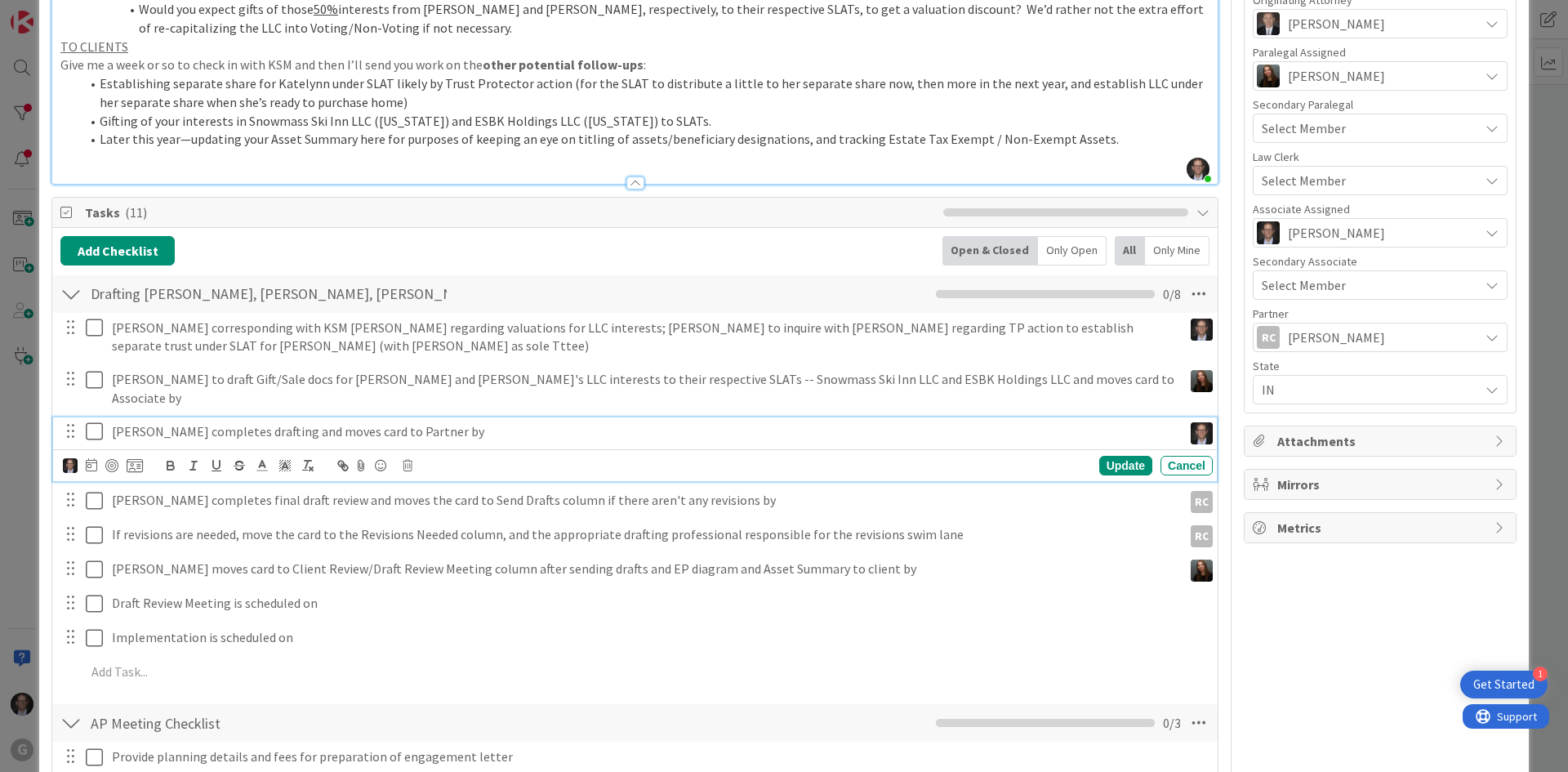
click at [131, 422] on p "[PERSON_NAME] completes drafting and moves card to Partner by" at bounding box center [644, 432] width 1064 height 19
type textarea "x"
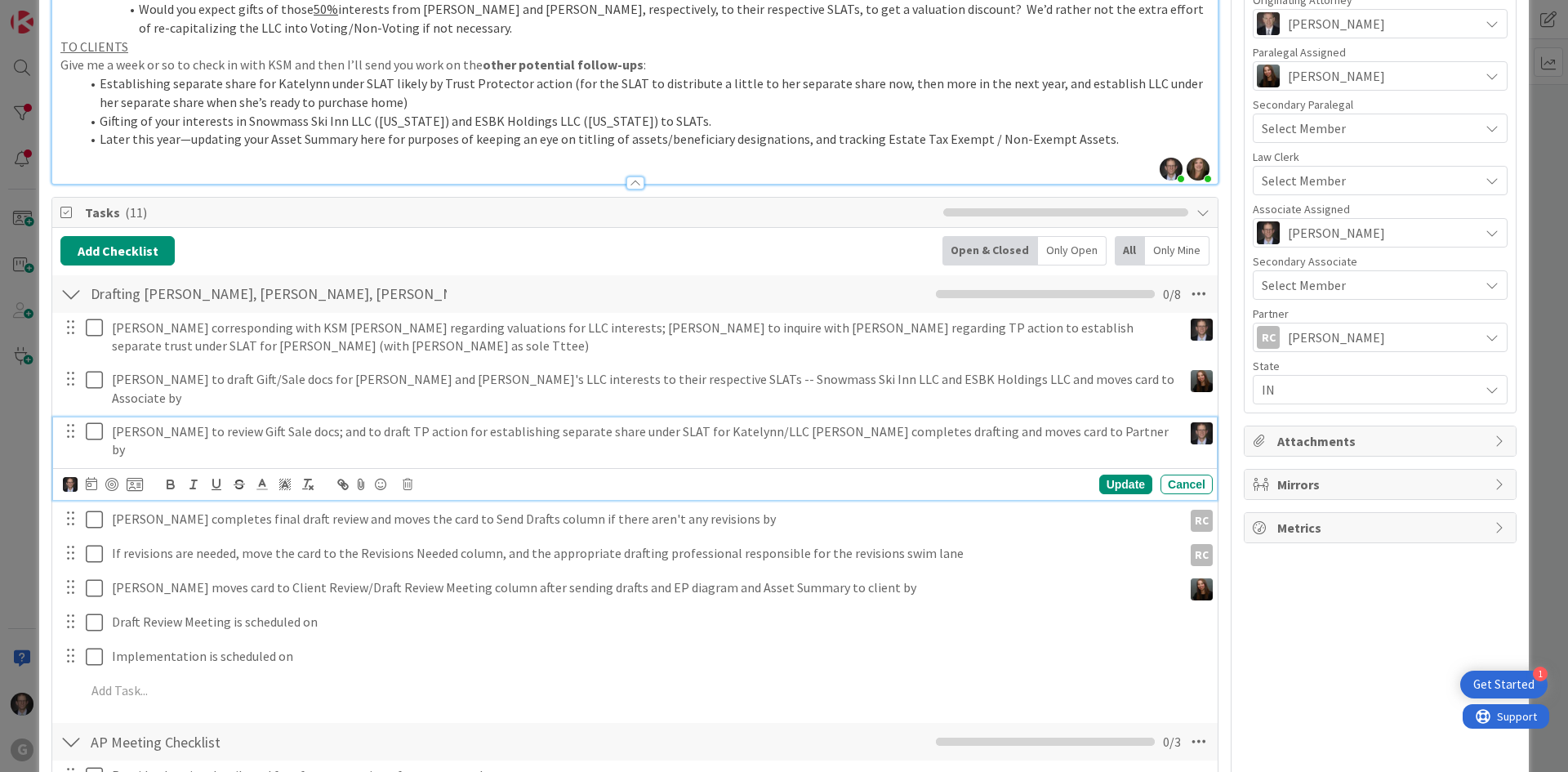
type input "Drafting [PERSON_NAME], [PERSON_NAME], [PERSON_NAME]"
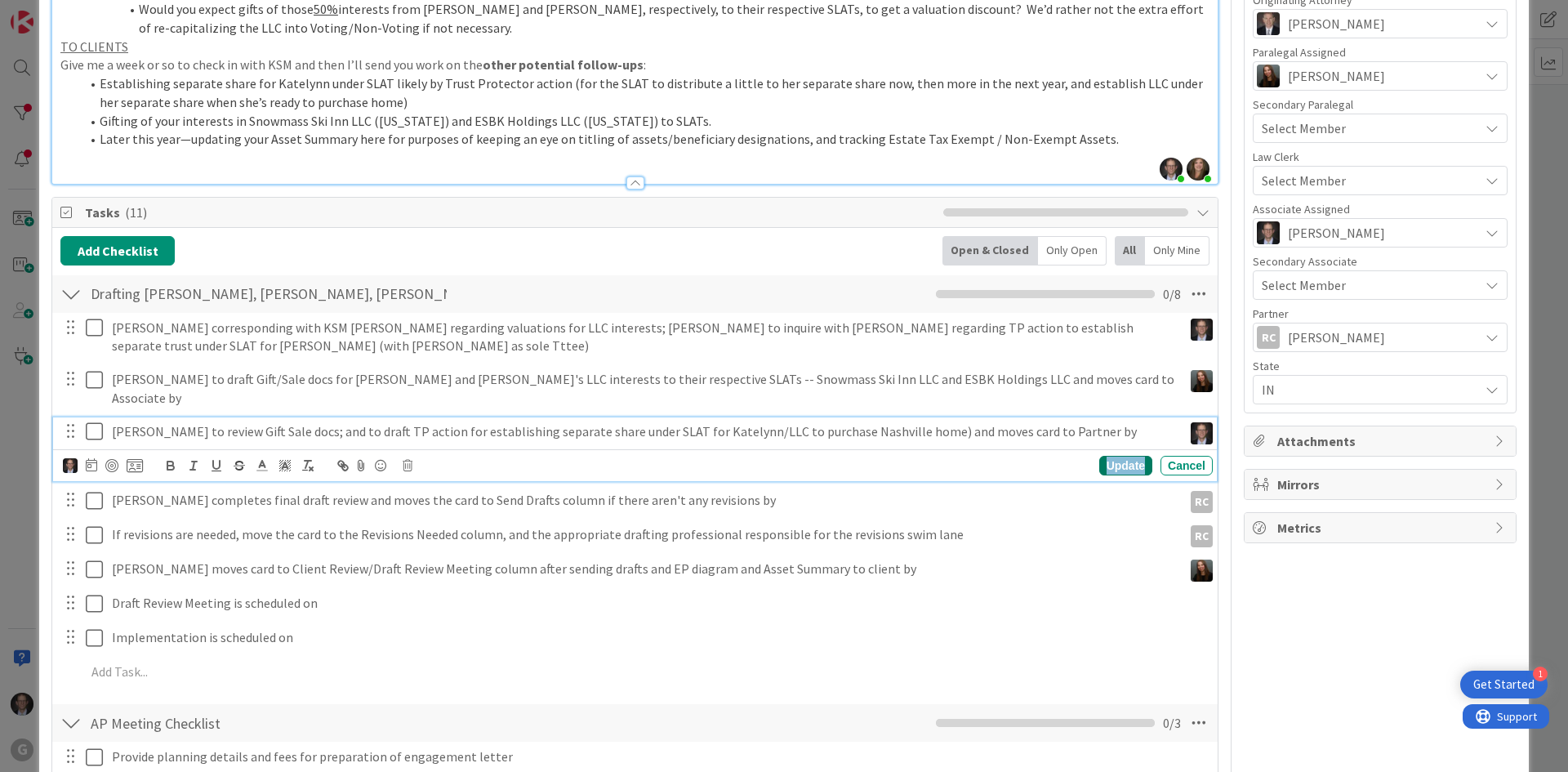
click at [1104, 456] on div "Update" at bounding box center [1126, 466] width 53 height 20
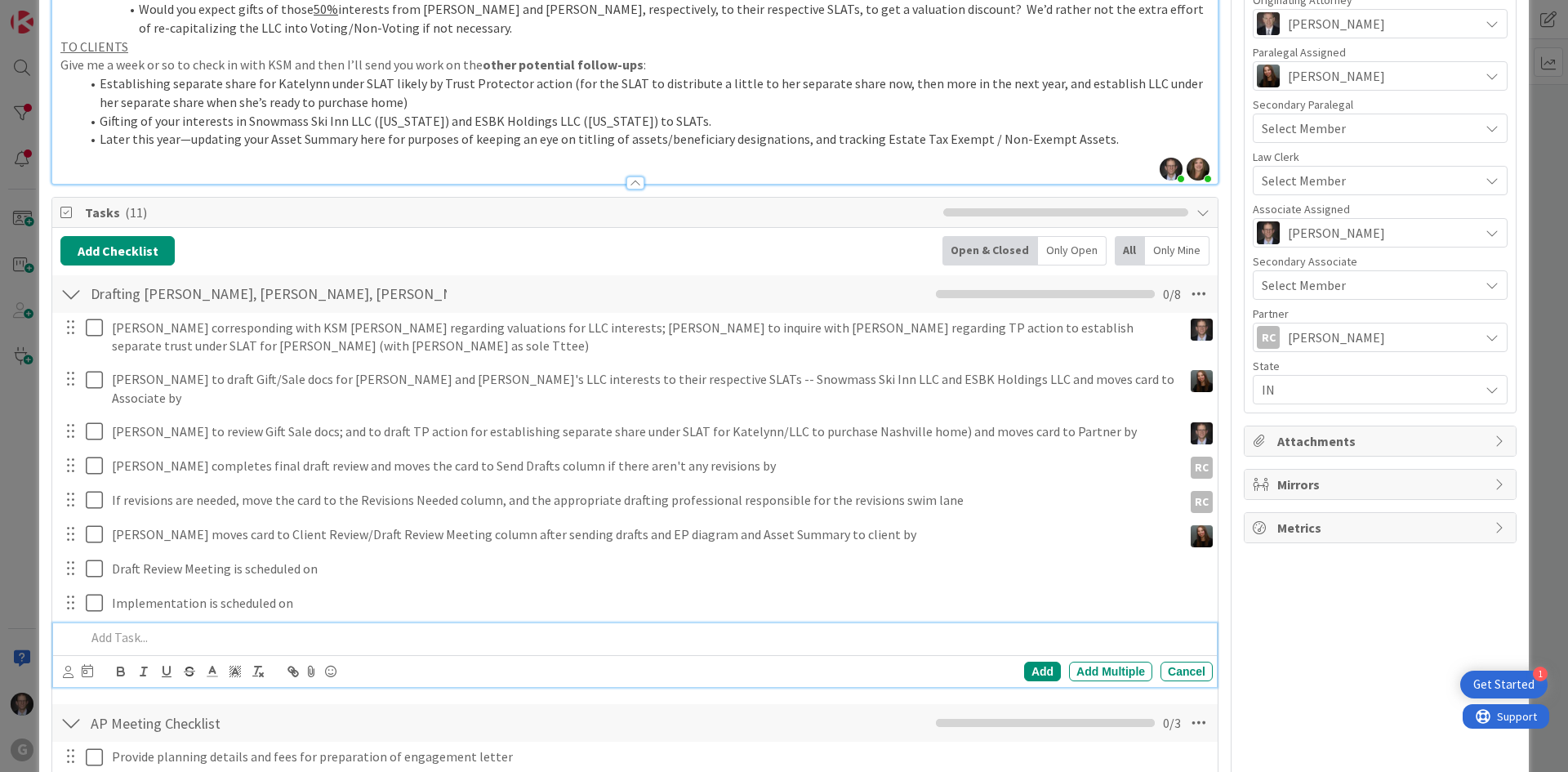
click at [161, 628] on p at bounding box center [645, 638] width 1120 height 19
type textarea "x"
type input "[PERSON_NAME] and [PERSON_NAME]"
type textarea "x"
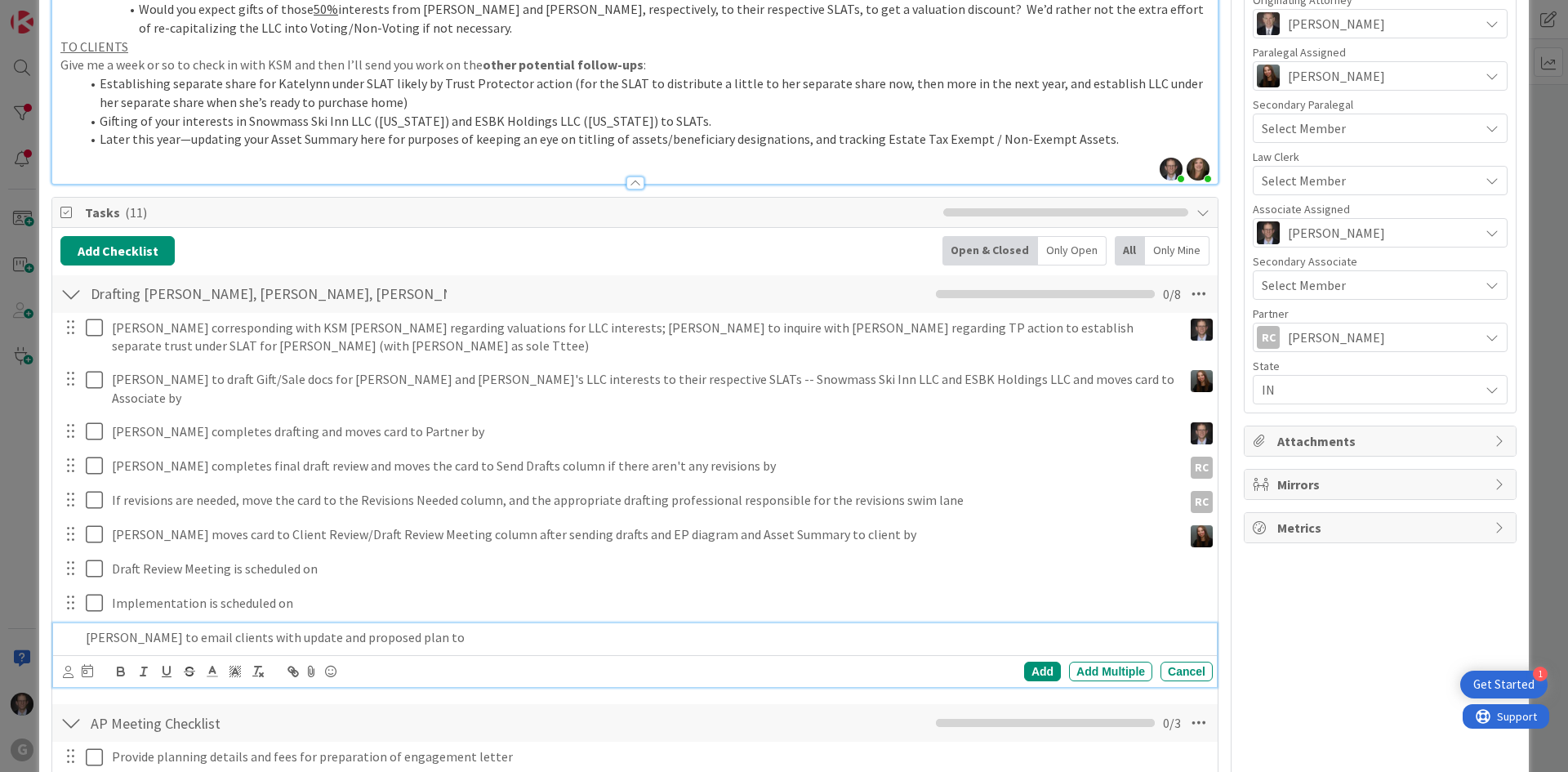
type input "[PERSON_NAME], [PERSON_NAME] and [PERSON_NAME]: Drafts"
type textarea "x"
click at [69, 666] on icon at bounding box center [67, 671] width 10 height 12
type input "[PERSON_NAME] and [PERSON_NAME]: Drafts [PERSON_NAME]"
type textarea "x"
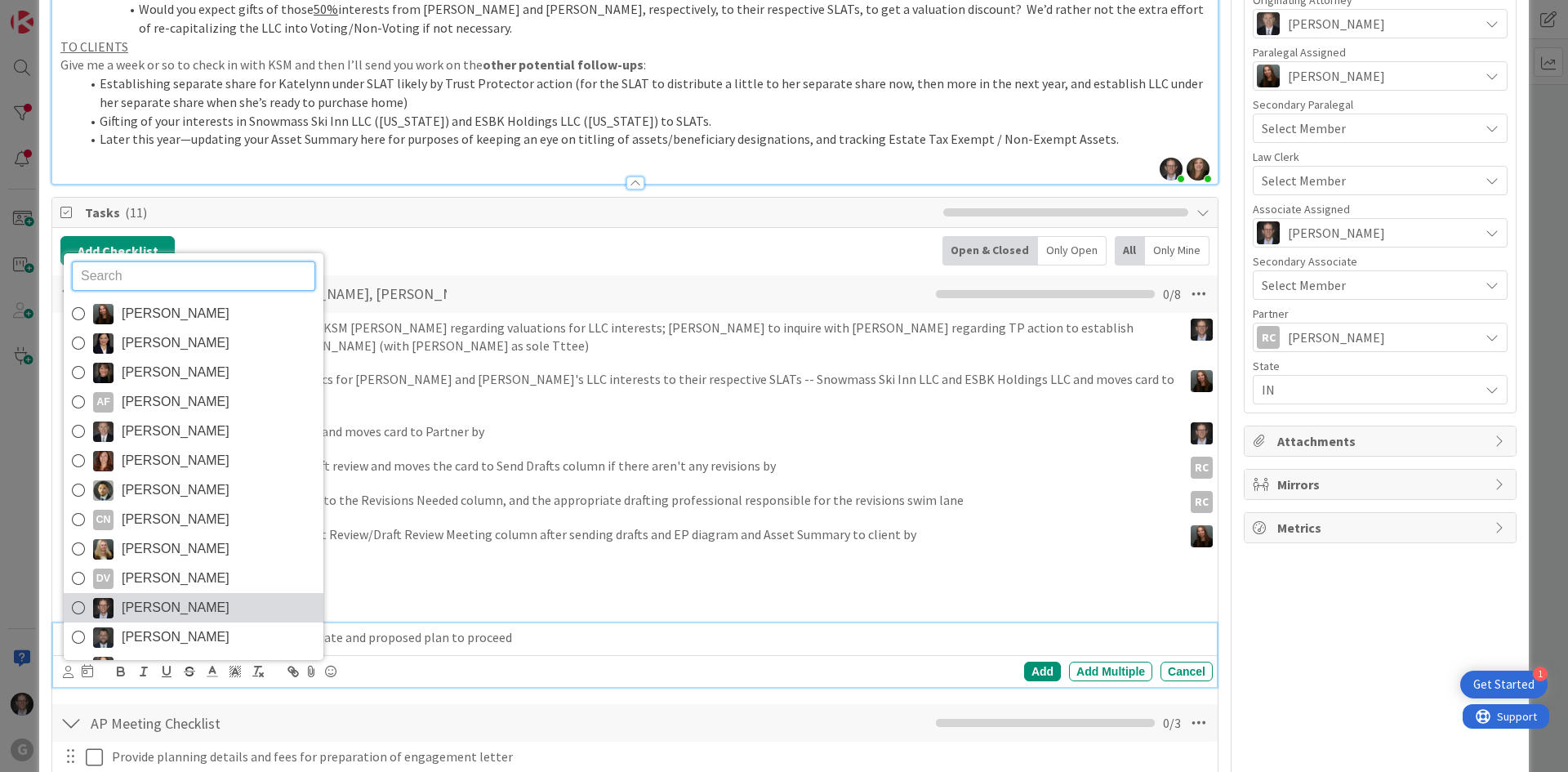
click at [83, 596] on icon at bounding box center [79, 608] width 13 height 25
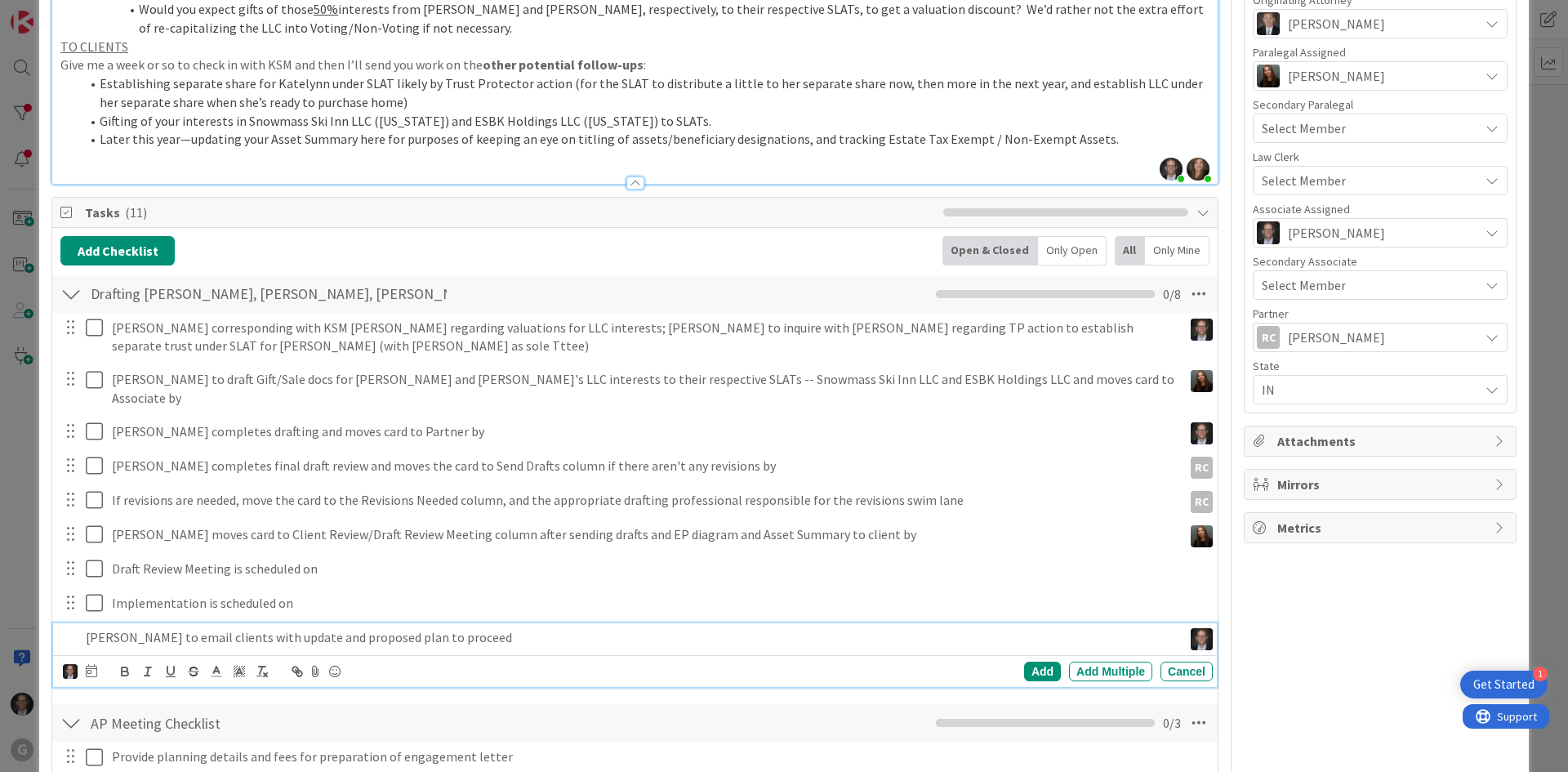
type input "[PERSON_NAME], [PERSON_NAME] and [PERSON_NAME]: Drafts [PERSON_NAME]"
click at [1024, 662] on div "Add" at bounding box center [1042, 671] width 37 height 20
type textarea "x"
type input "[PERSON_NAME], [PERSON_NAME] and [PERSON_NAME]: Drafts [PERSON_NAME] [PERSON_NA…"
type textarea "x"
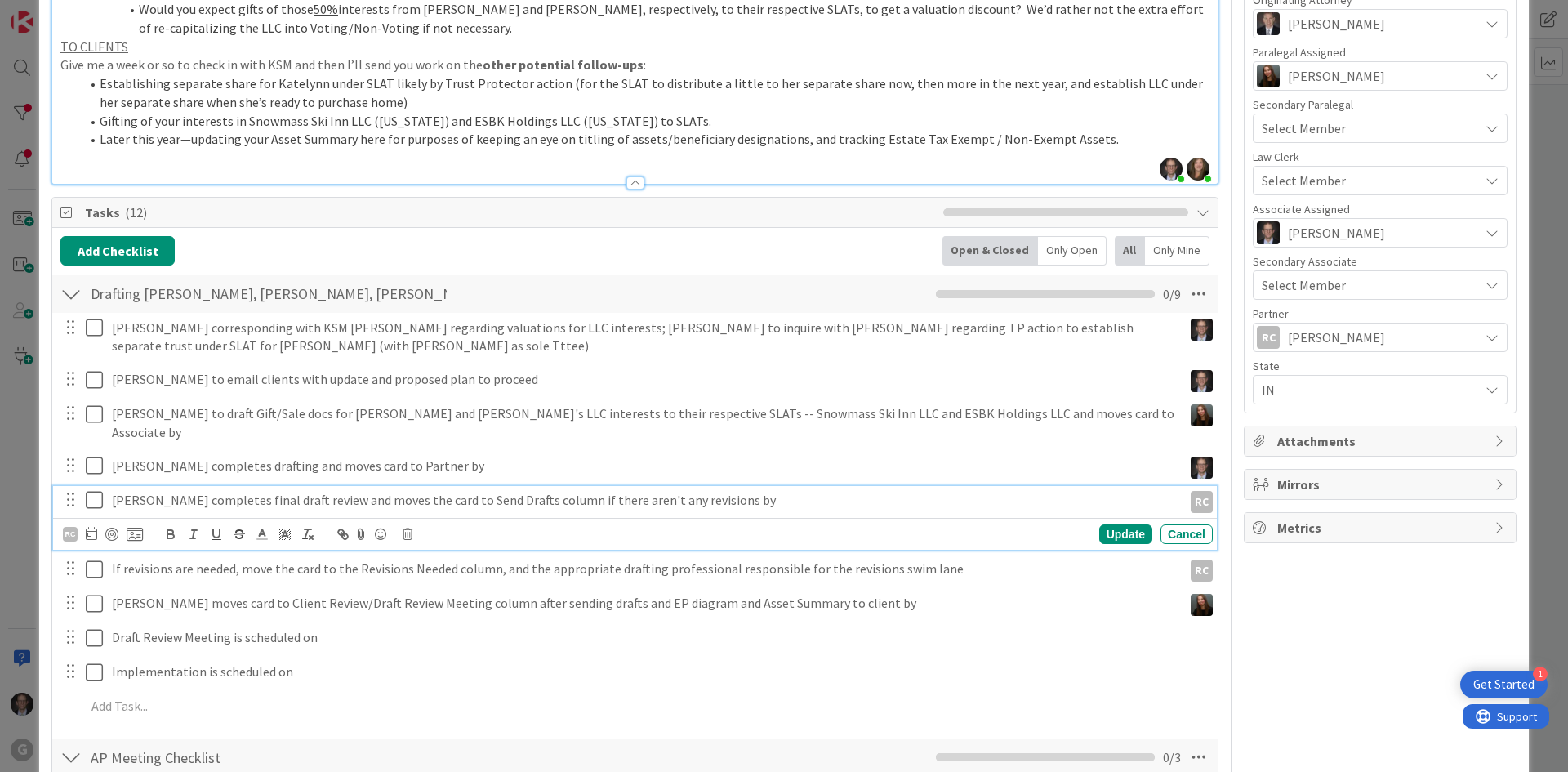
click at [247, 492] on p "[PERSON_NAME] completes final draft review and moves the card to Send Drafts co…" at bounding box center [644, 501] width 1064 height 19
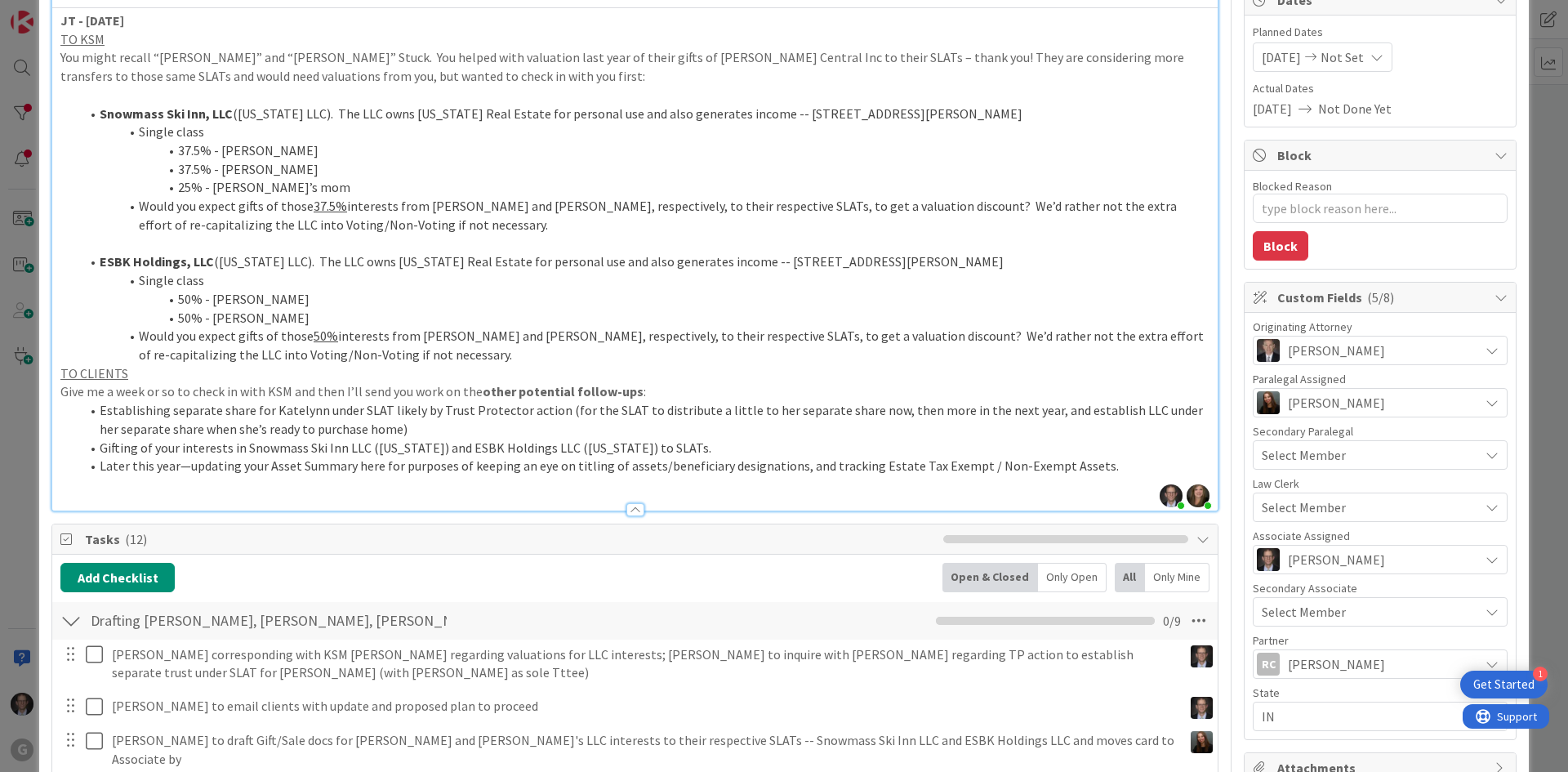
scroll to position [0, 0]
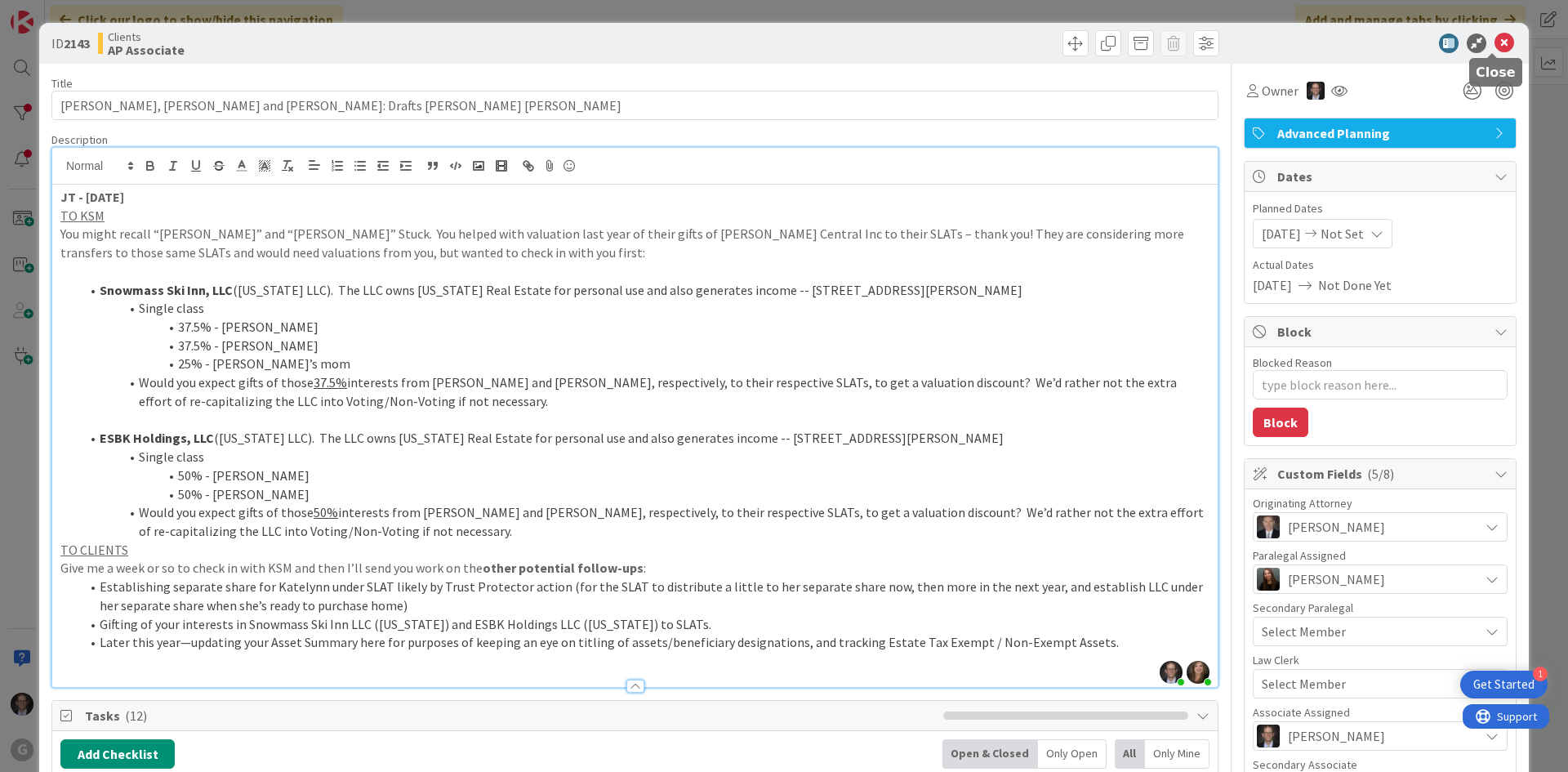
click at [1495, 43] on icon at bounding box center [1504, 43] width 20 height 20
